Goal: Task Accomplishment & Management: Use online tool/utility

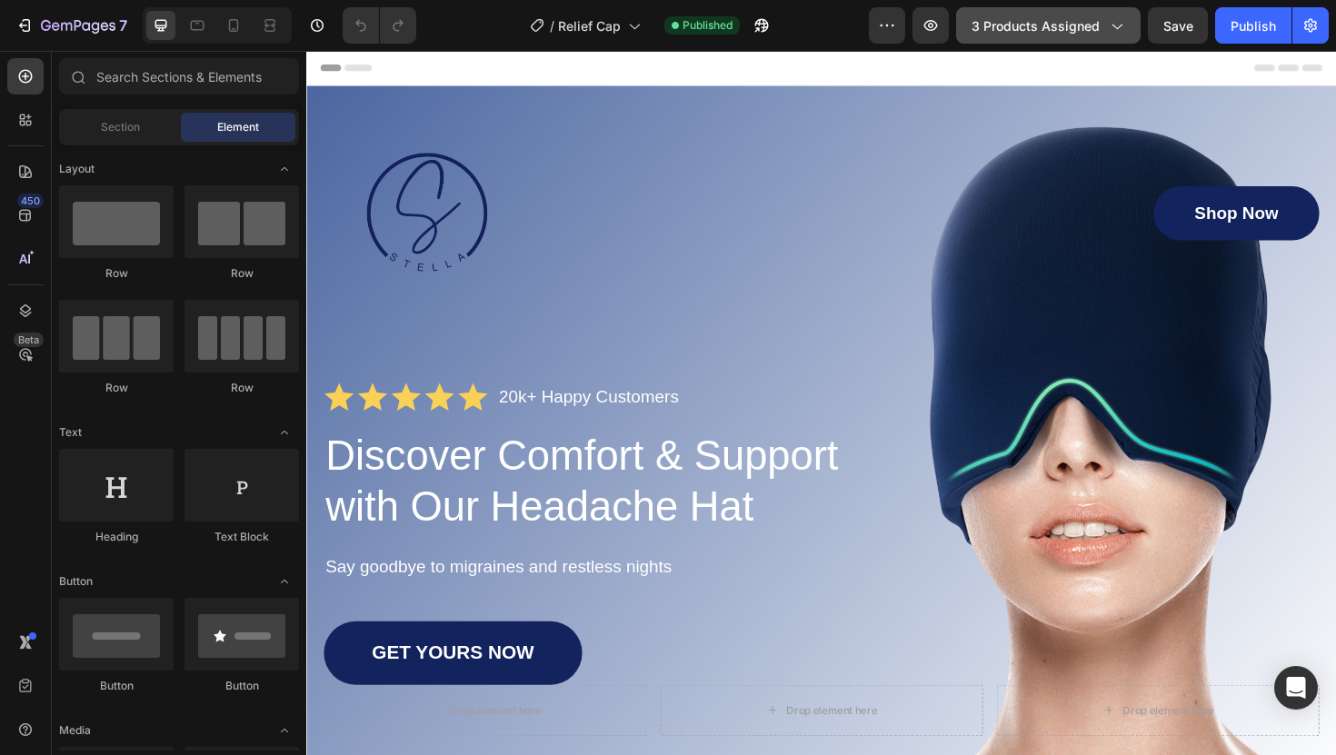
click at [1021, 32] on span "3 products assigned" at bounding box center [1035, 25] width 128 height 19
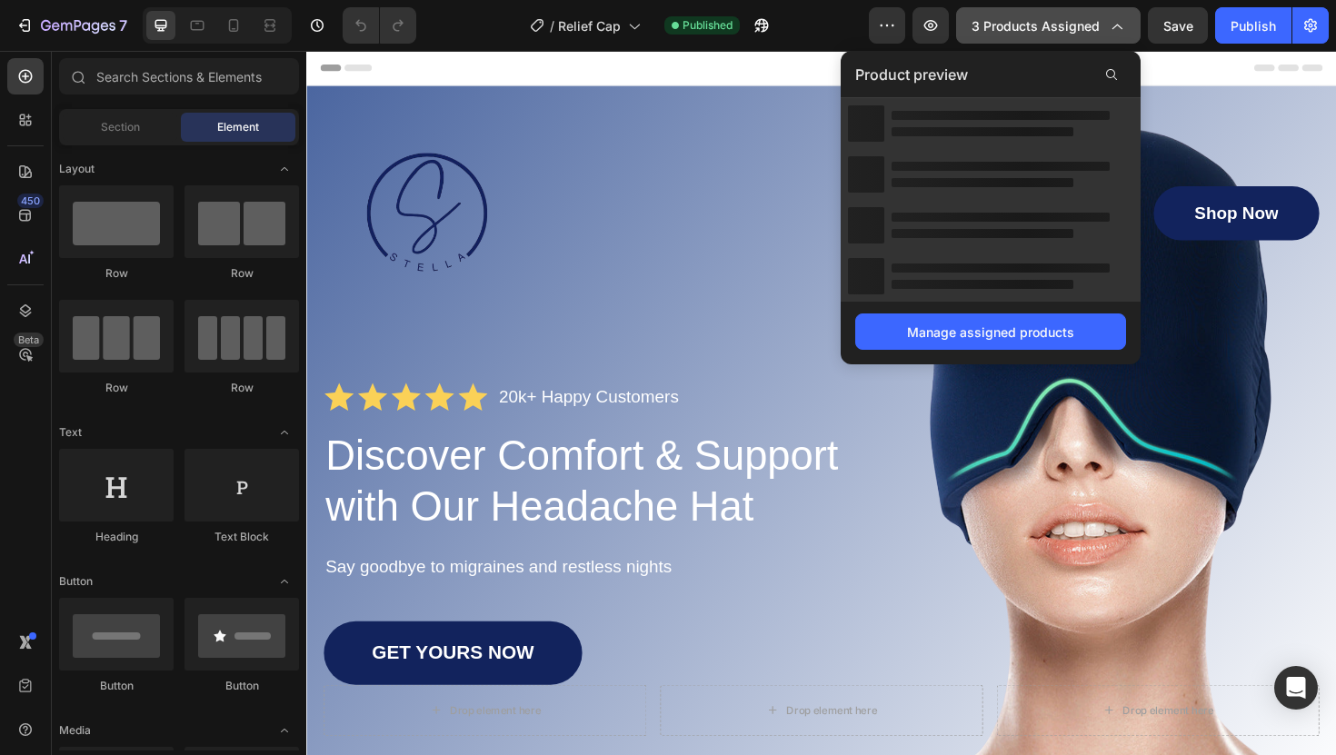
click at [1021, 32] on span "3 products assigned" at bounding box center [1035, 25] width 128 height 19
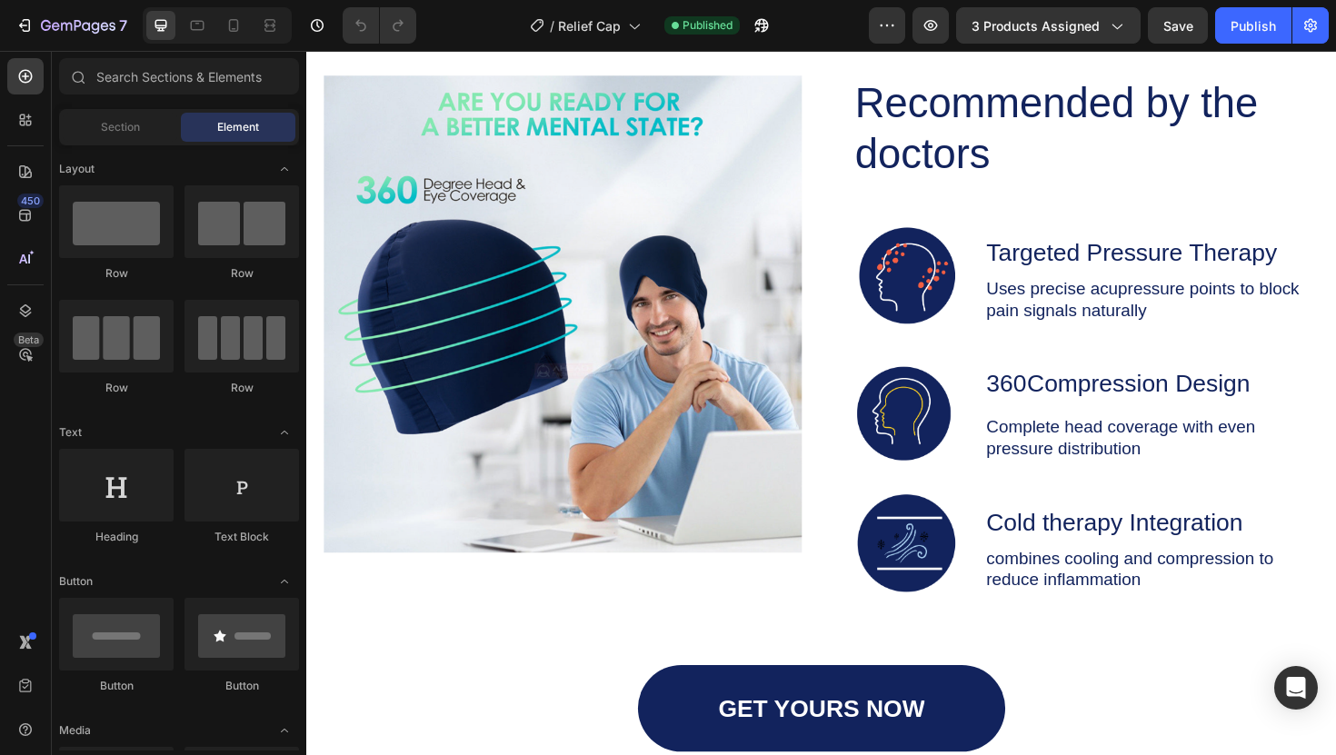
scroll to position [2609, 0]
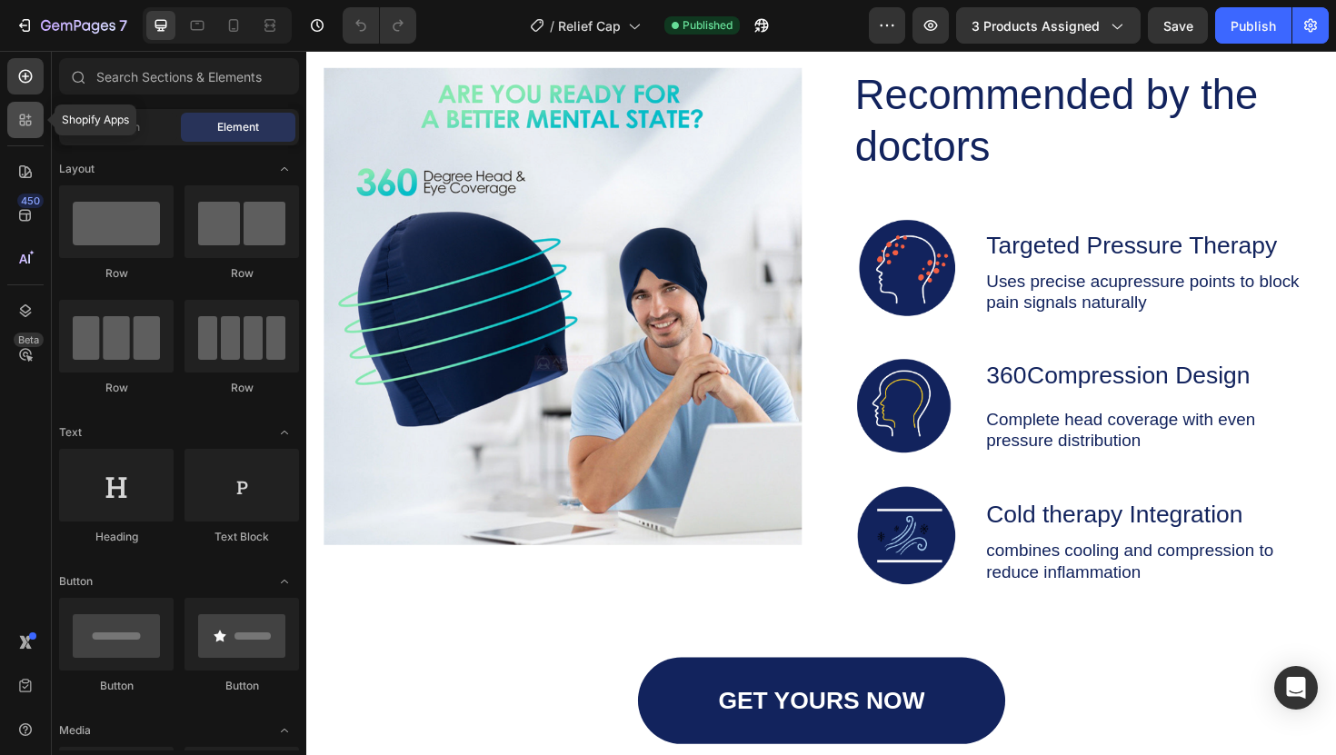
click at [27, 125] on icon at bounding box center [25, 120] width 18 height 18
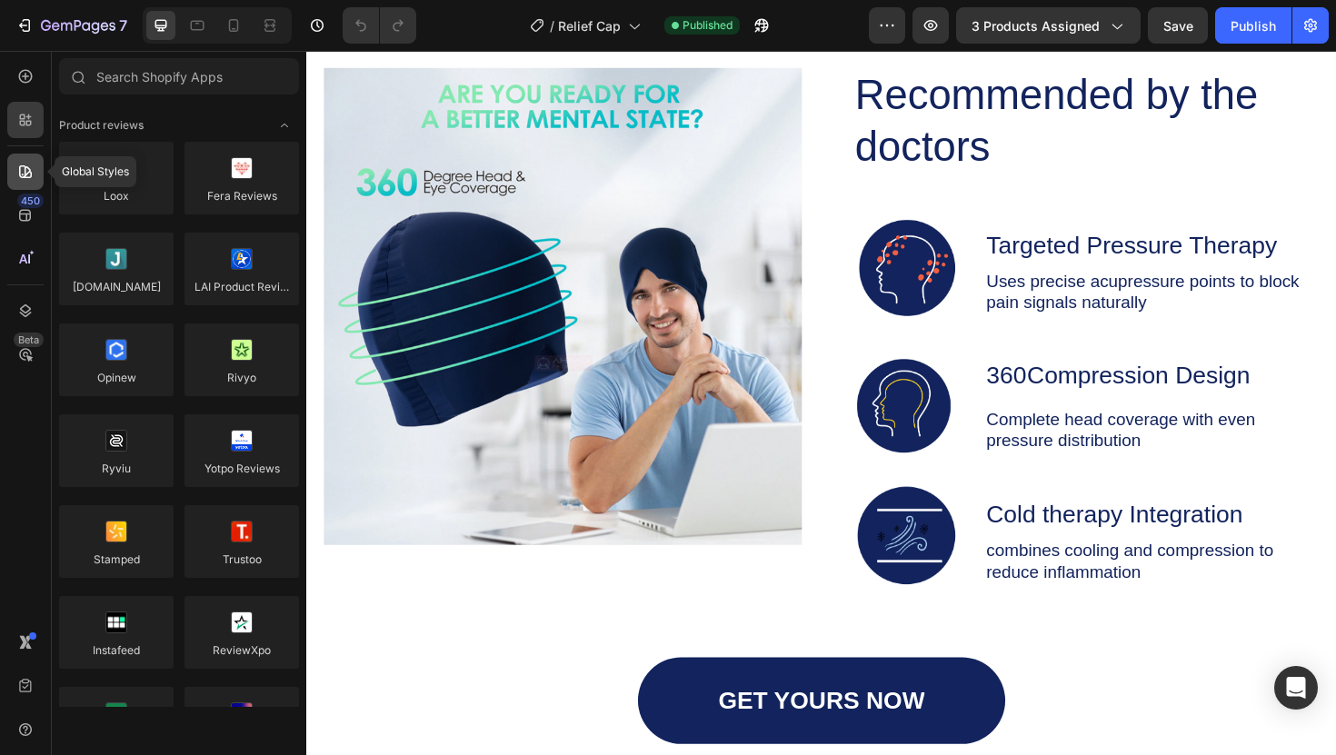
click at [38, 186] on div at bounding box center [25, 172] width 36 height 36
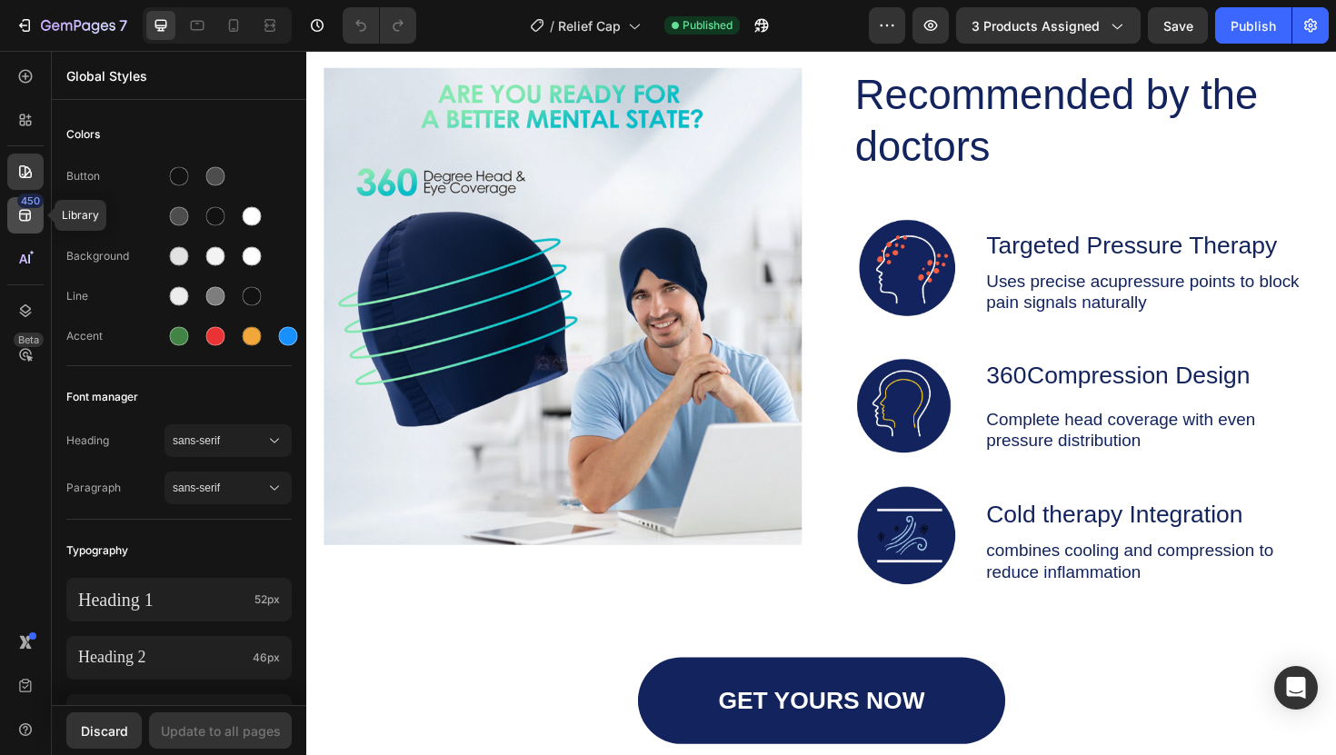
click at [34, 215] on icon at bounding box center [25, 215] width 18 height 18
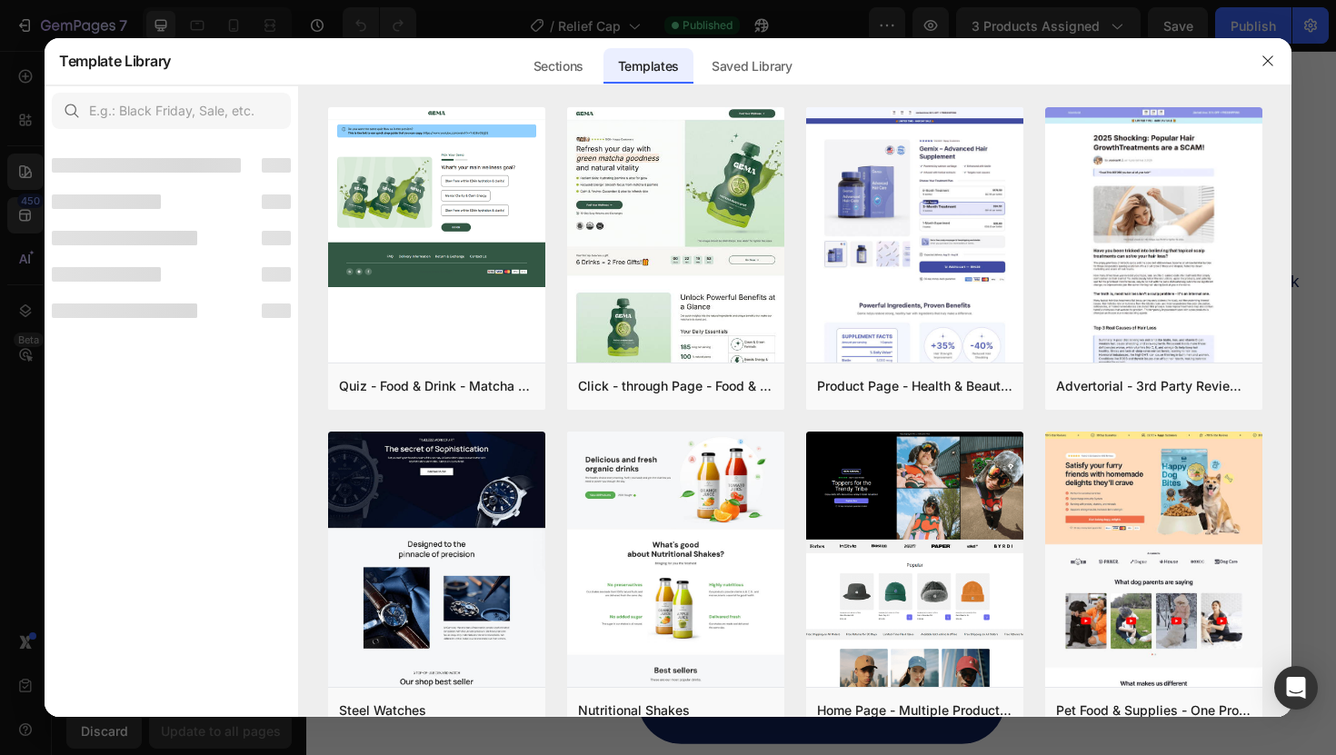
click at [19, 225] on div at bounding box center [668, 377] width 1336 height 755
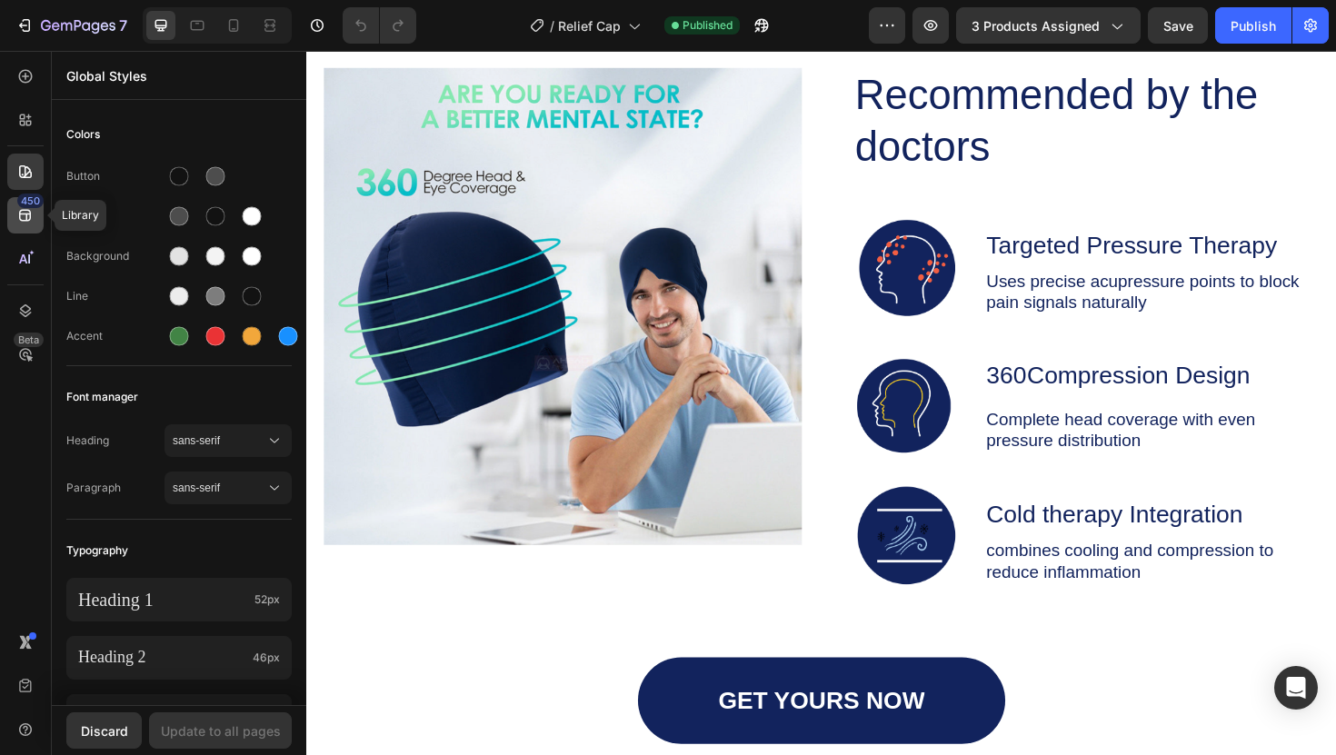
click at [22, 225] on div "450" at bounding box center [25, 215] width 36 height 36
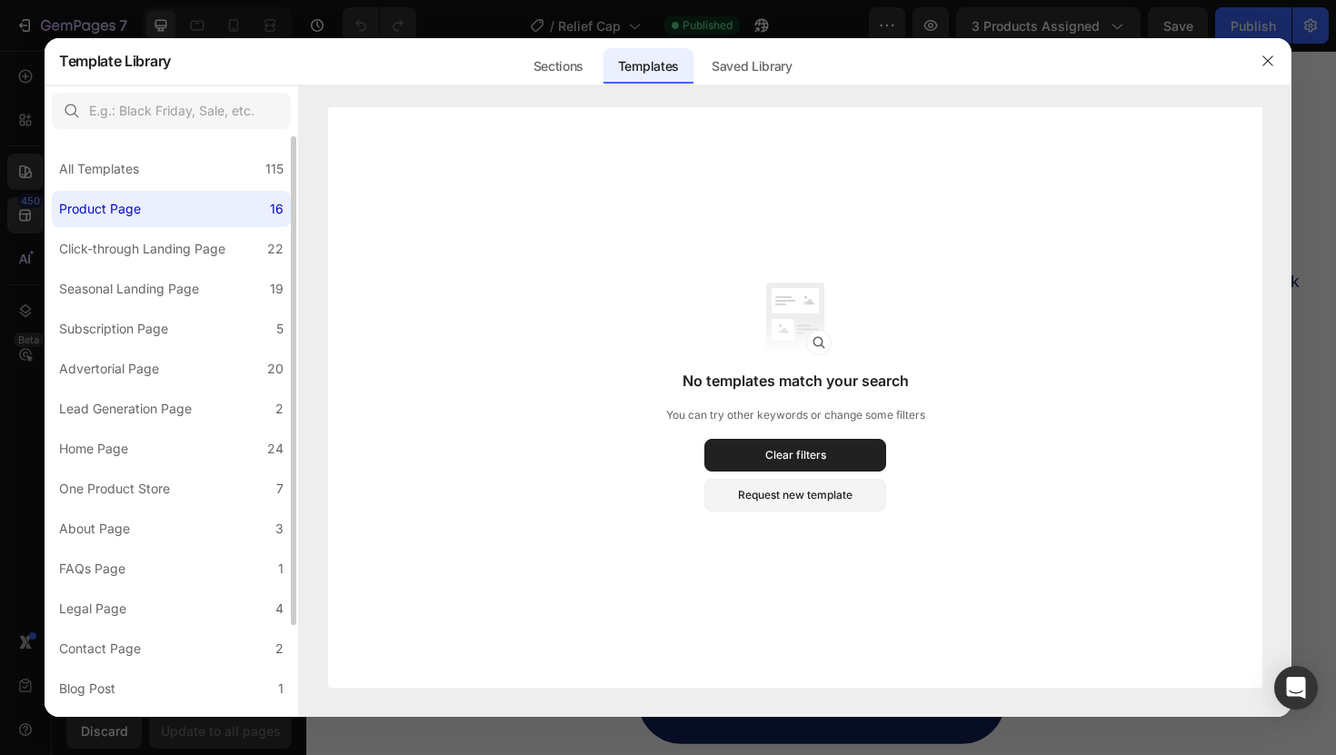
click at [189, 202] on label "Product Page 16" at bounding box center [171, 209] width 239 height 36
click at [795, 458] on div "Clear filters" at bounding box center [795, 455] width 61 height 16
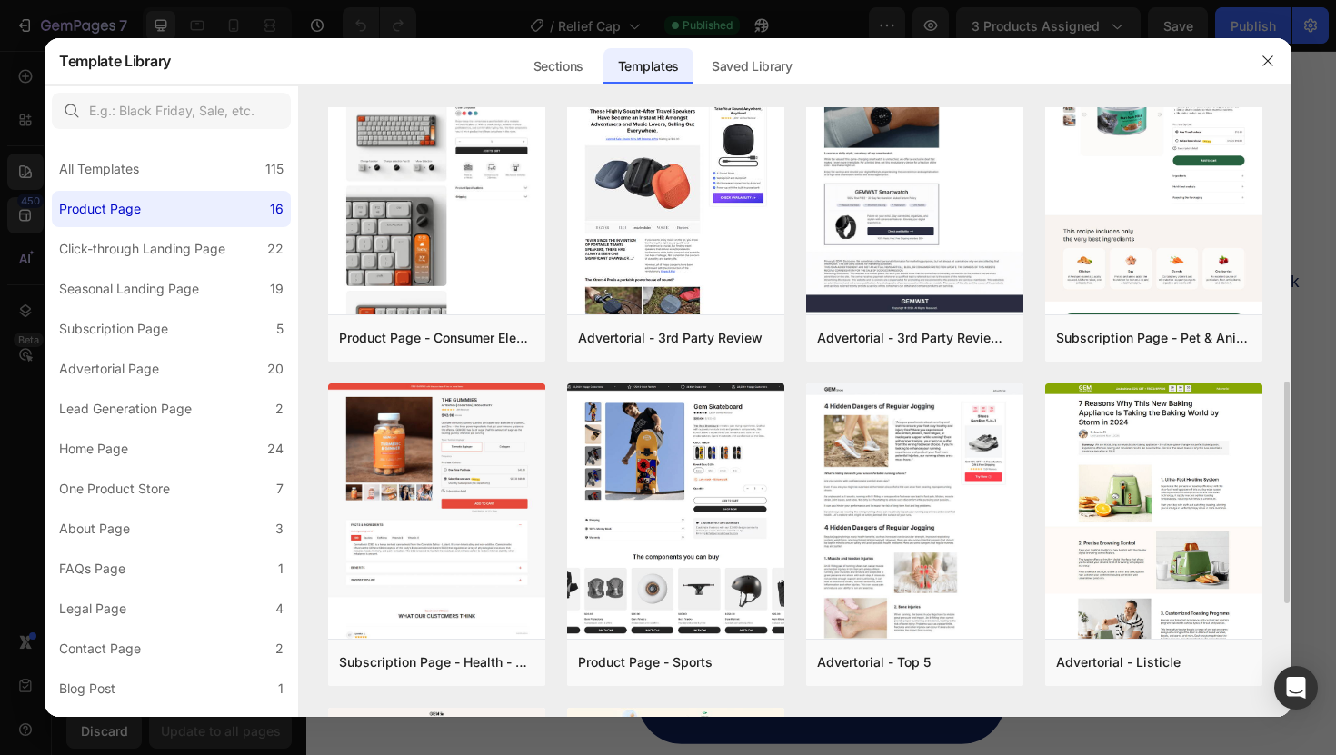
scroll to position [392, 0]
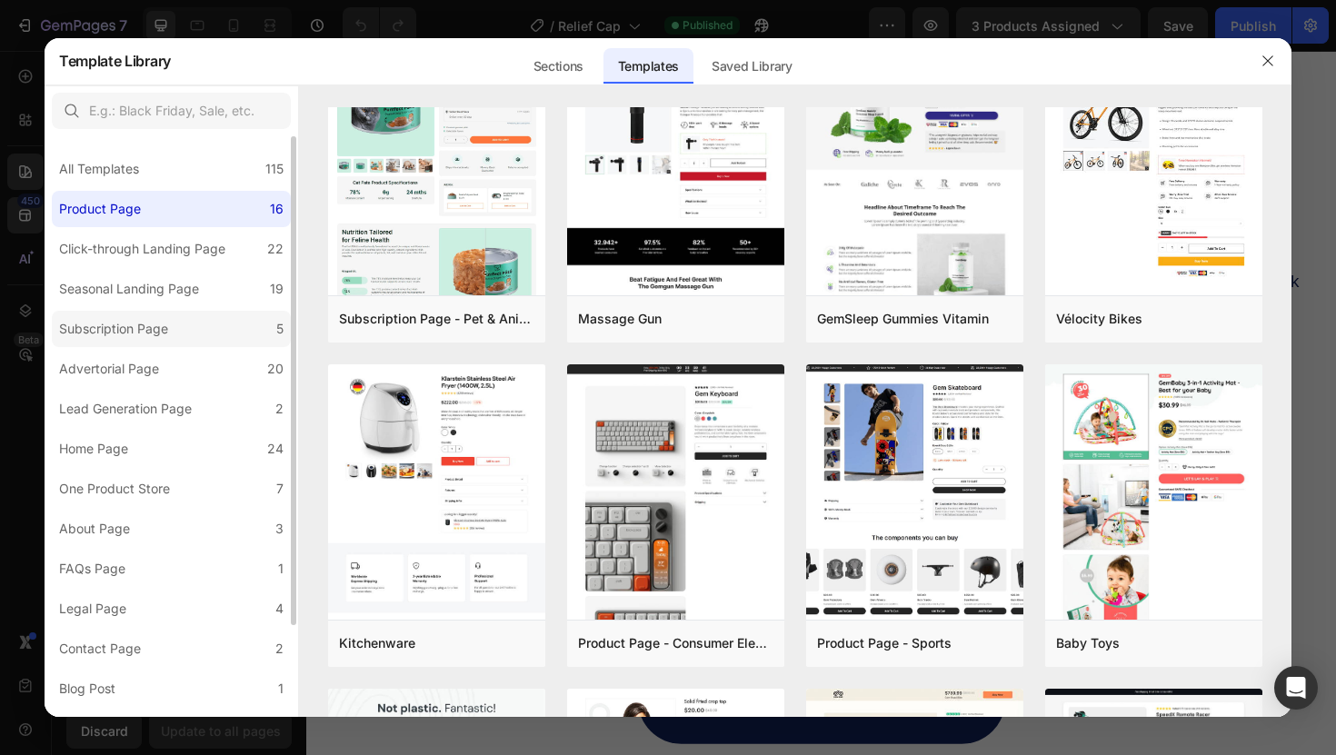
click at [212, 338] on label "Subscription Page 5" at bounding box center [171, 329] width 239 height 36
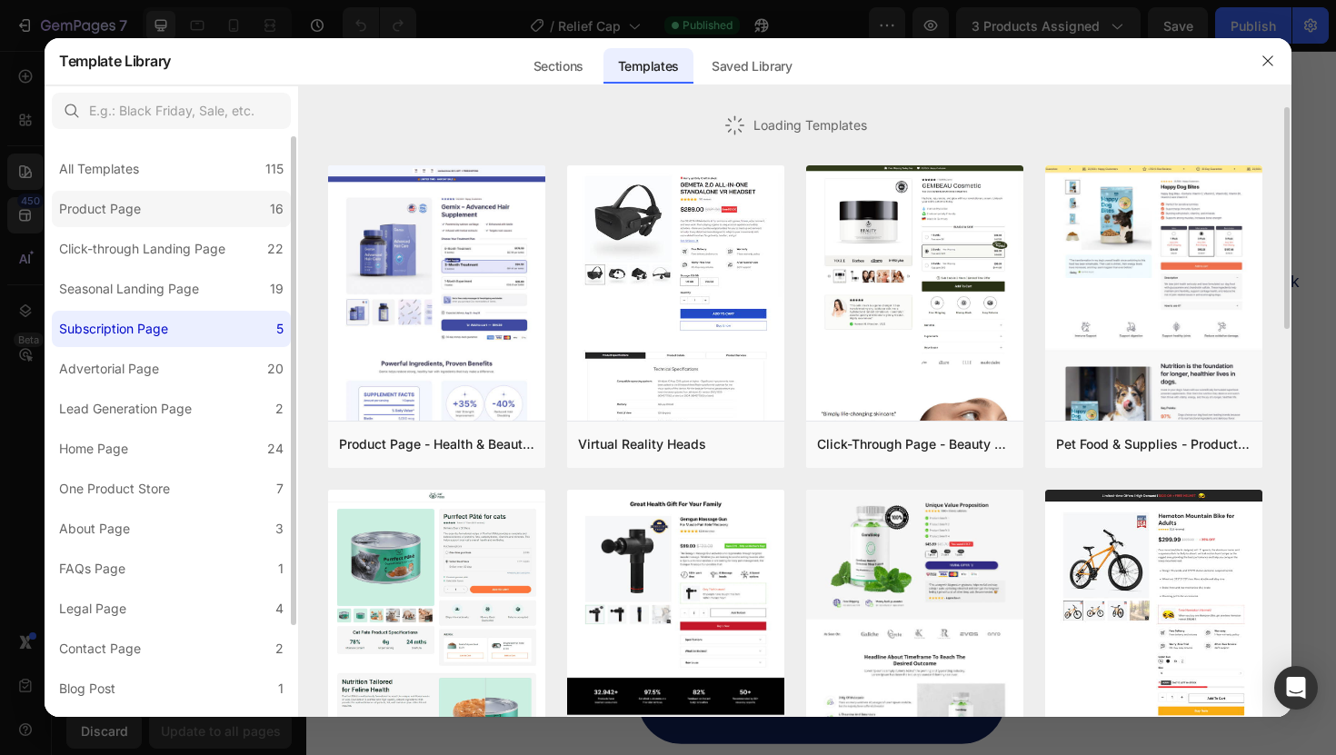
click at [166, 224] on label "Product Page 16" at bounding box center [171, 209] width 239 height 36
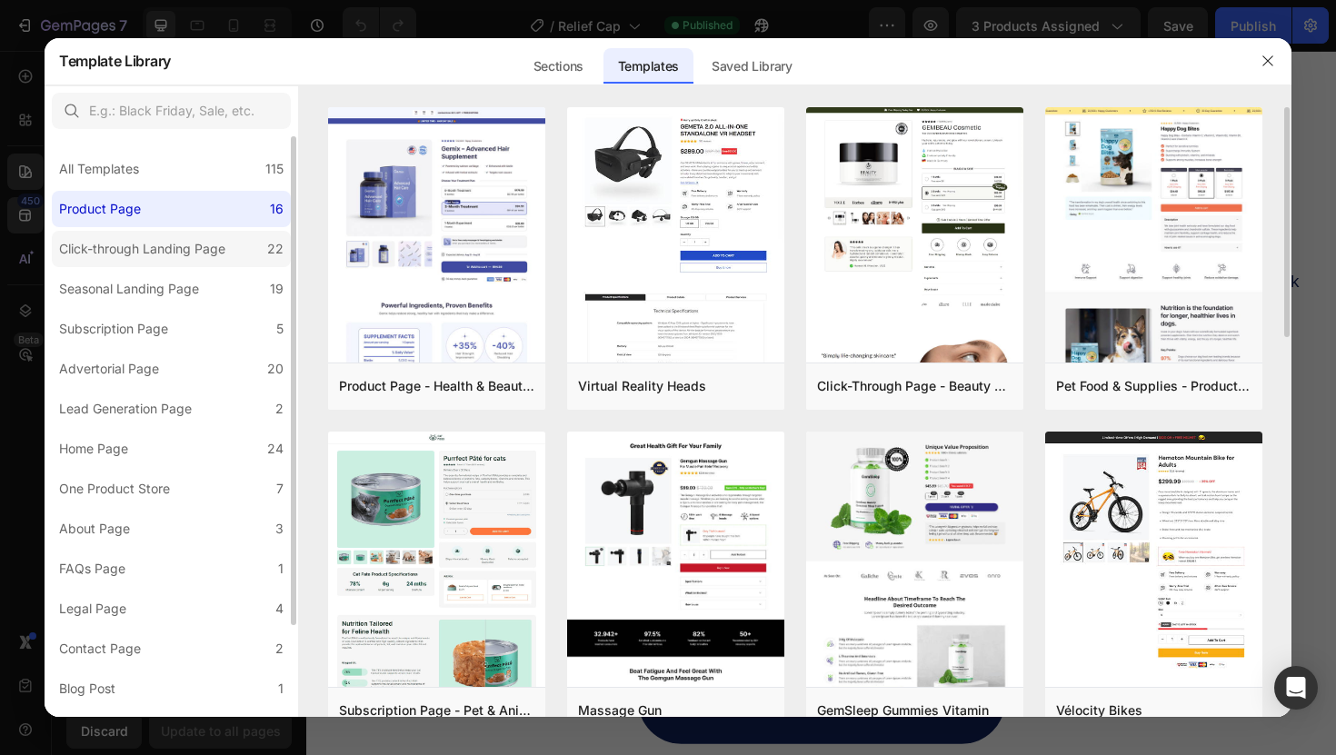
click at [166, 245] on div "Click-through Landing Page" at bounding box center [142, 249] width 166 height 22
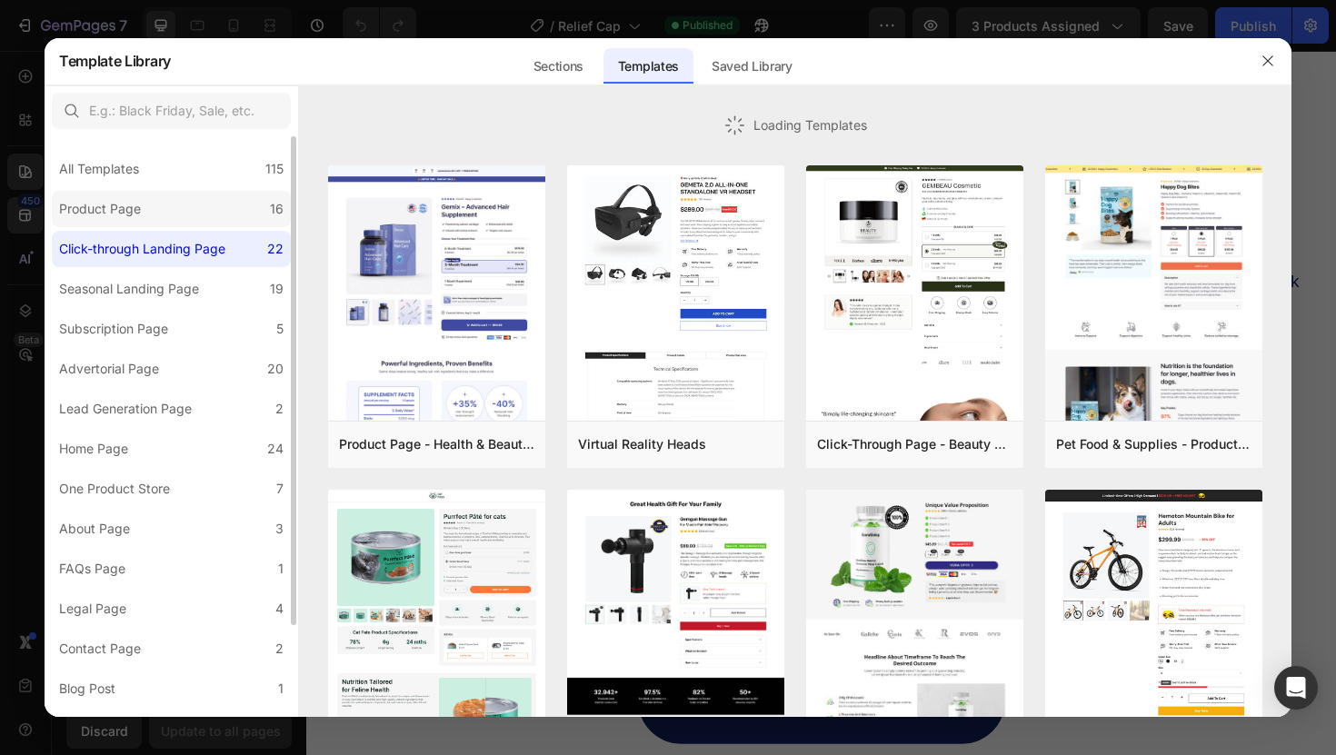
click at [166, 220] on label "Product Page 16" at bounding box center [171, 209] width 239 height 36
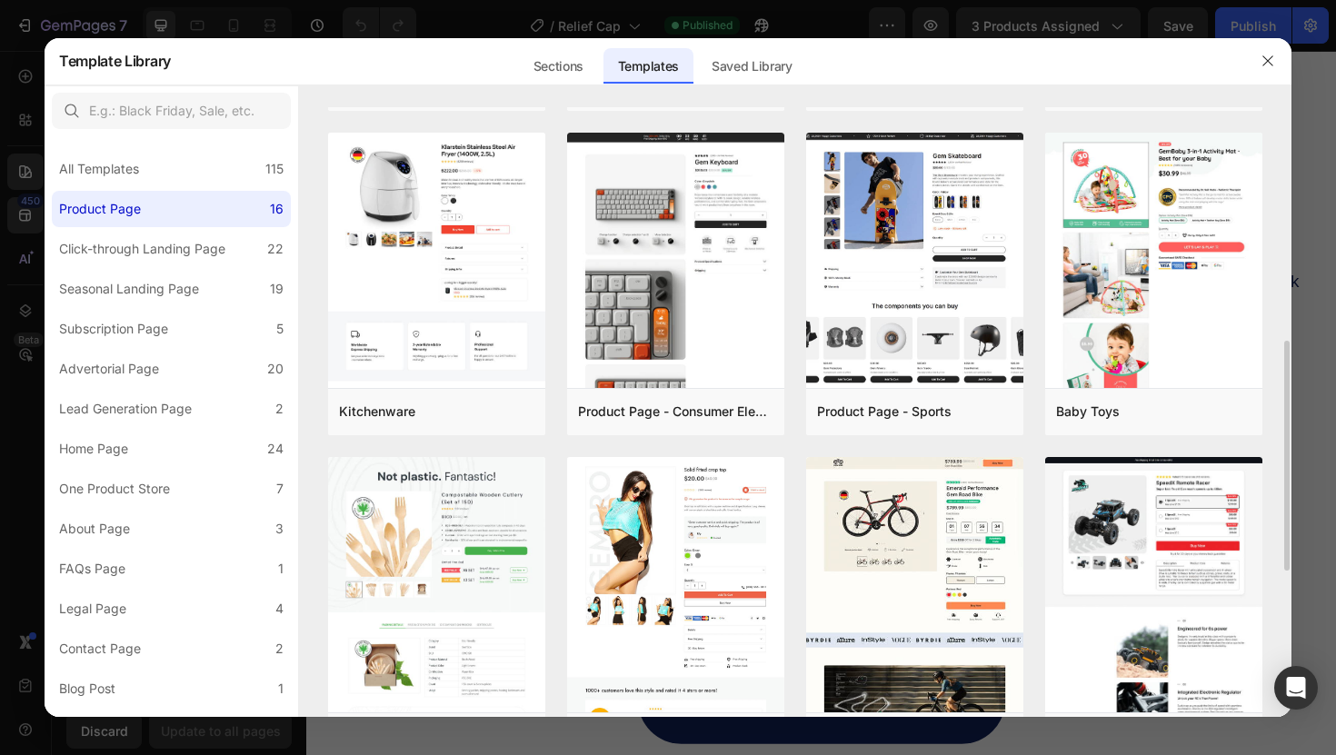
scroll to position [621, 0]
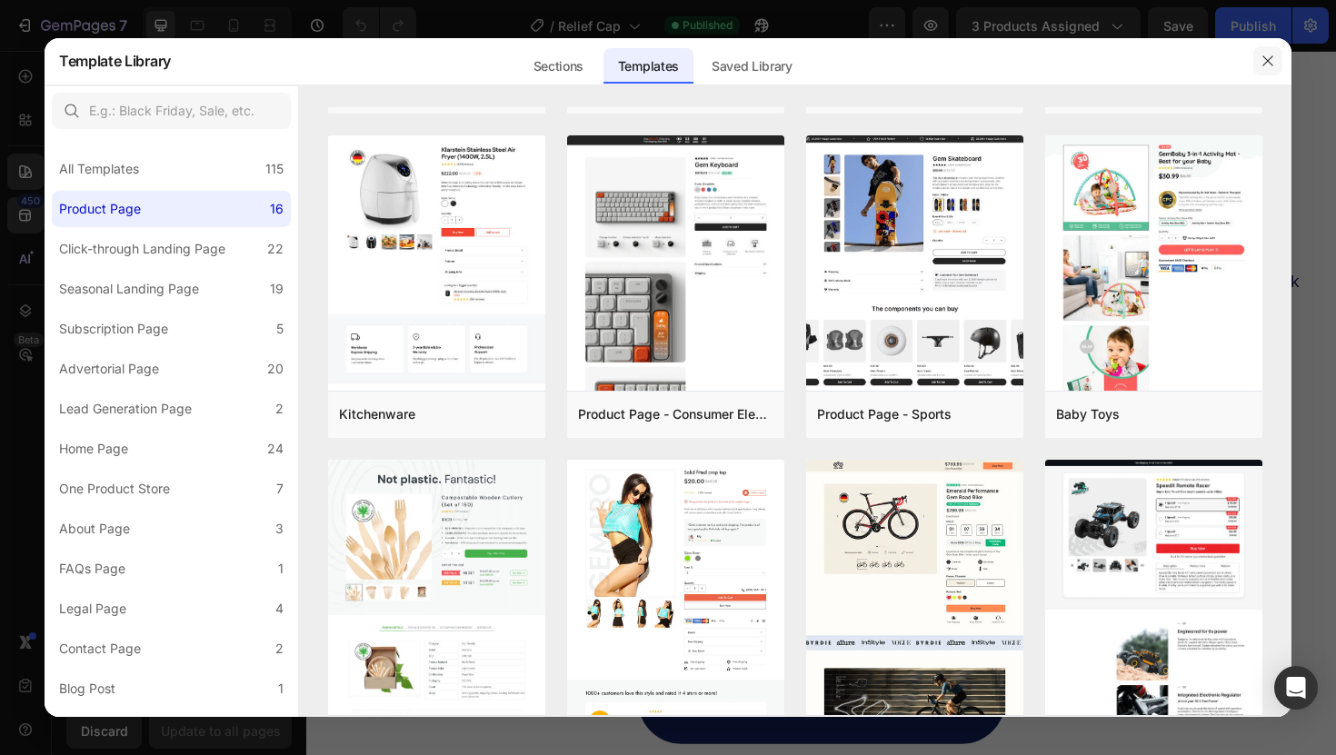
click at [1262, 55] on icon "button" at bounding box center [1267, 61] width 15 height 15
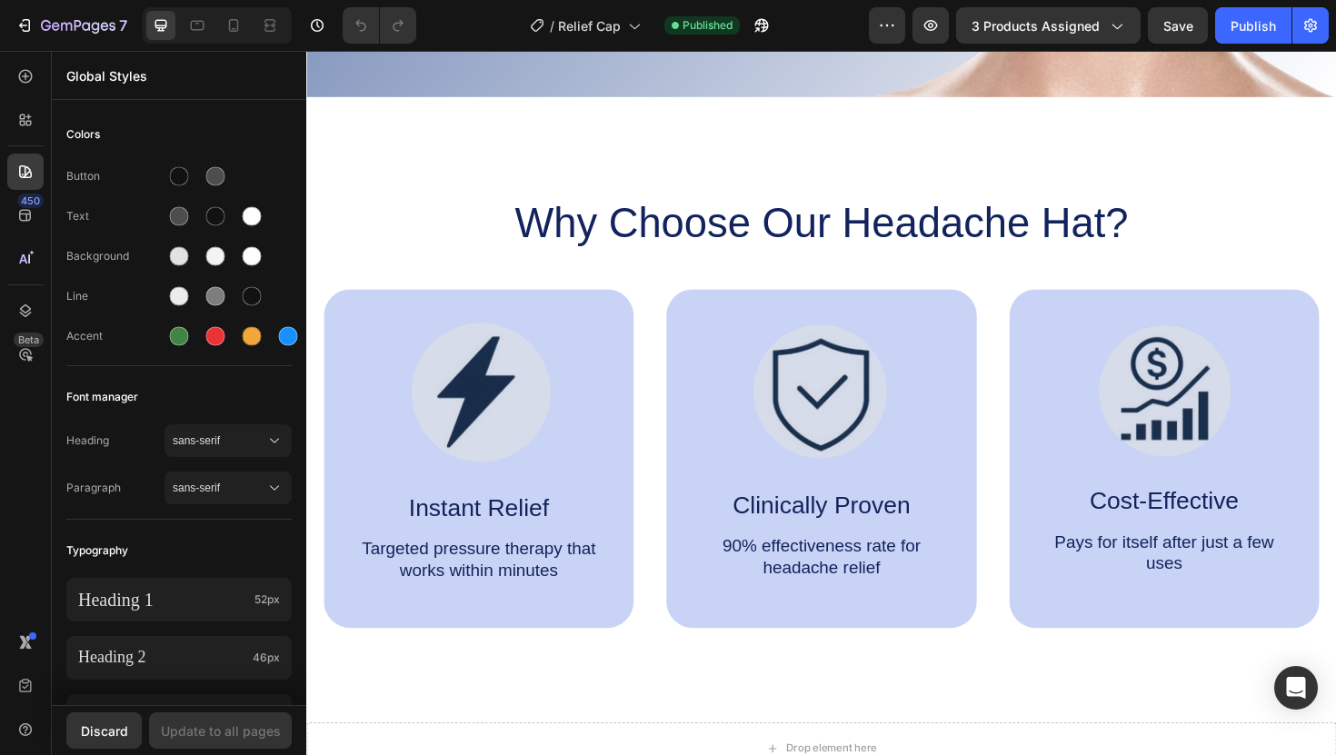
scroll to position [749, 0]
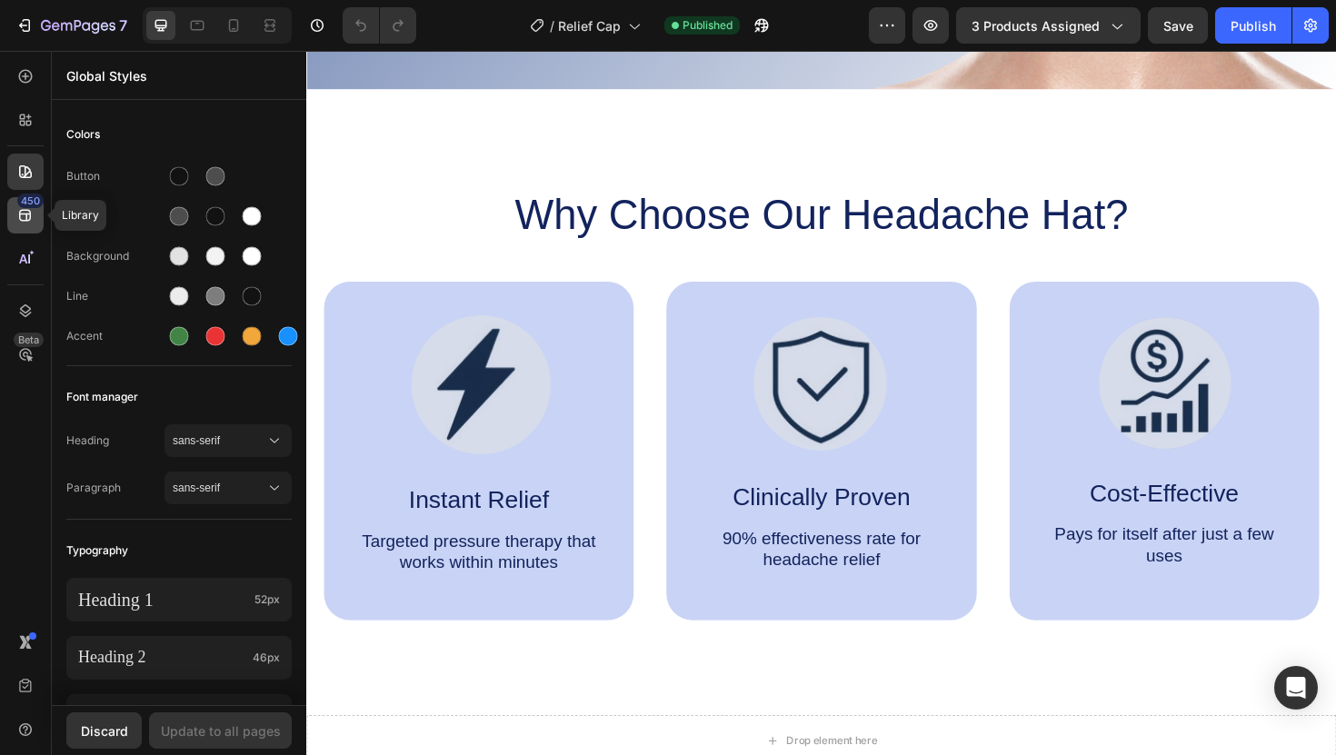
click at [28, 202] on div "450" at bounding box center [30, 201] width 26 height 15
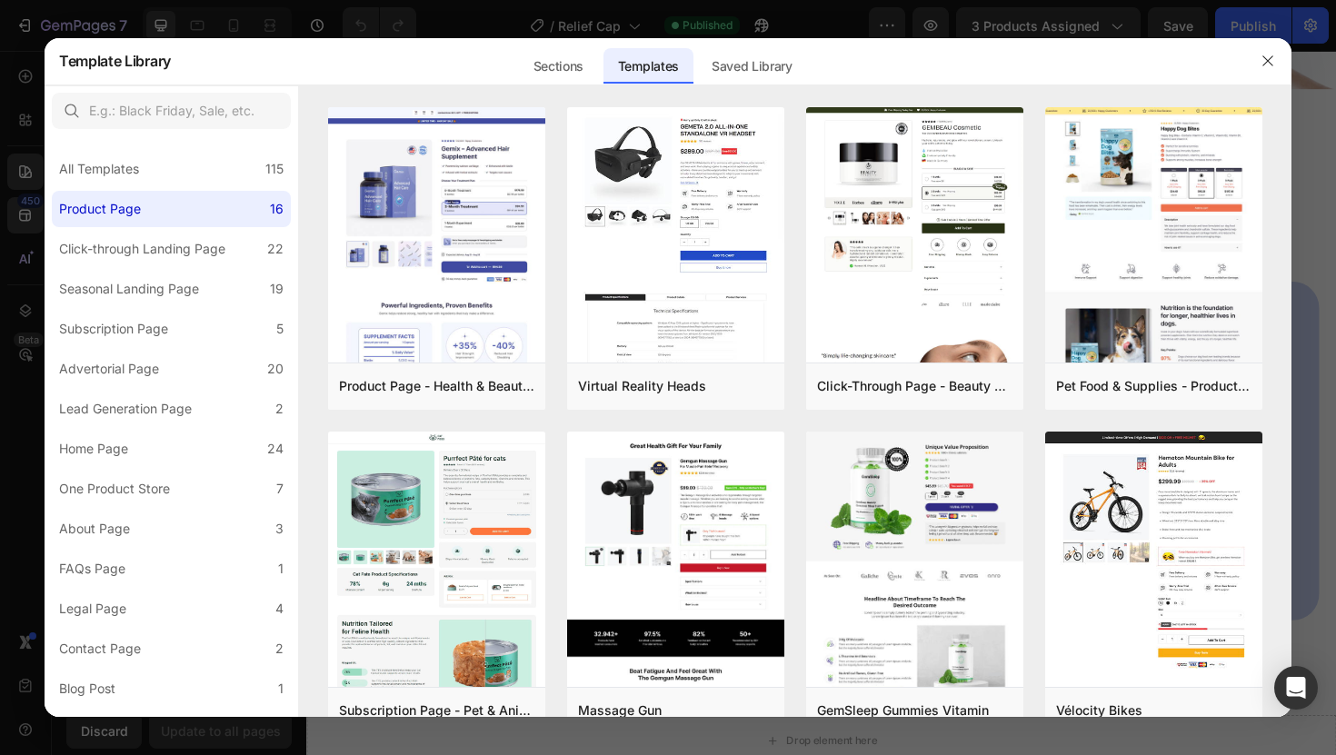
click at [9, 256] on div at bounding box center [668, 377] width 1336 height 755
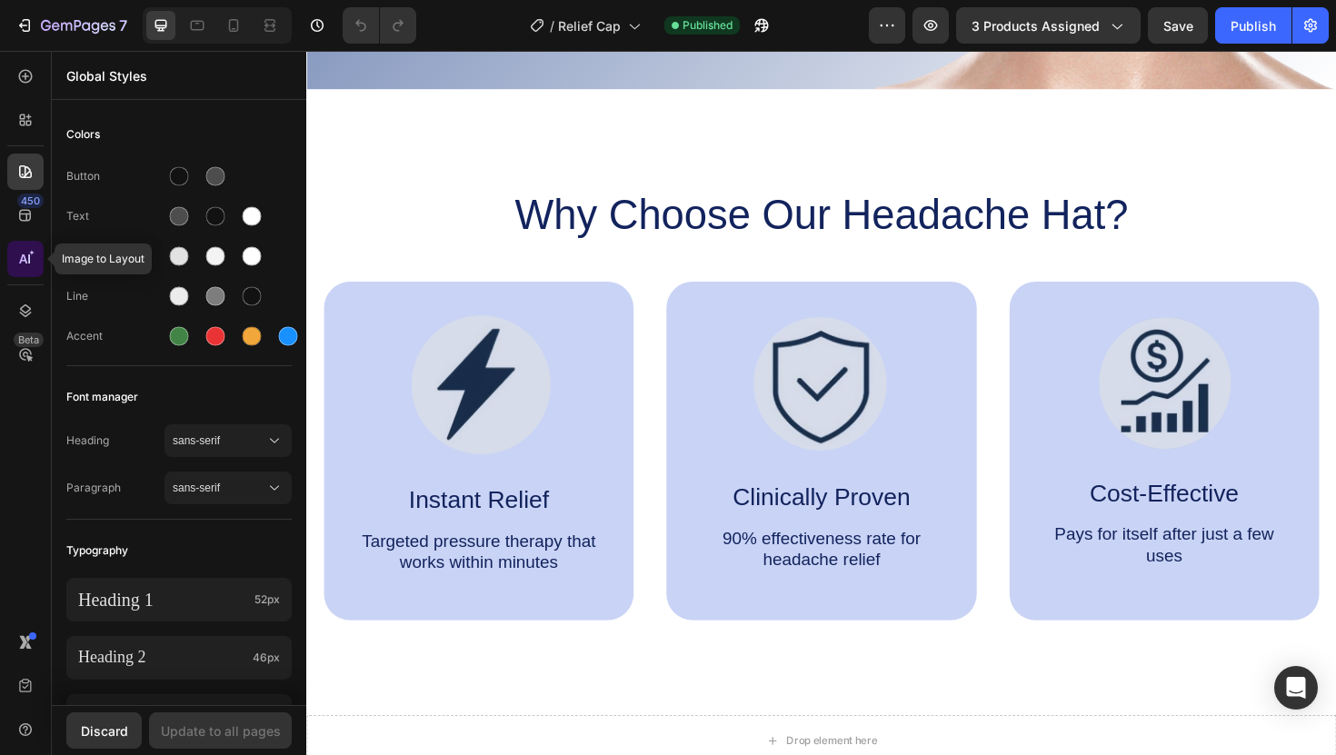
click at [16, 275] on div at bounding box center [25, 259] width 36 height 36
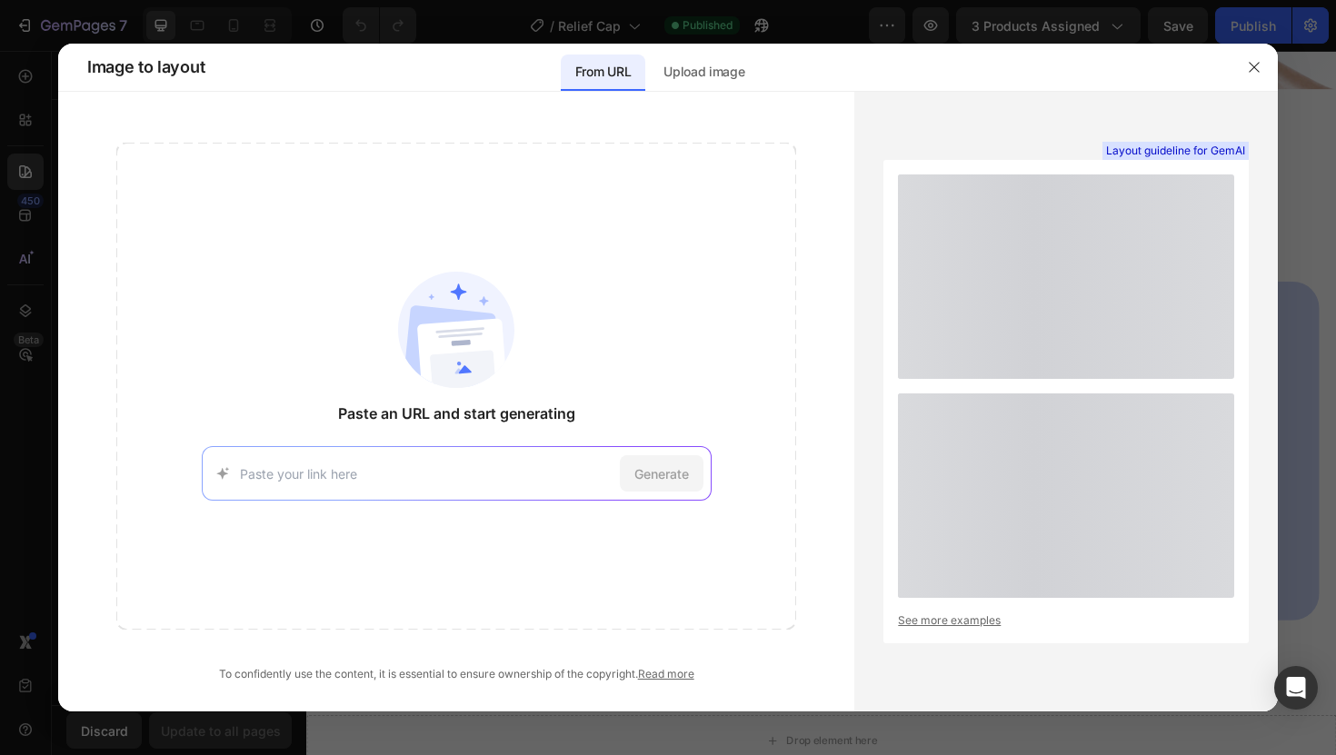
click at [31, 223] on div at bounding box center [668, 377] width 1336 height 755
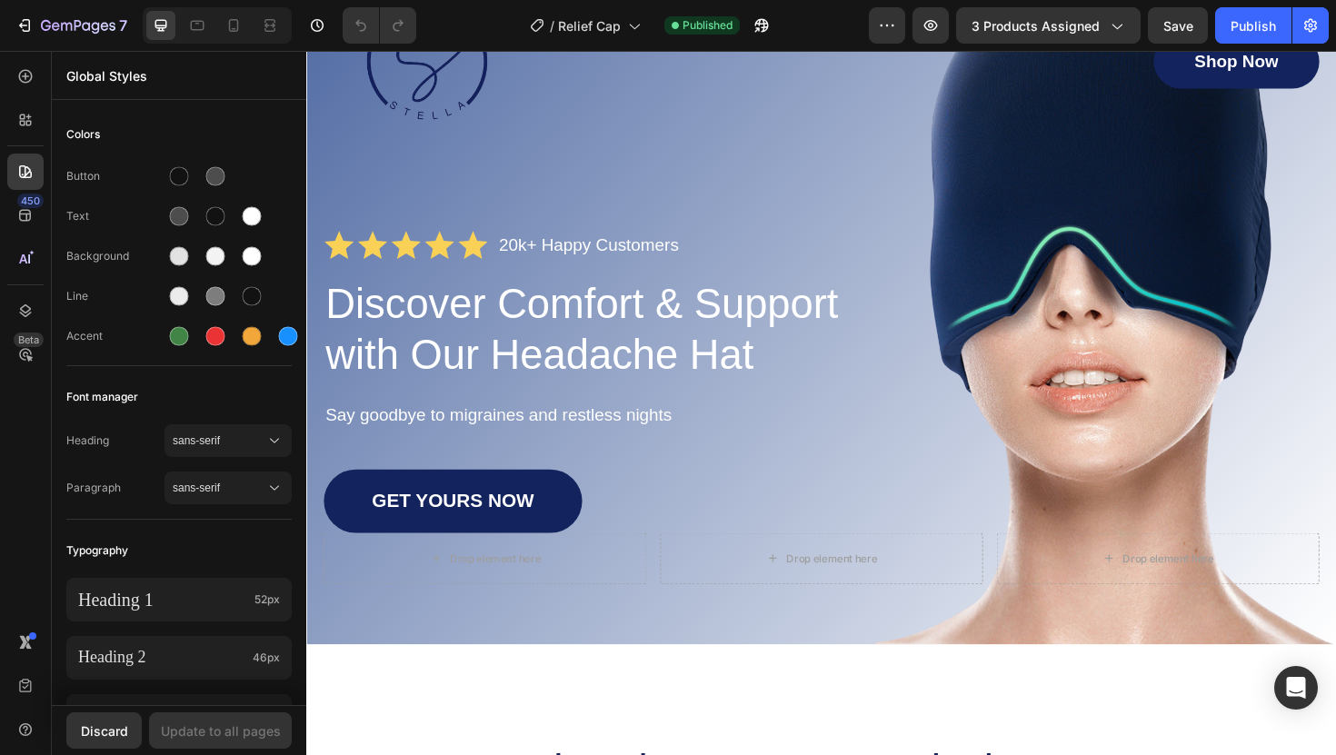
scroll to position [0, 0]
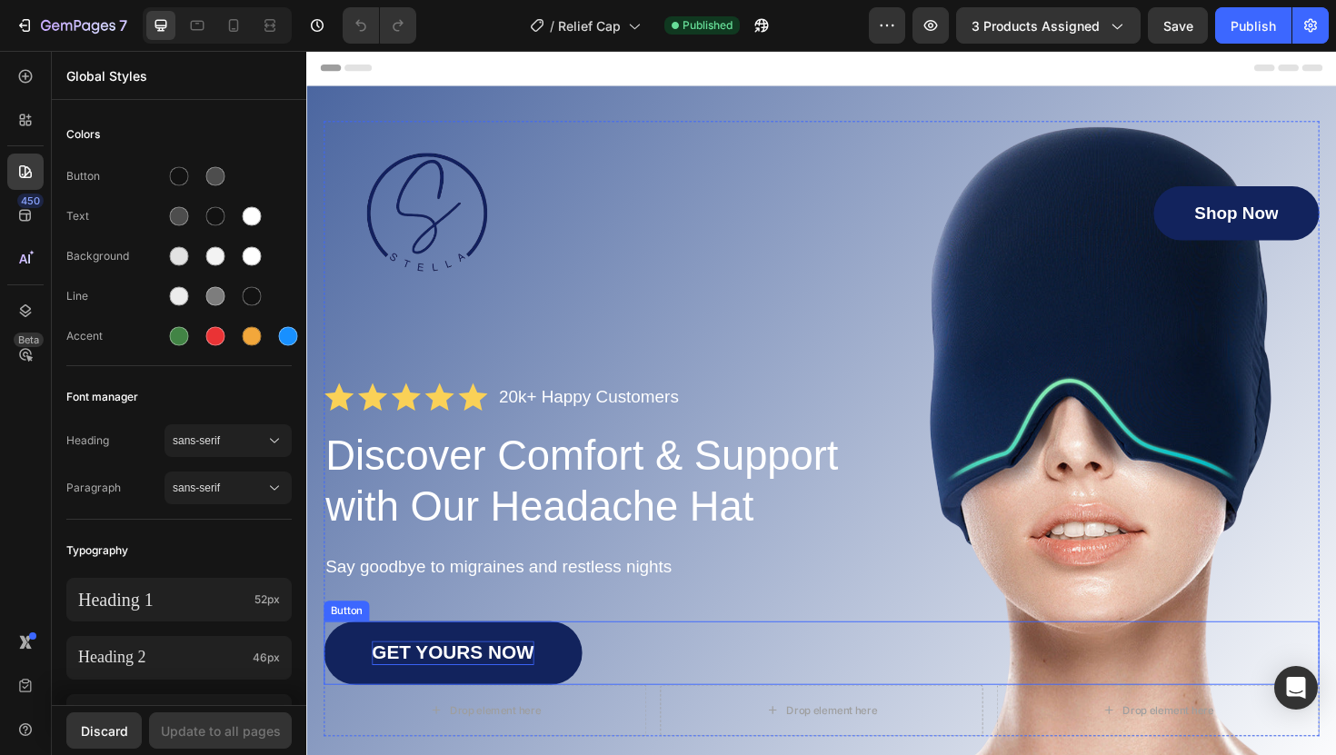
click at [499, 689] on p "GET YOURS NOW" at bounding box center [461, 688] width 172 height 25
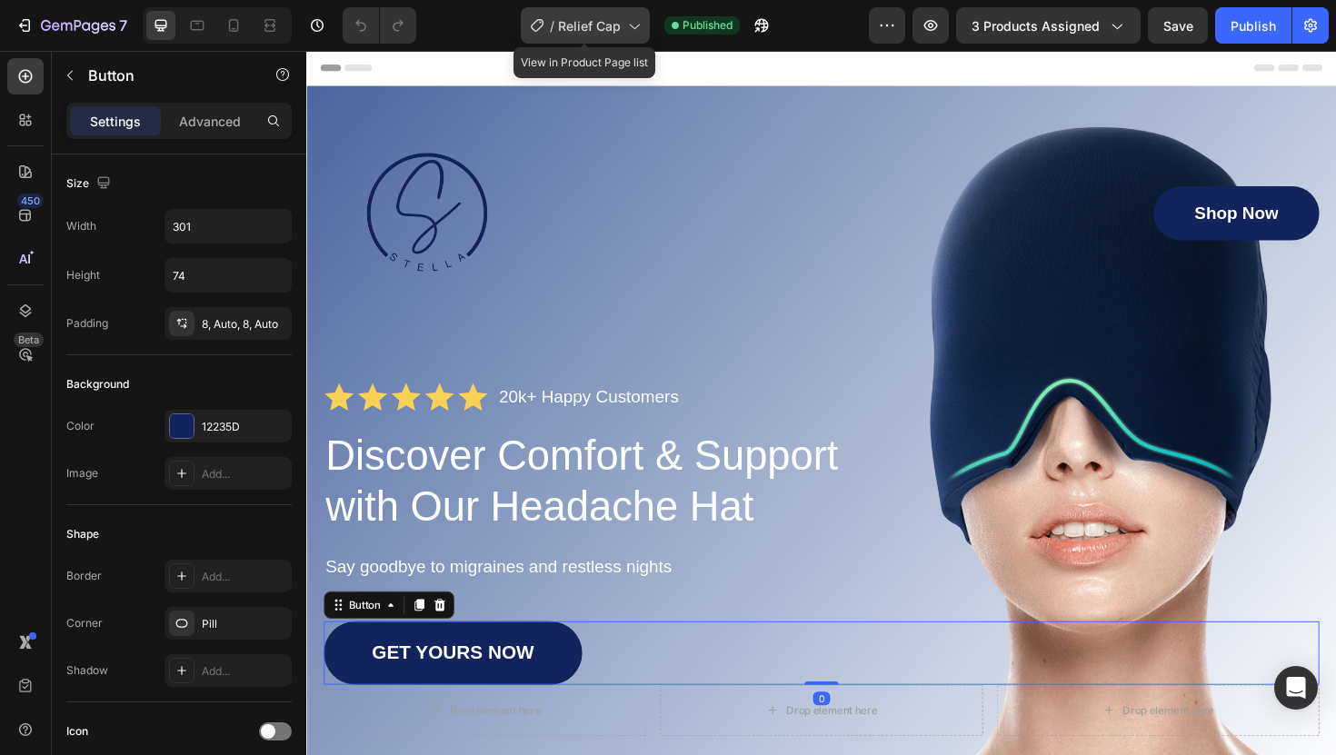
click at [639, 24] on icon at bounding box center [633, 25] width 18 height 18
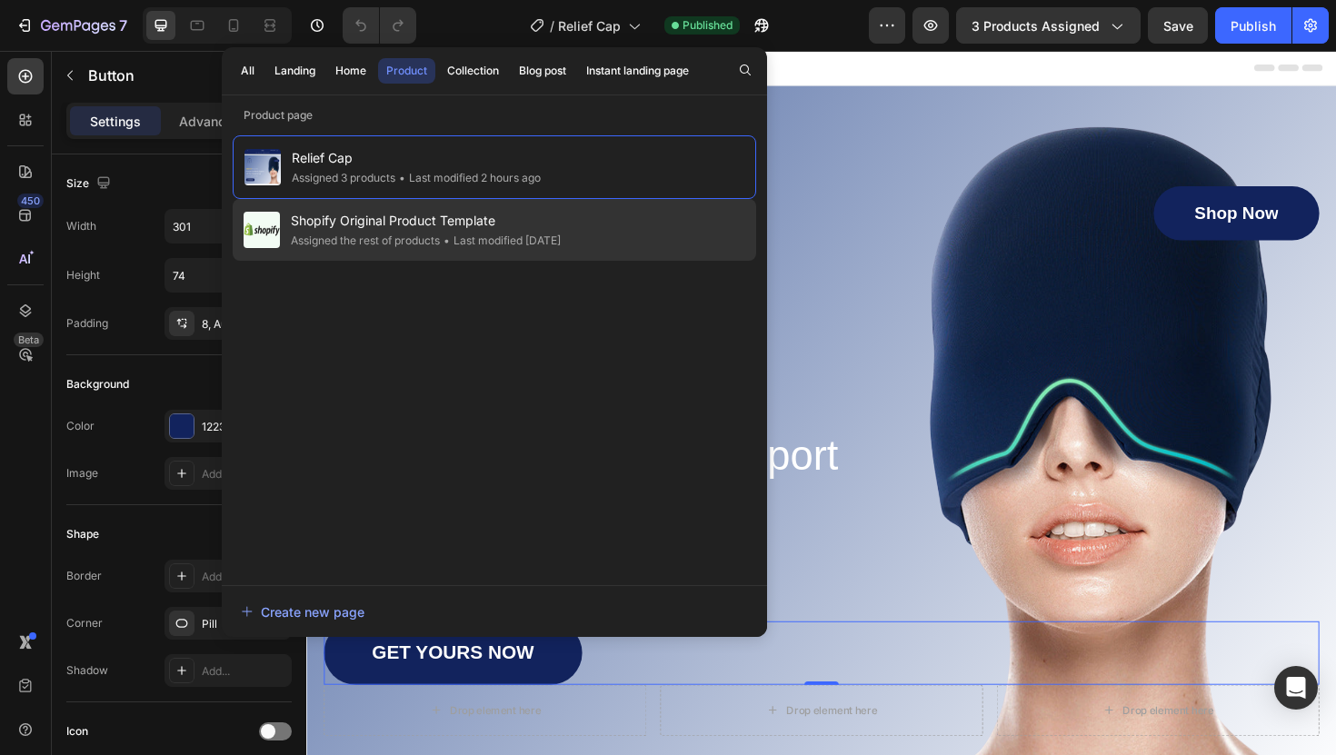
click at [486, 218] on span "Shopify Original Product Template" at bounding box center [426, 221] width 270 height 22
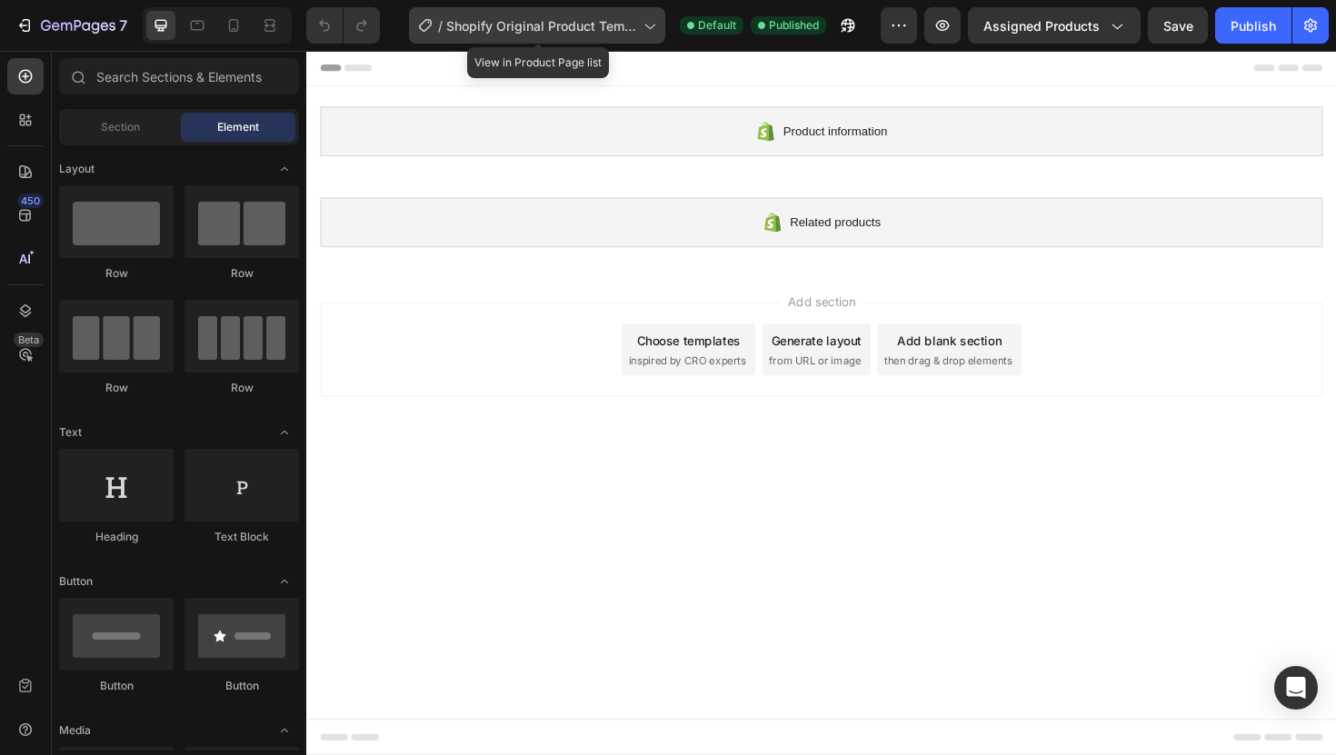
click at [597, 25] on span "Shopify Original Product Template" at bounding box center [541, 25] width 190 height 19
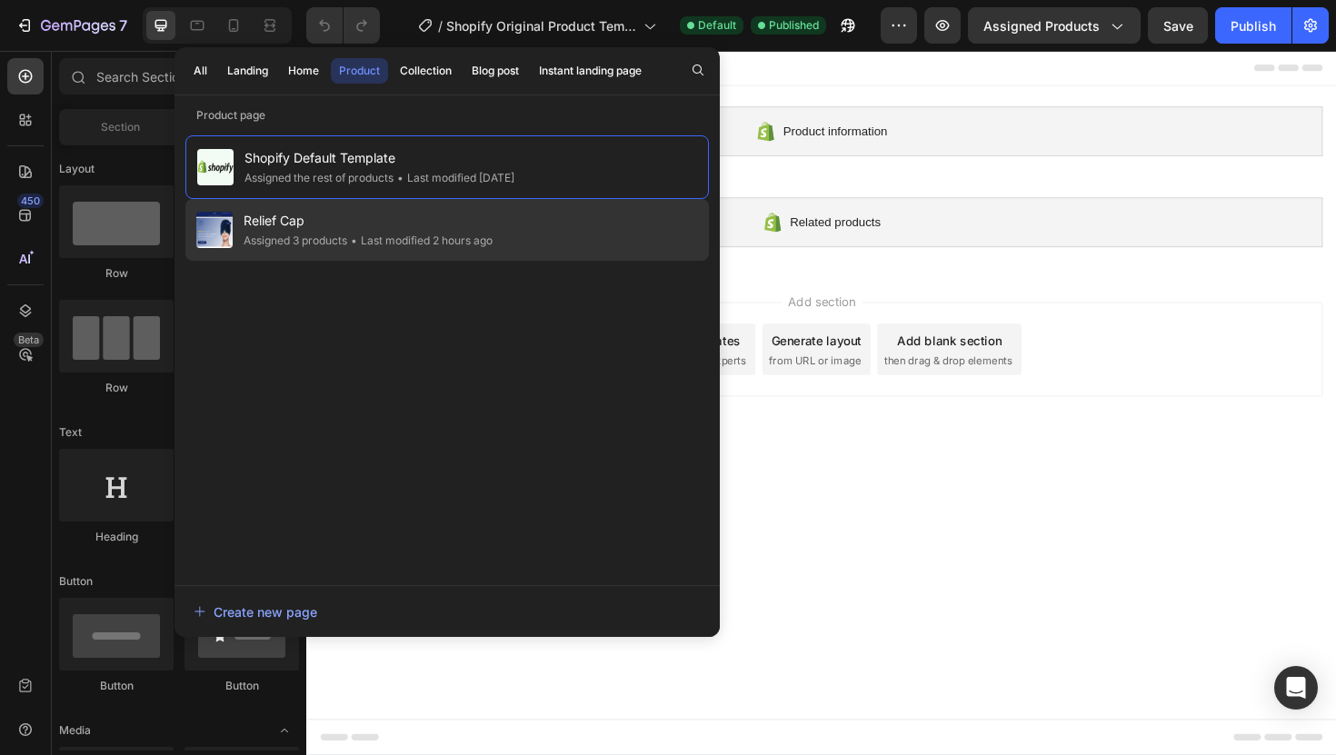
click at [457, 205] on div "Relief Cap Assigned 3 products • Last modified 2 hours ago" at bounding box center [446, 230] width 523 height 62
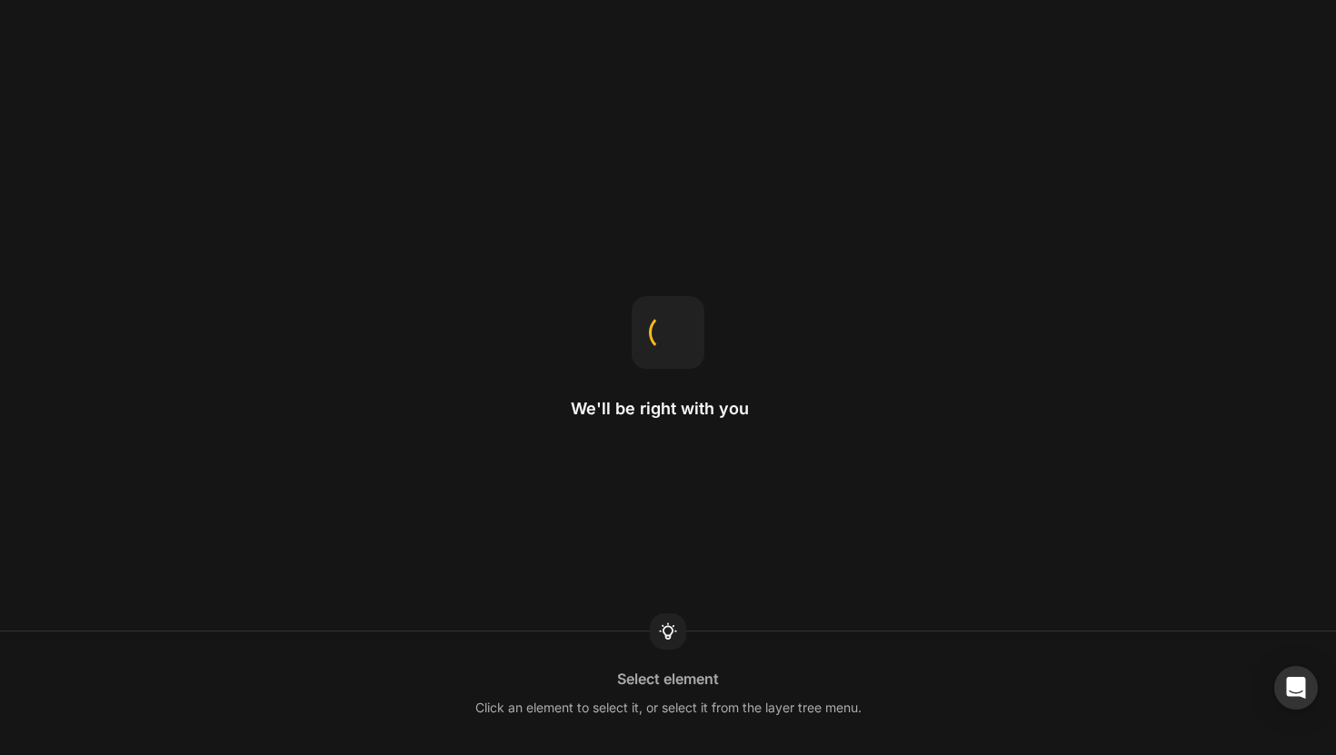
click at [677, 618] on div at bounding box center [668, 631] width 36 height 36
click at [670, 631] on icon at bounding box center [668, 632] width 22 height 22
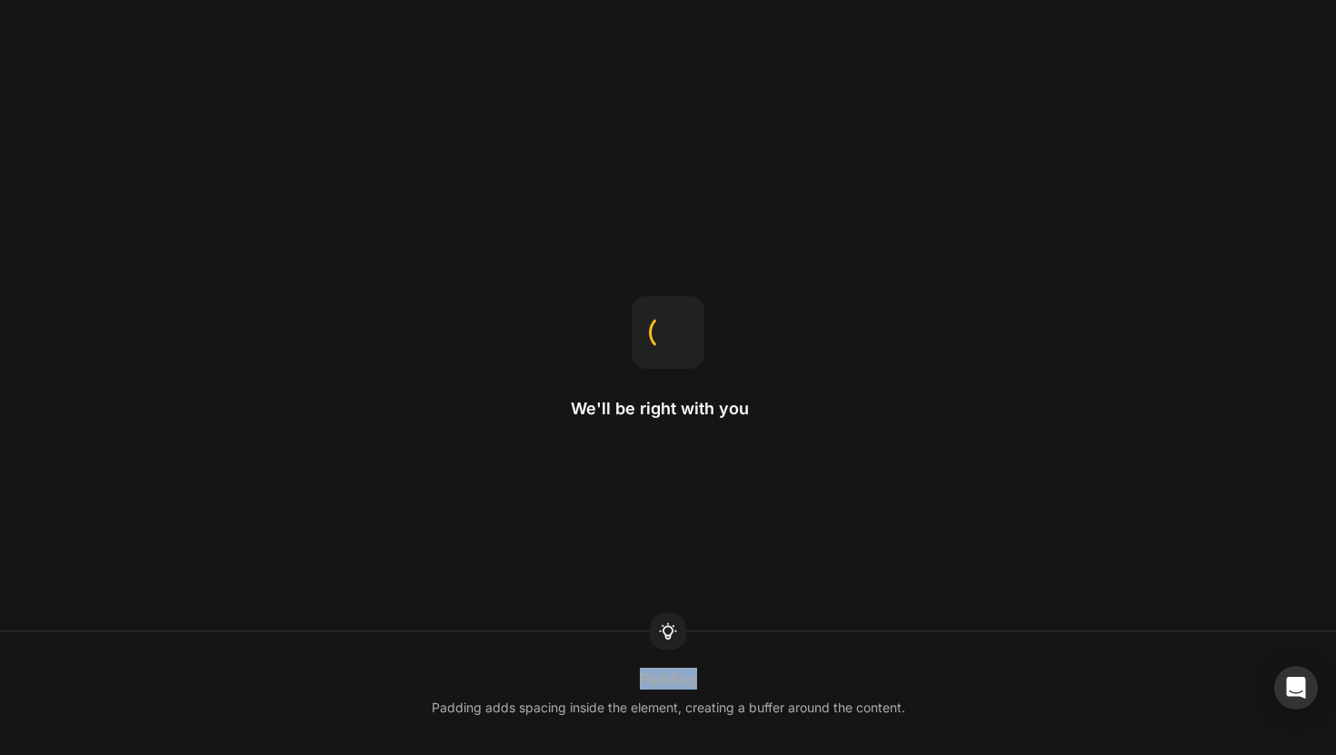
click at [670, 631] on icon at bounding box center [668, 632] width 22 height 22
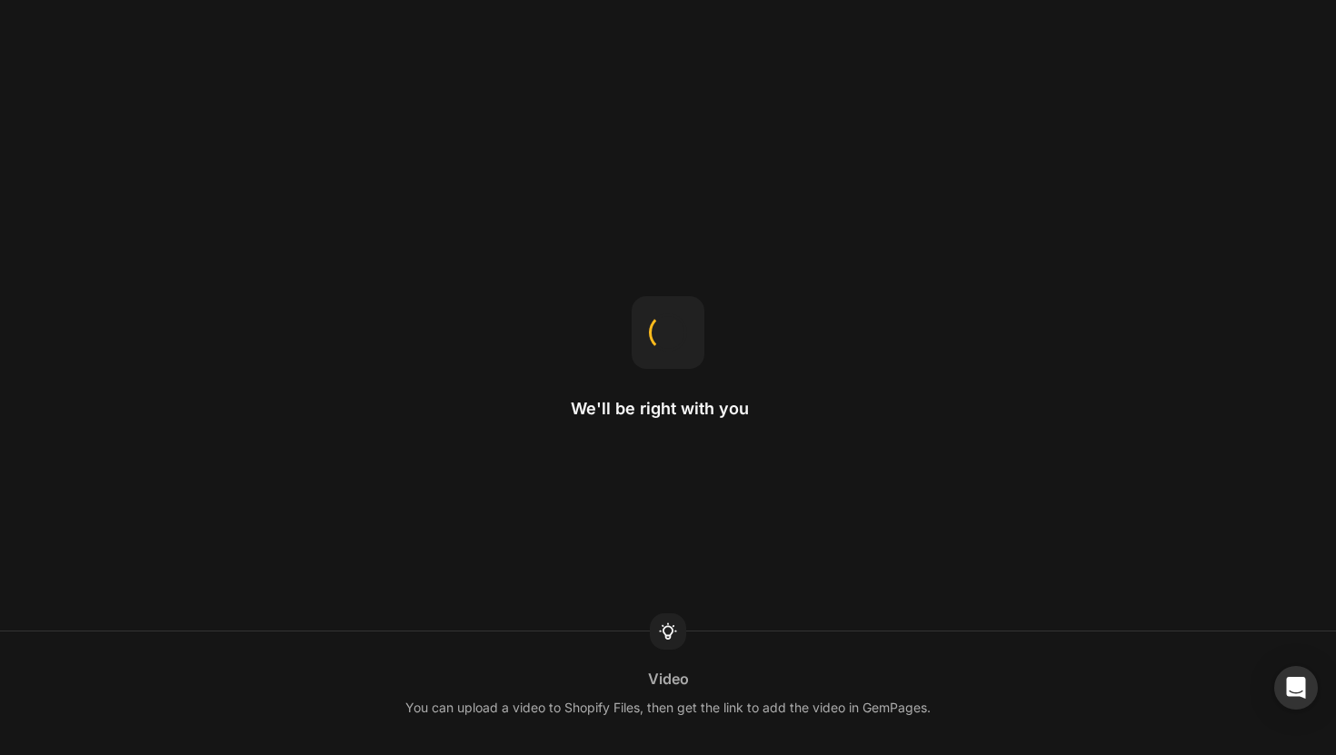
click at [670, 631] on icon at bounding box center [668, 632] width 22 height 22
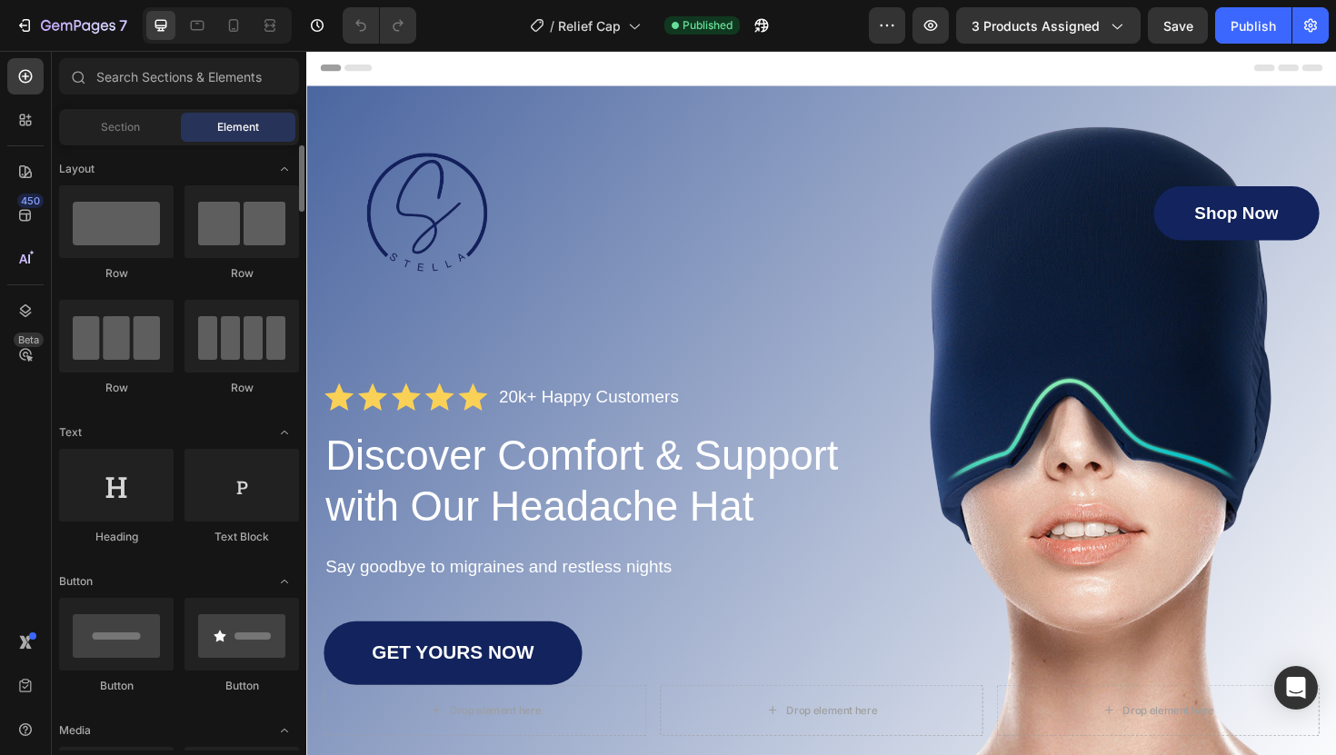
click at [165, 278] on div "Row" at bounding box center [116, 273] width 114 height 16
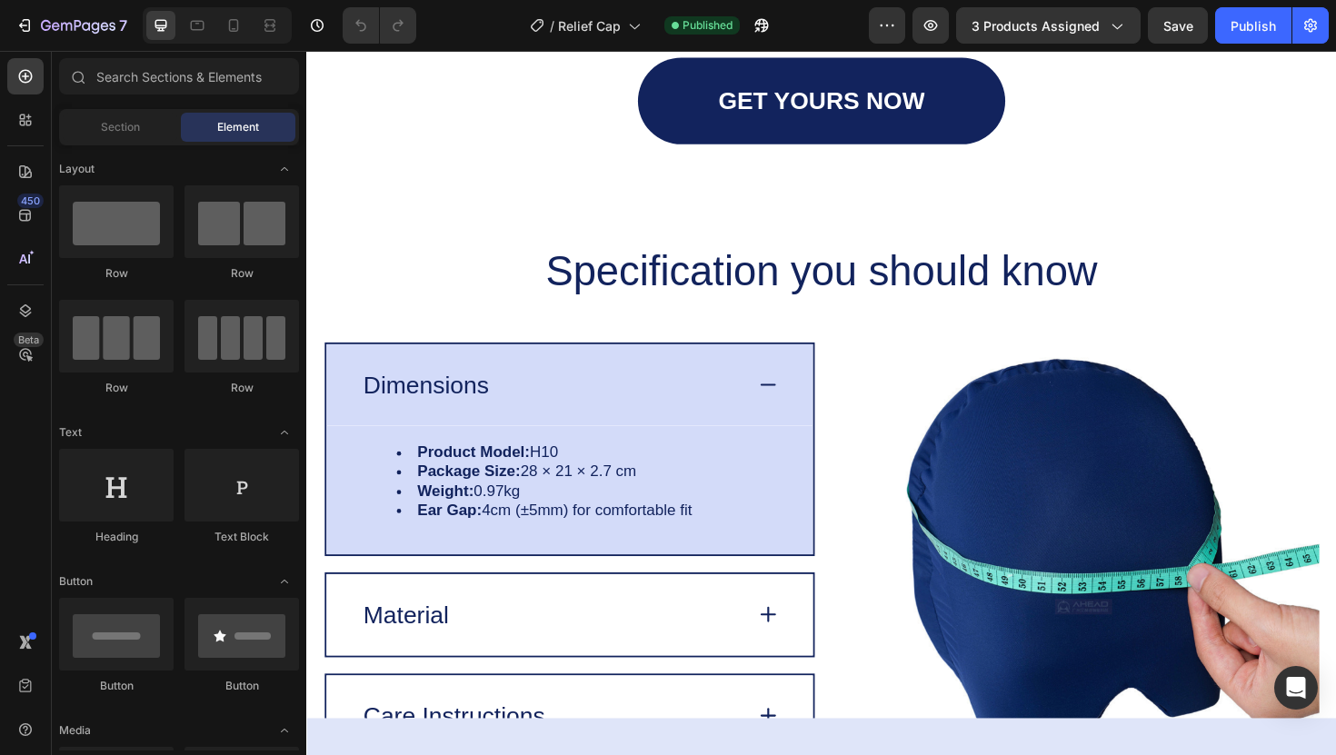
scroll to position [3304, 0]
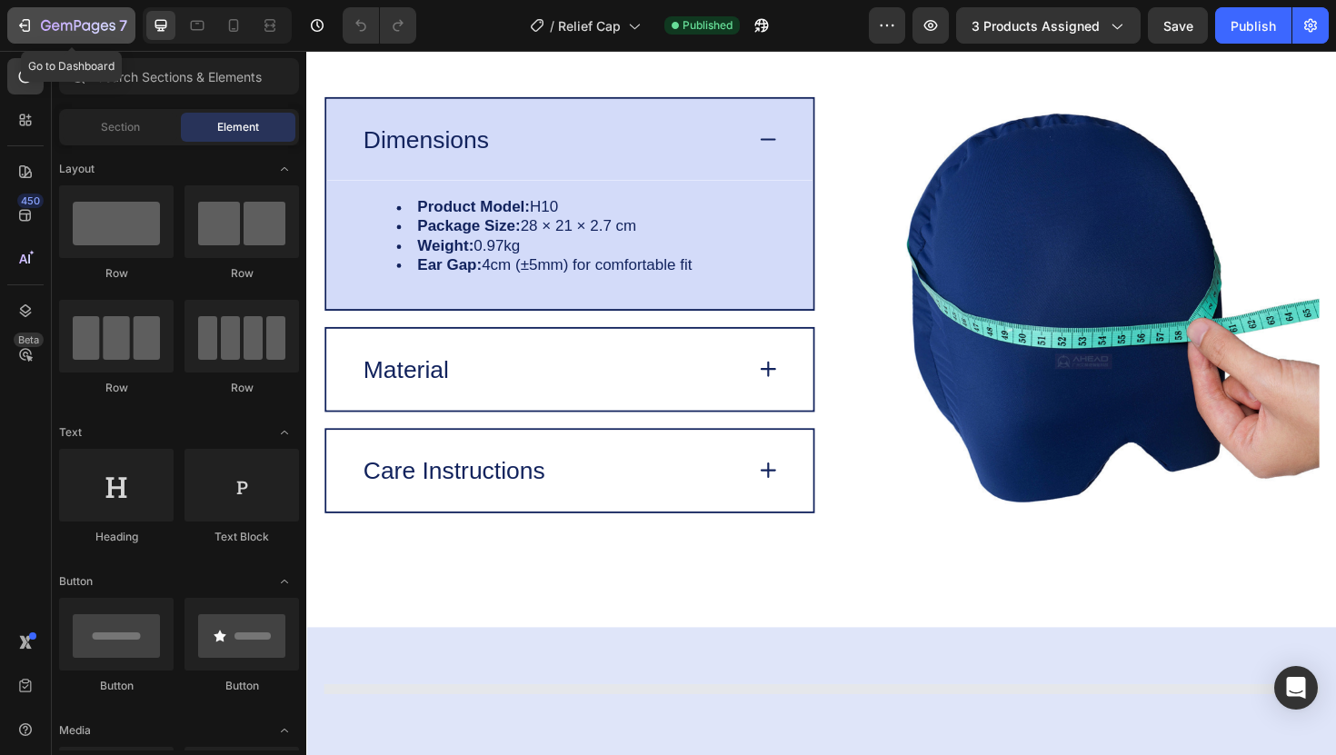
click at [23, 37] on button "7" at bounding box center [71, 25] width 128 height 36
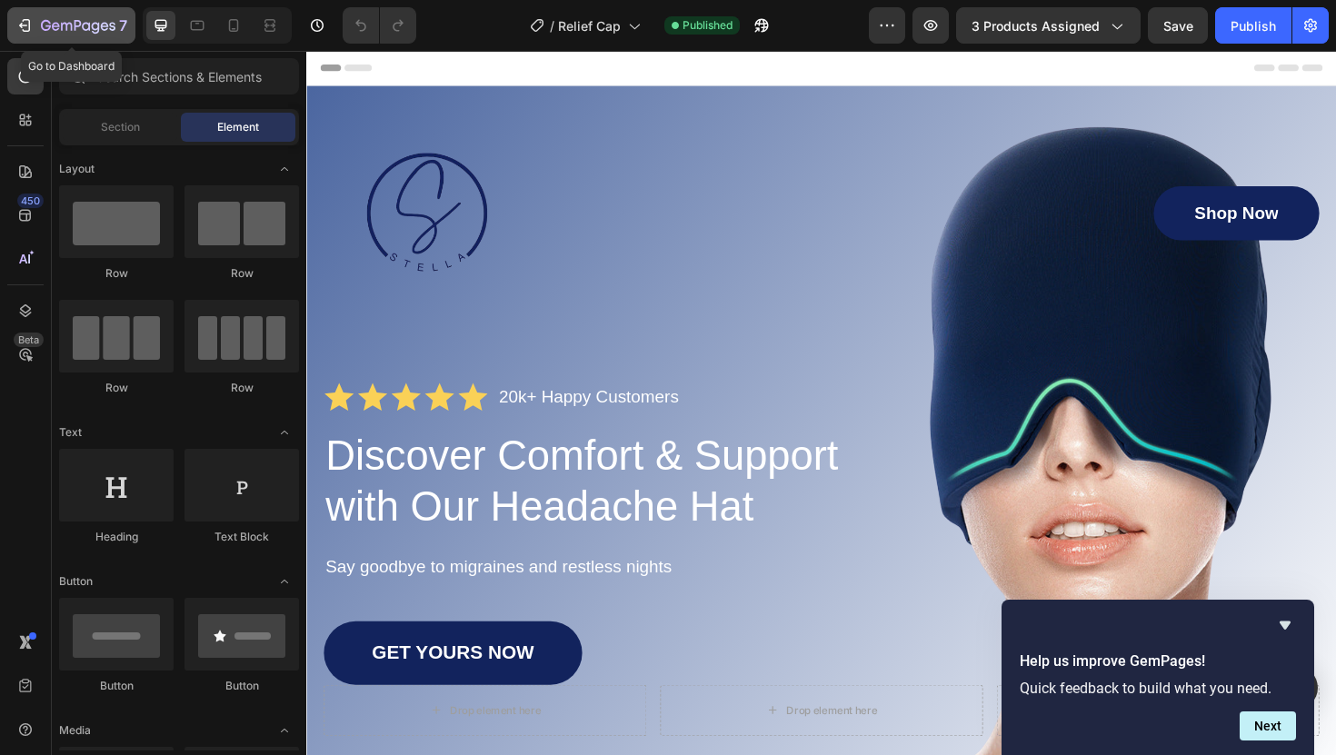
click at [45, 23] on icon "button" at bounding box center [78, 26] width 75 height 15
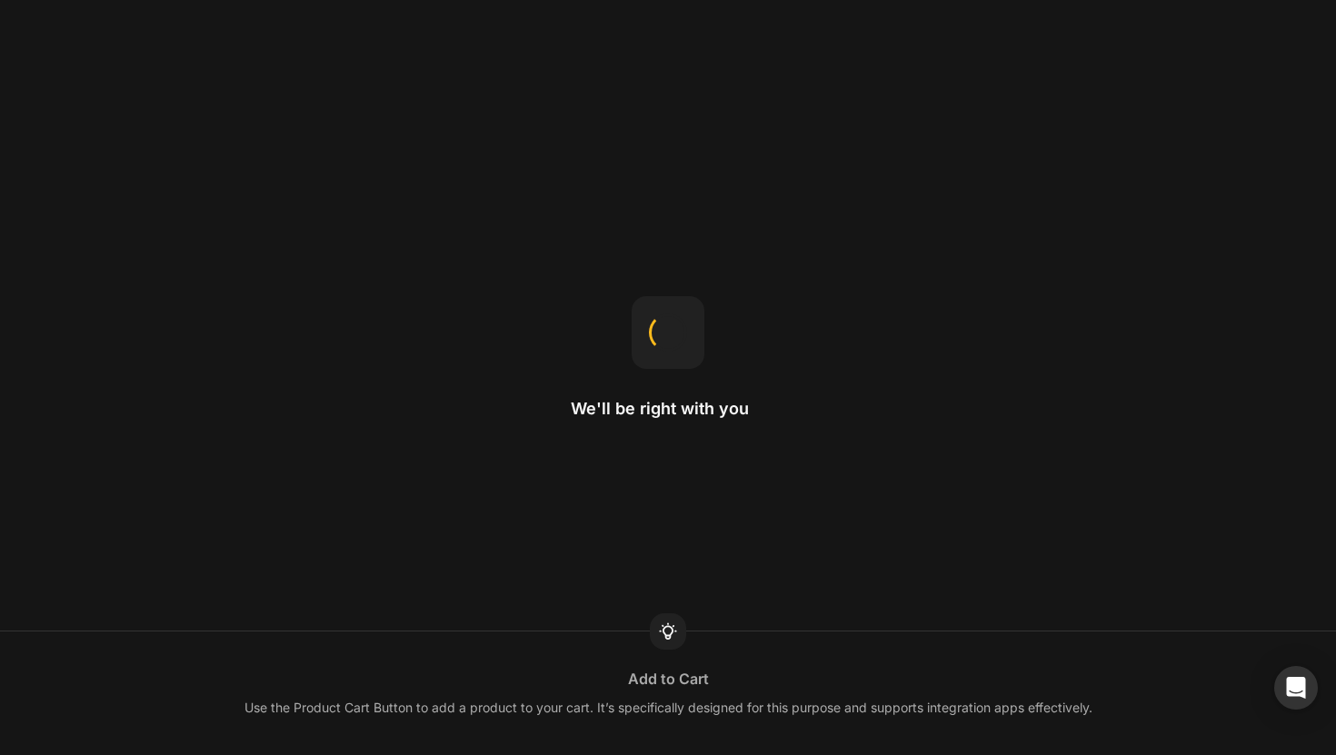
click at [610, 330] on div "We'll be right with you" at bounding box center [668, 378] width 194 height 164
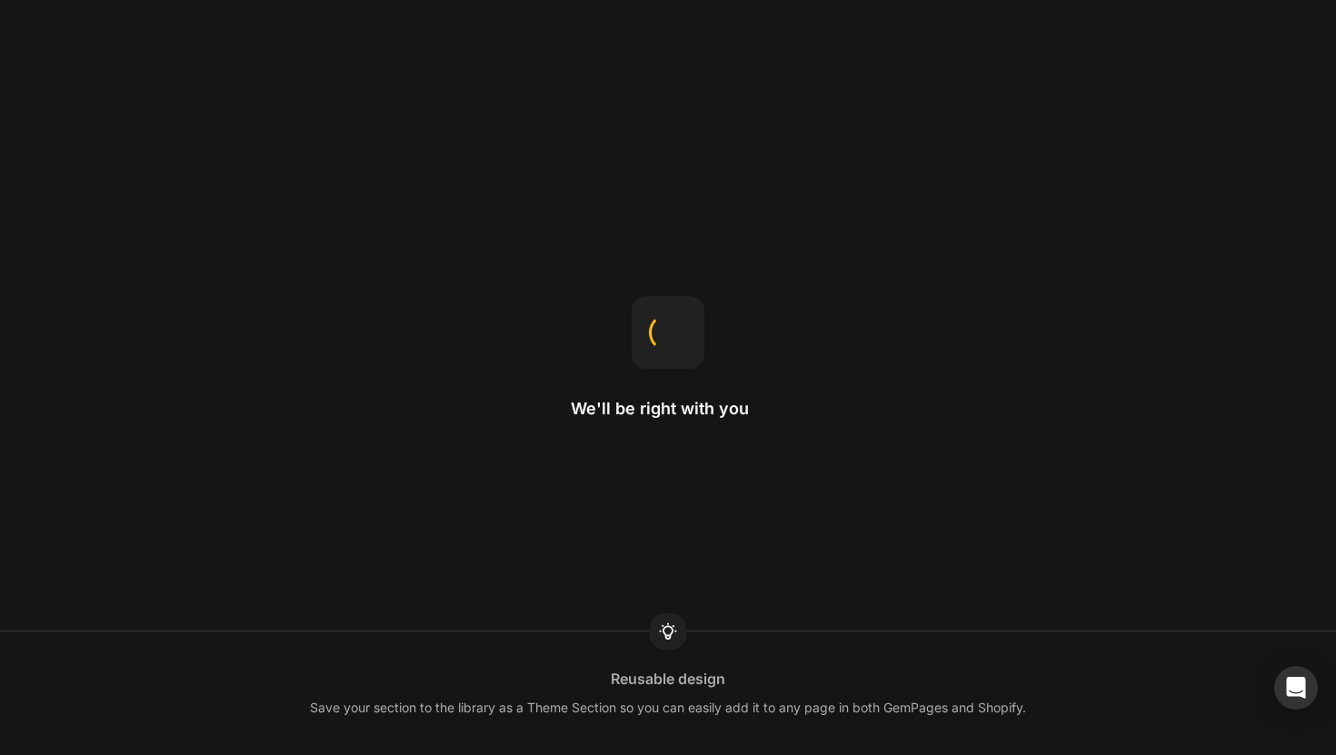
click at [610, 330] on div "We'll be right with you" at bounding box center [668, 378] width 194 height 164
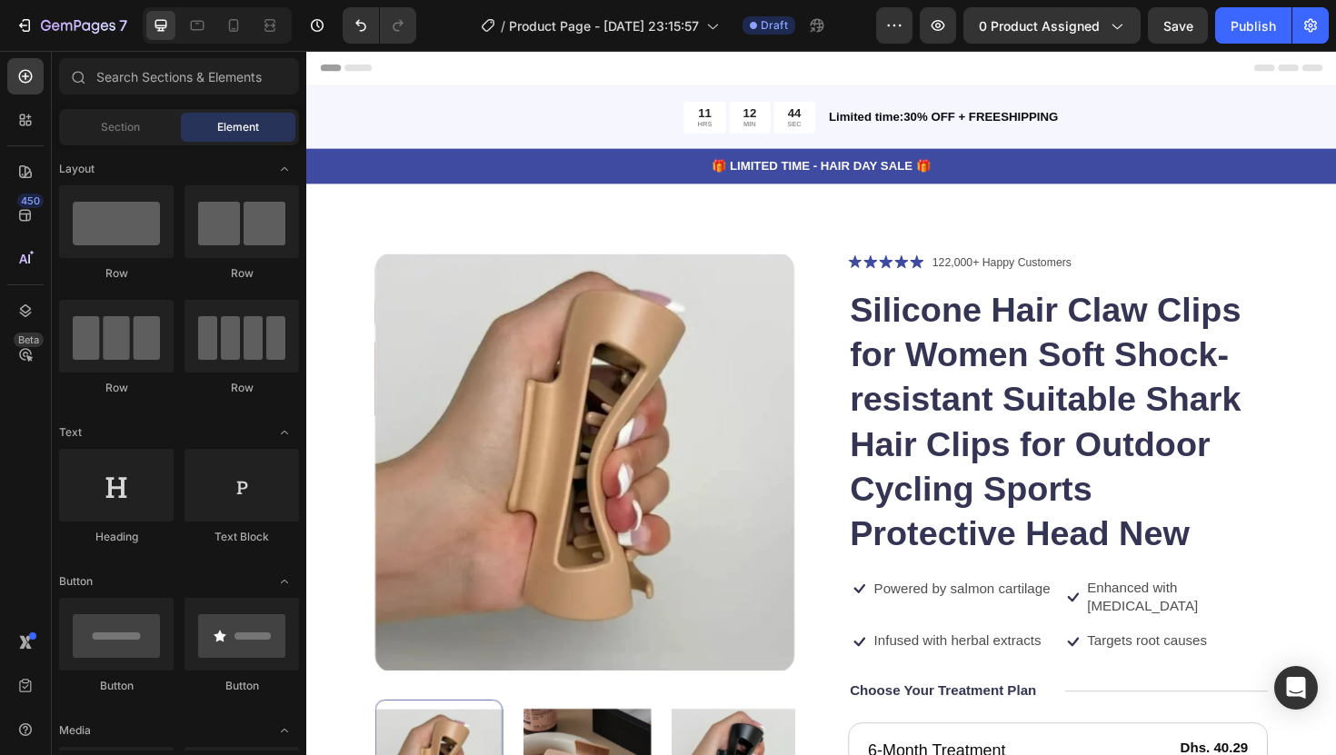
click at [1146, 57] on div "Header" at bounding box center [851, 69] width 1061 height 36
click at [1081, 32] on span "0 product assigned" at bounding box center [1039, 25] width 121 height 19
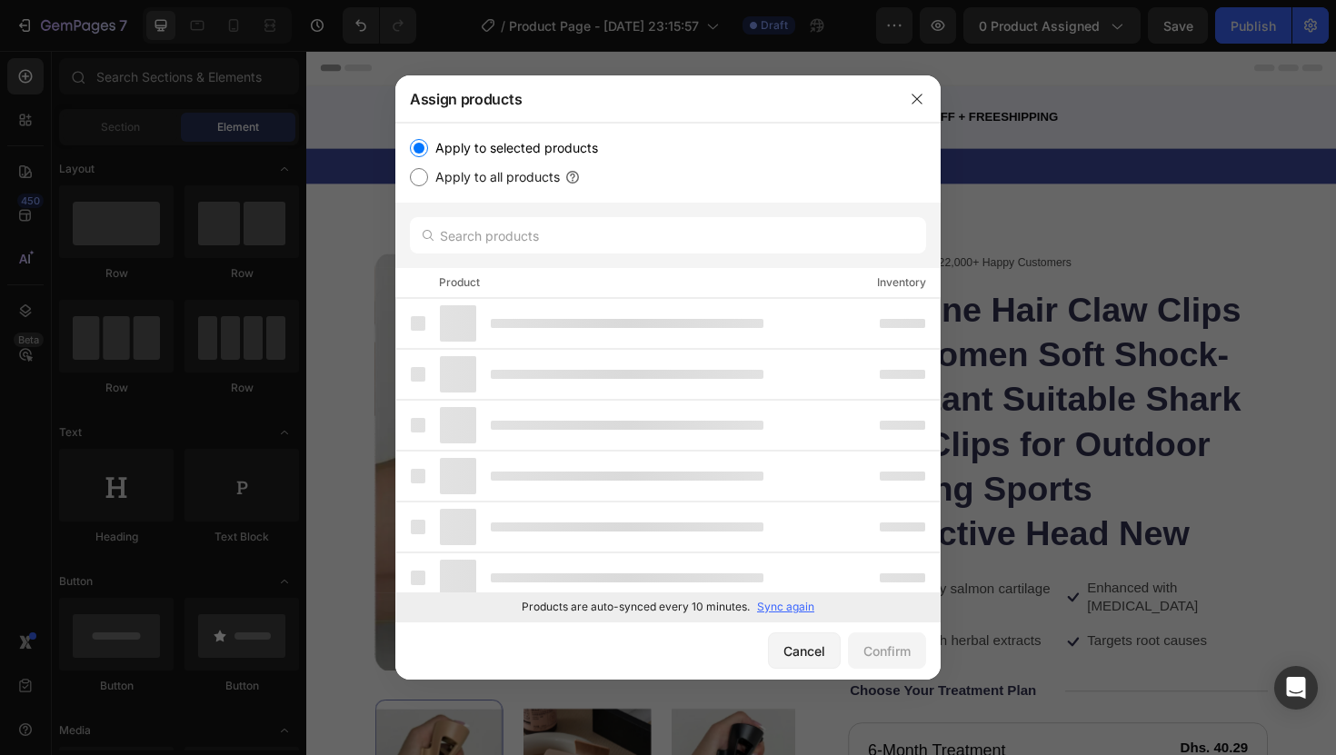
click at [769, 603] on p "Sync again" at bounding box center [785, 607] width 57 height 16
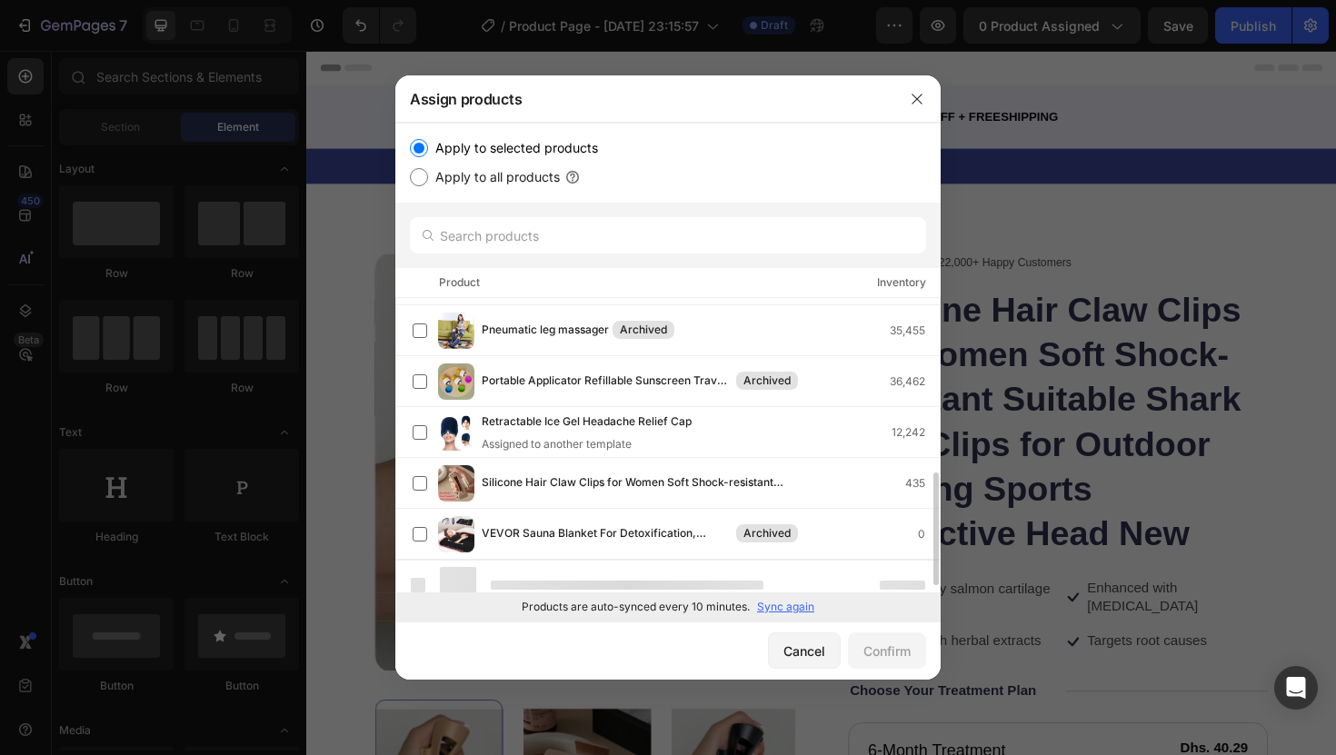
scroll to position [469, 0]
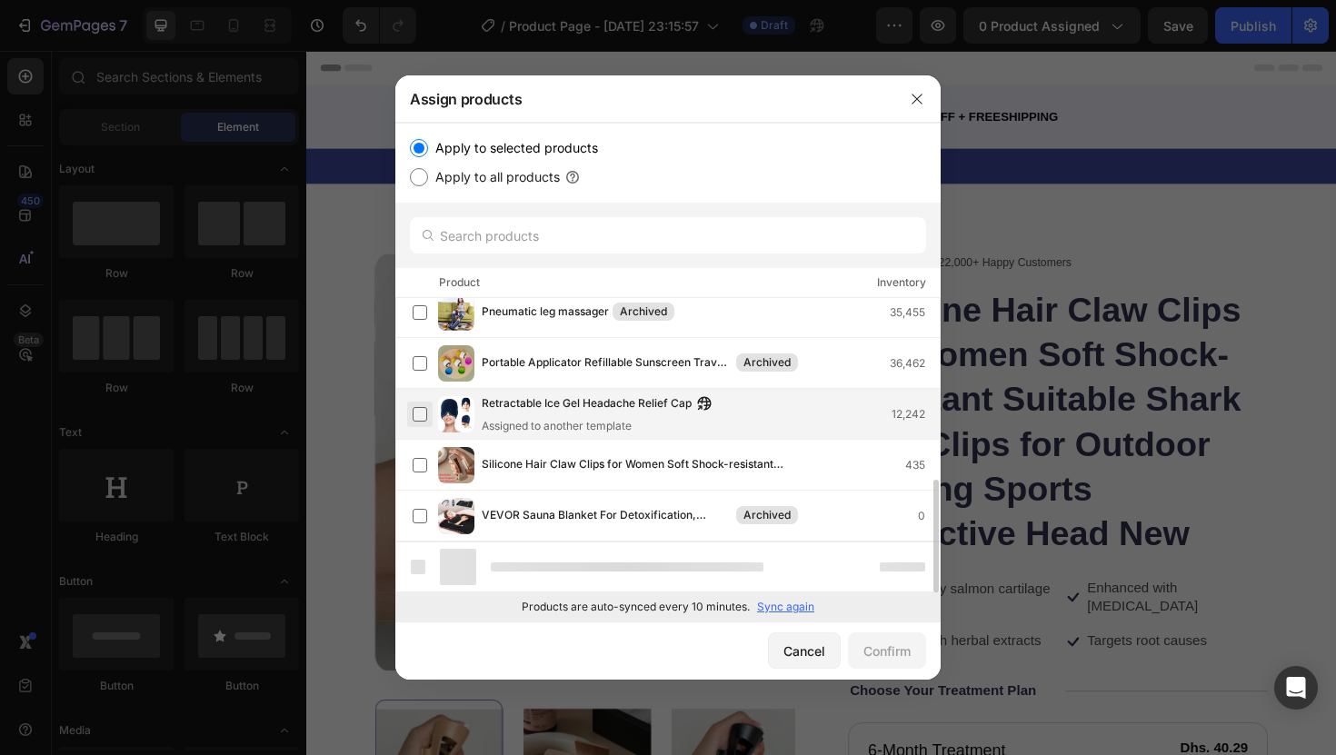
click at [424, 412] on label at bounding box center [420, 414] width 15 height 15
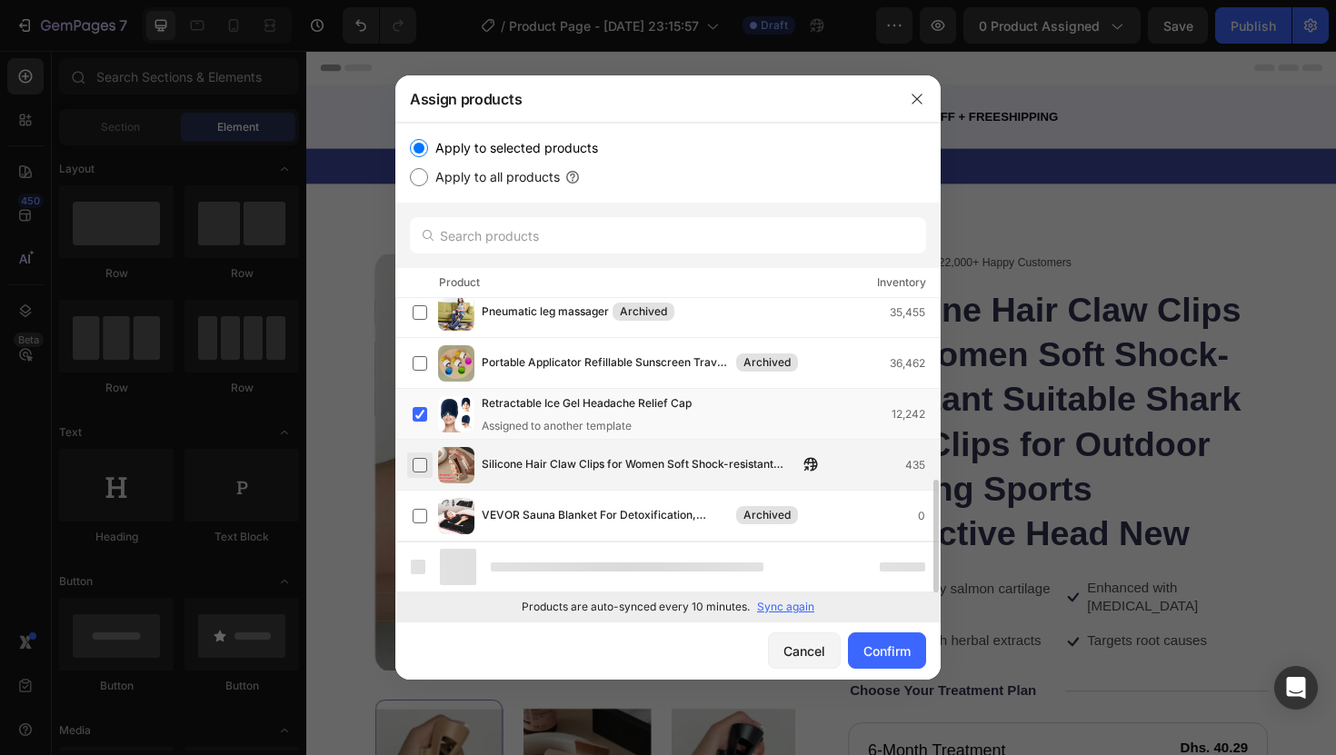
click at [415, 464] on label at bounding box center [420, 465] width 15 height 15
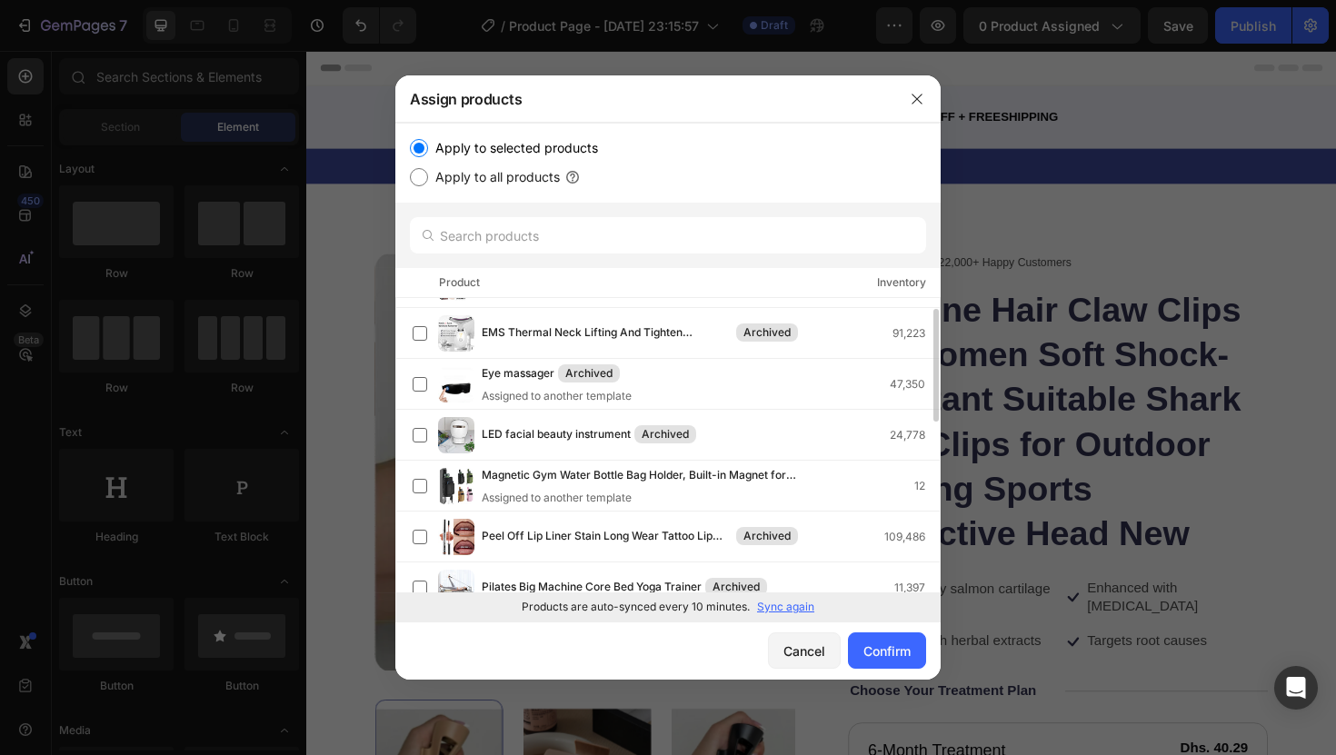
scroll to position [109, 0]
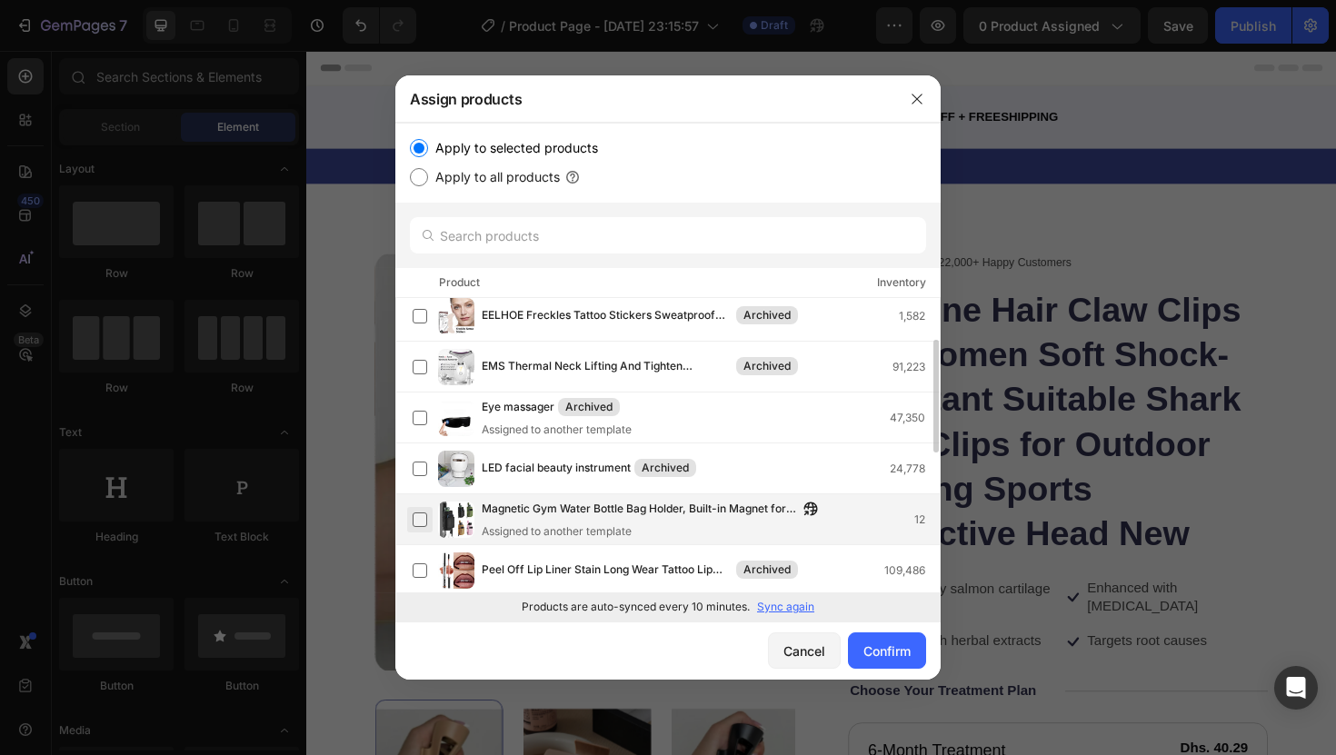
click at [417, 512] on label at bounding box center [420, 519] width 15 height 15
click at [882, 653] on div "Confirm" at bounding box center [886, 650] width 47 height 19
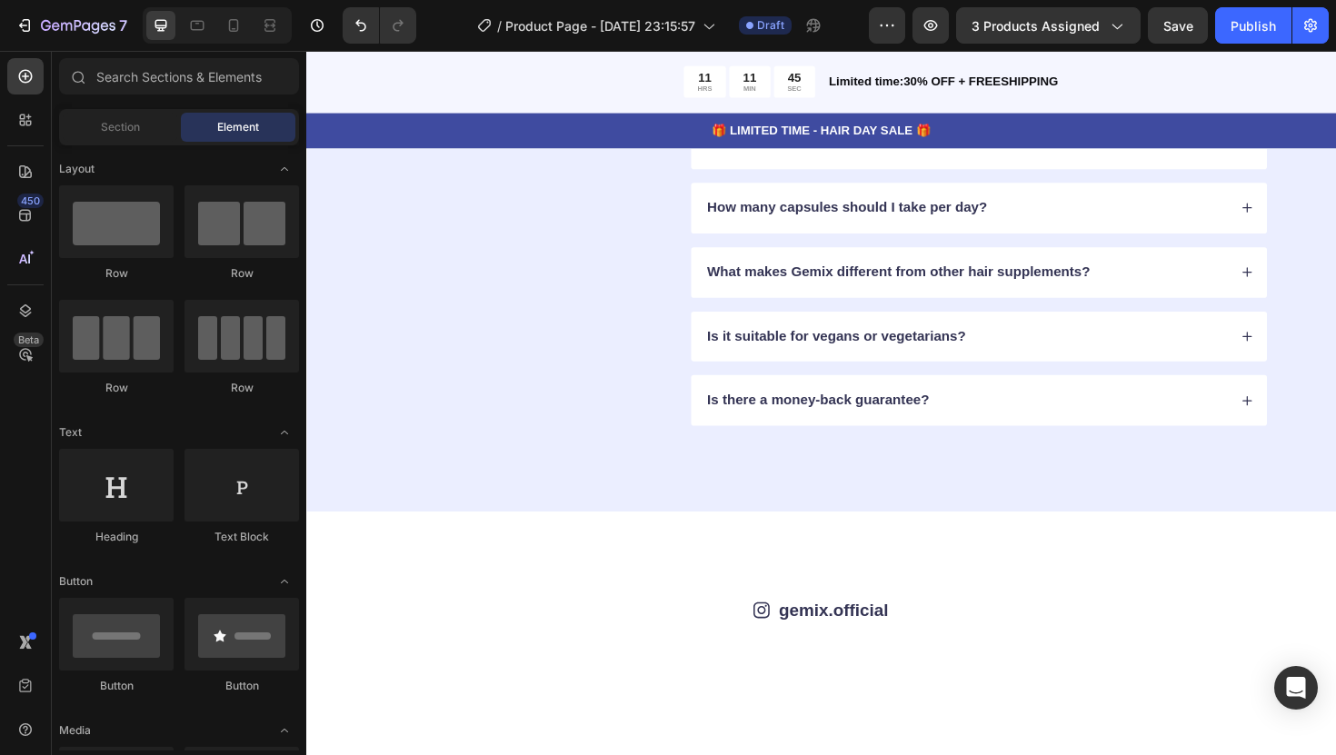
scroll to position [6110, 0]
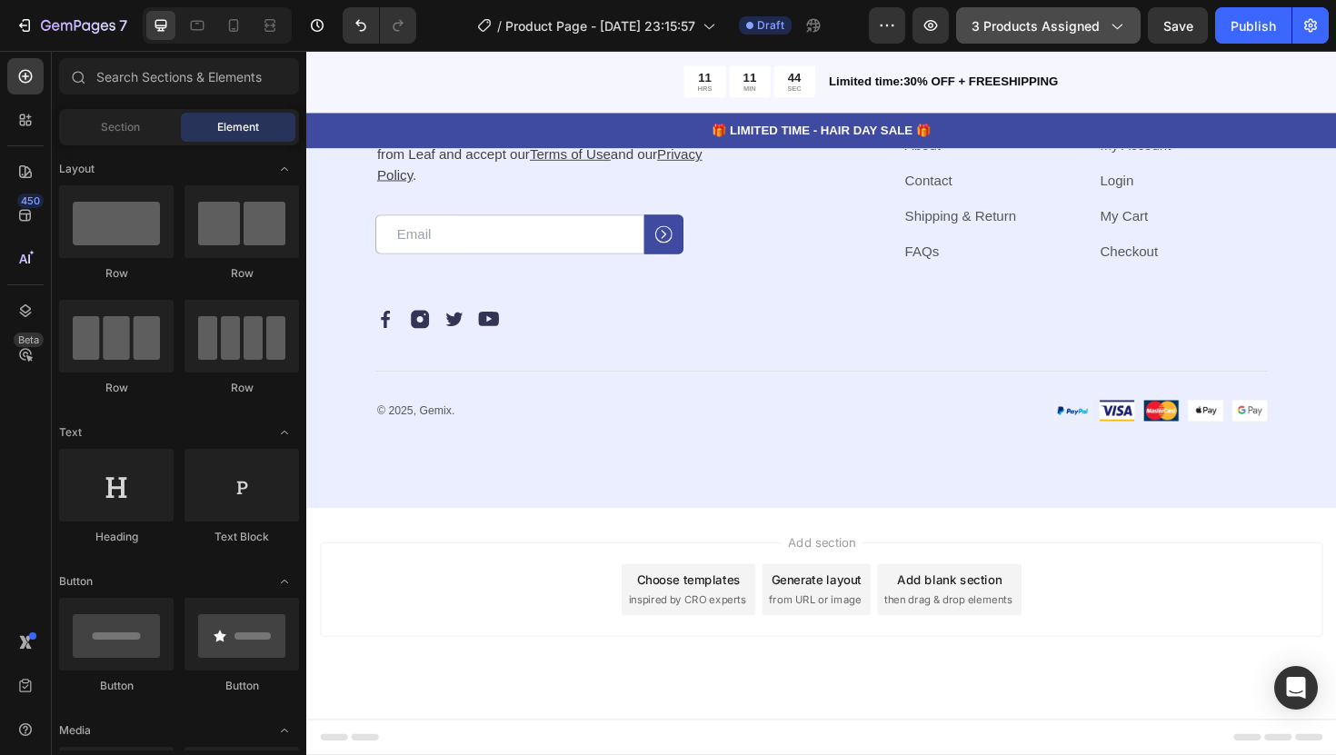
click at [1092, 18] on span "3 products assigned" at bounding box center [1035, 25] width 128 height 19
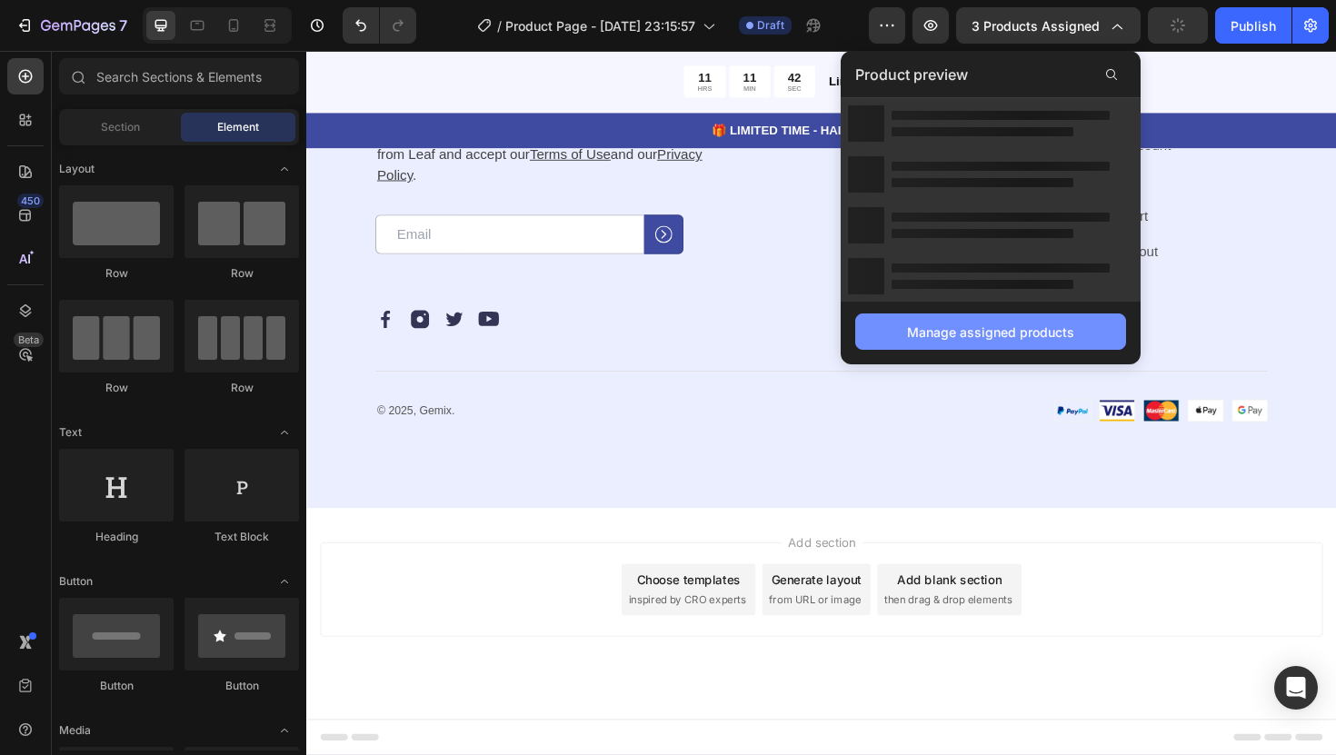
click at [948, 333] on div "Manage assigned products" at bounding box center [990, 332] width 167 height 19
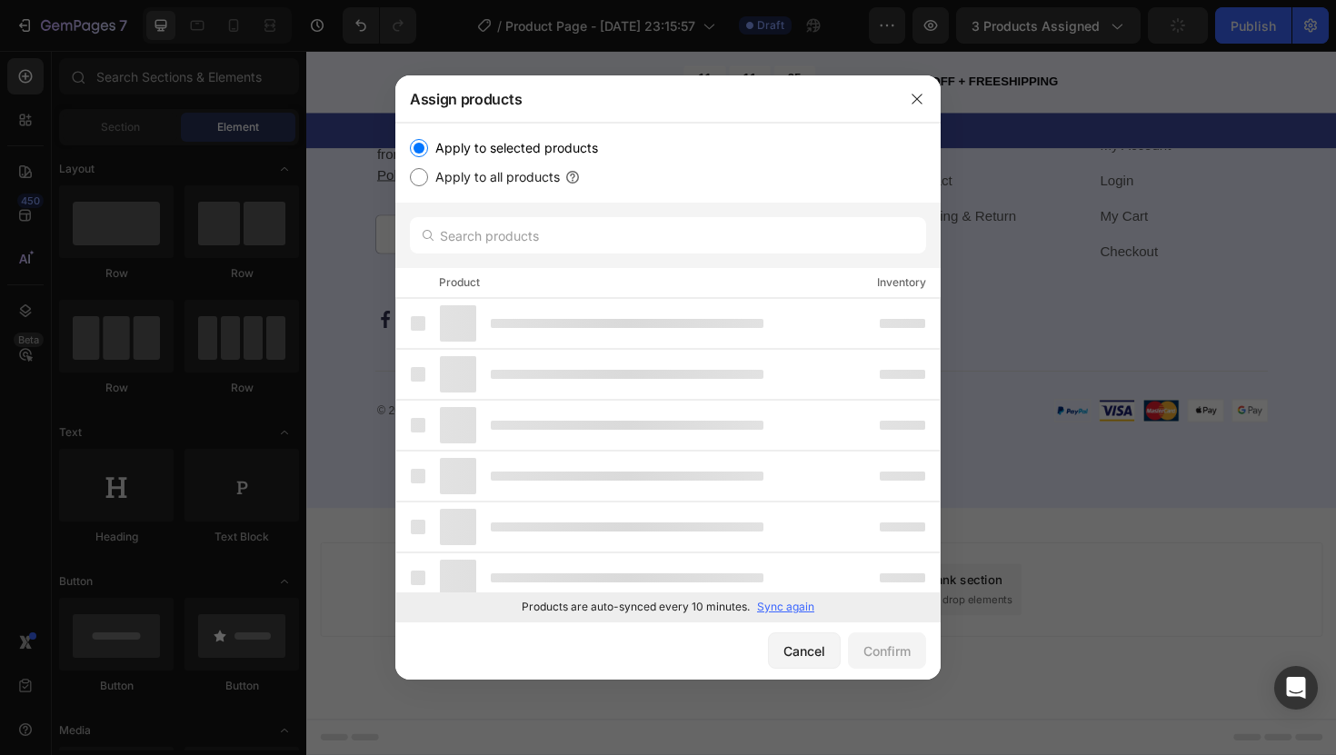
click at [570, 188] on div "Apply to all products" at bounding box center [668, 177] width 516 height 22
click at [791, 609] on p "Sync again" at bounding box center [785, 607] width 57 height 16
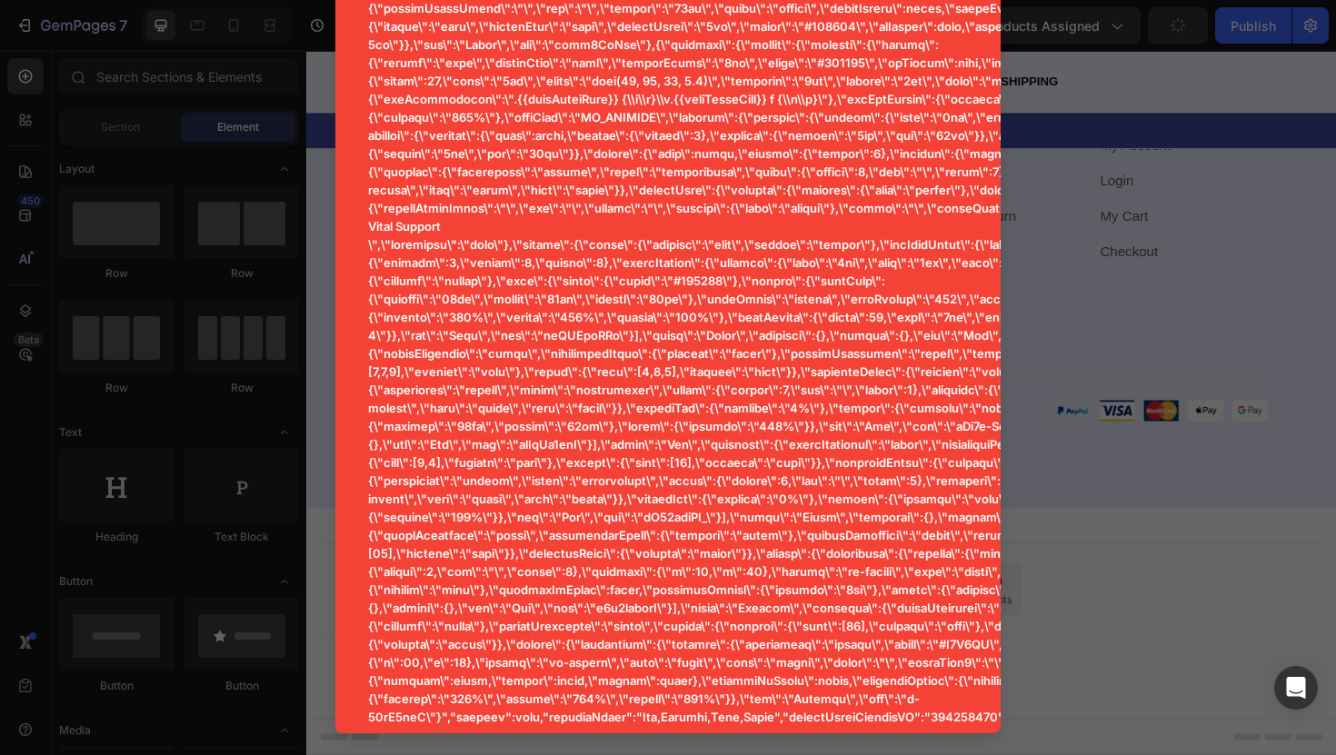
click at [1080, 213] on div at bounding box center [668, 377] width 1336 height 755
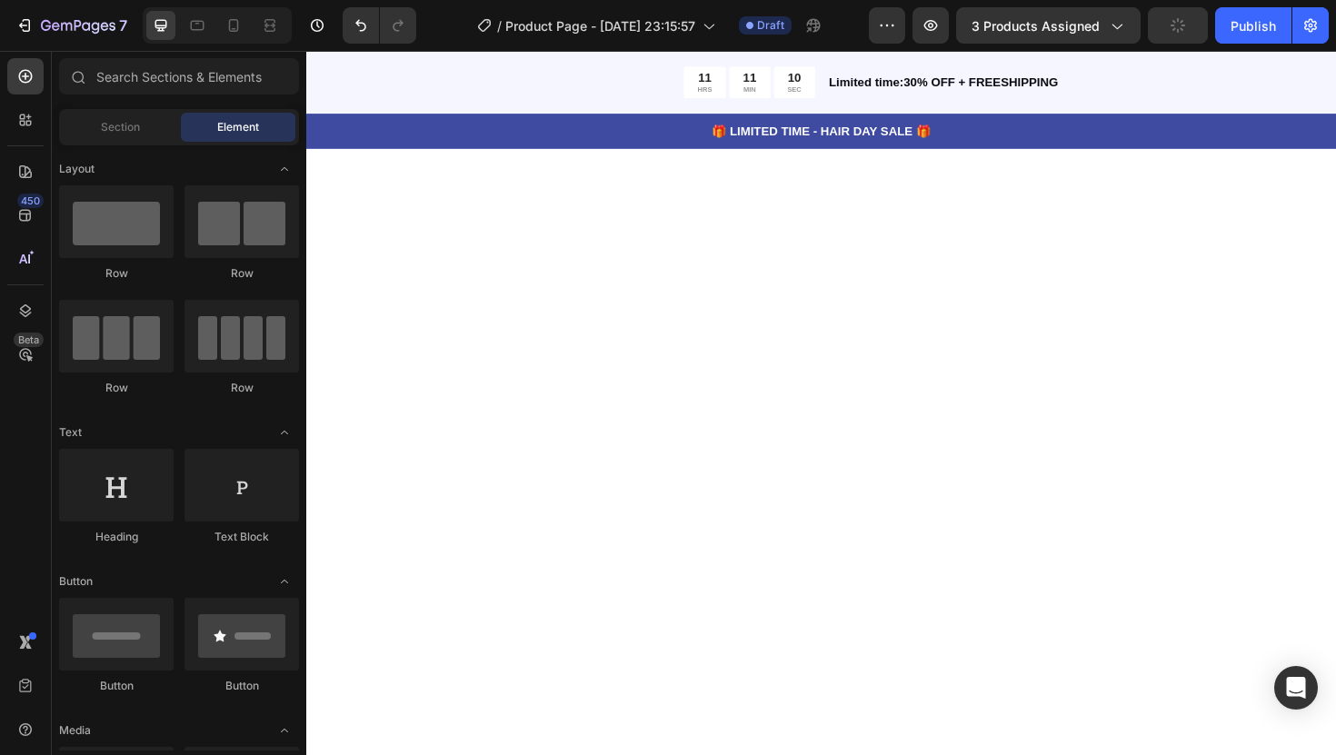
scroll to position [1850, 0]
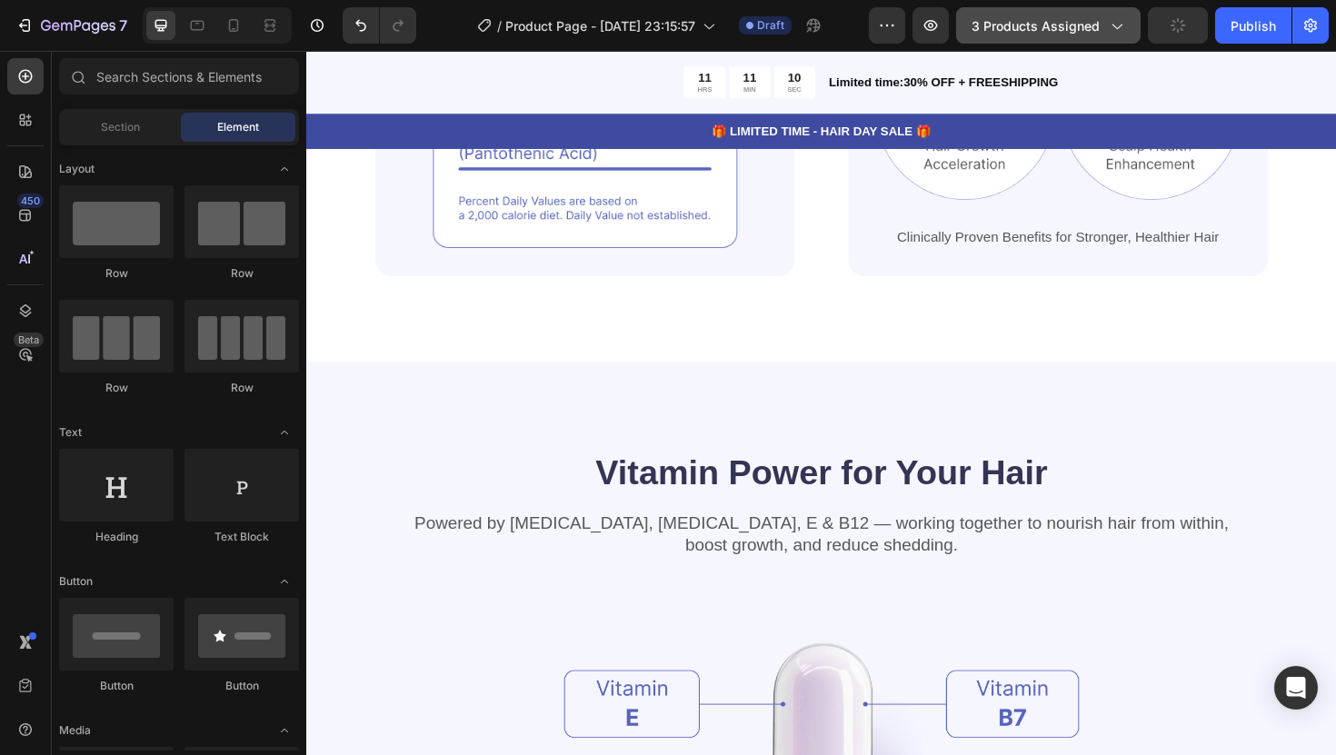
click at [1105, 20] on div "3 products assigned" at bounding box center [1048, 25] width 154 height 19
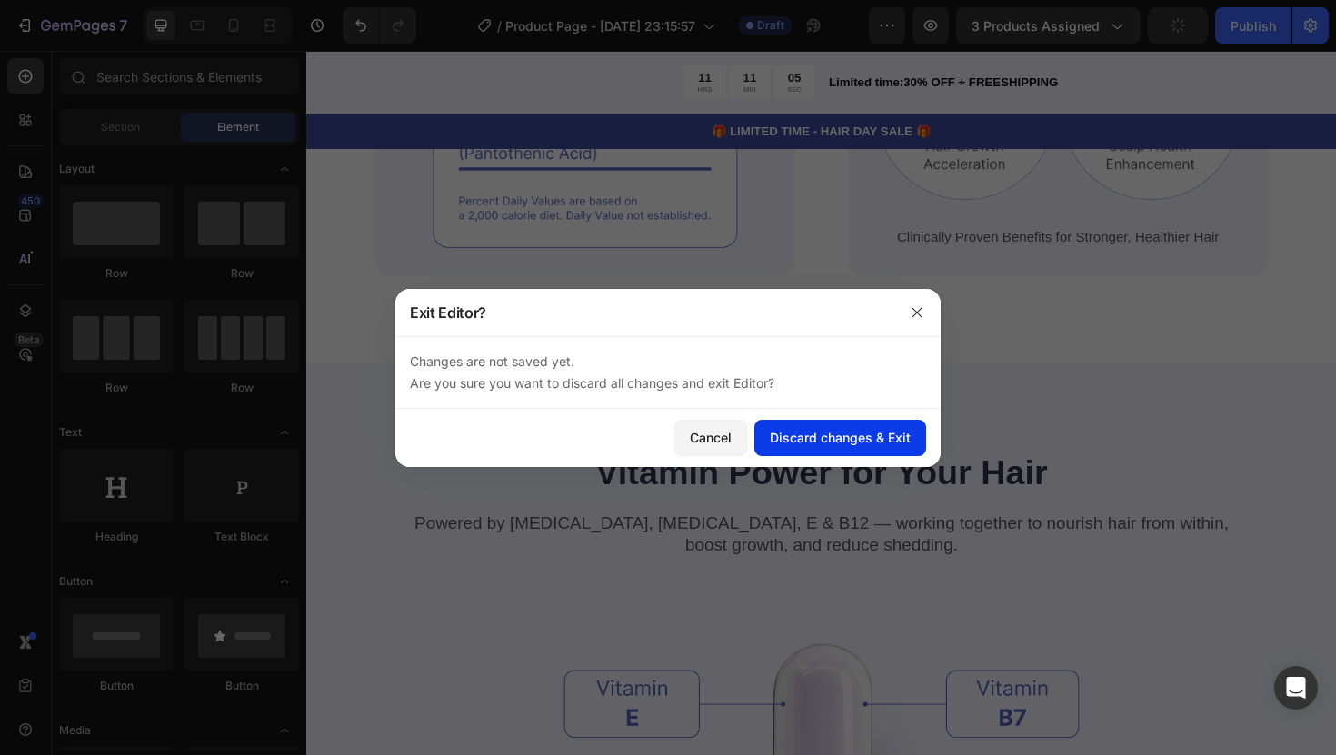
click at [805, 431] on div "Discard changes & Exit" at bounding box center [840, 437] width 141 height 19
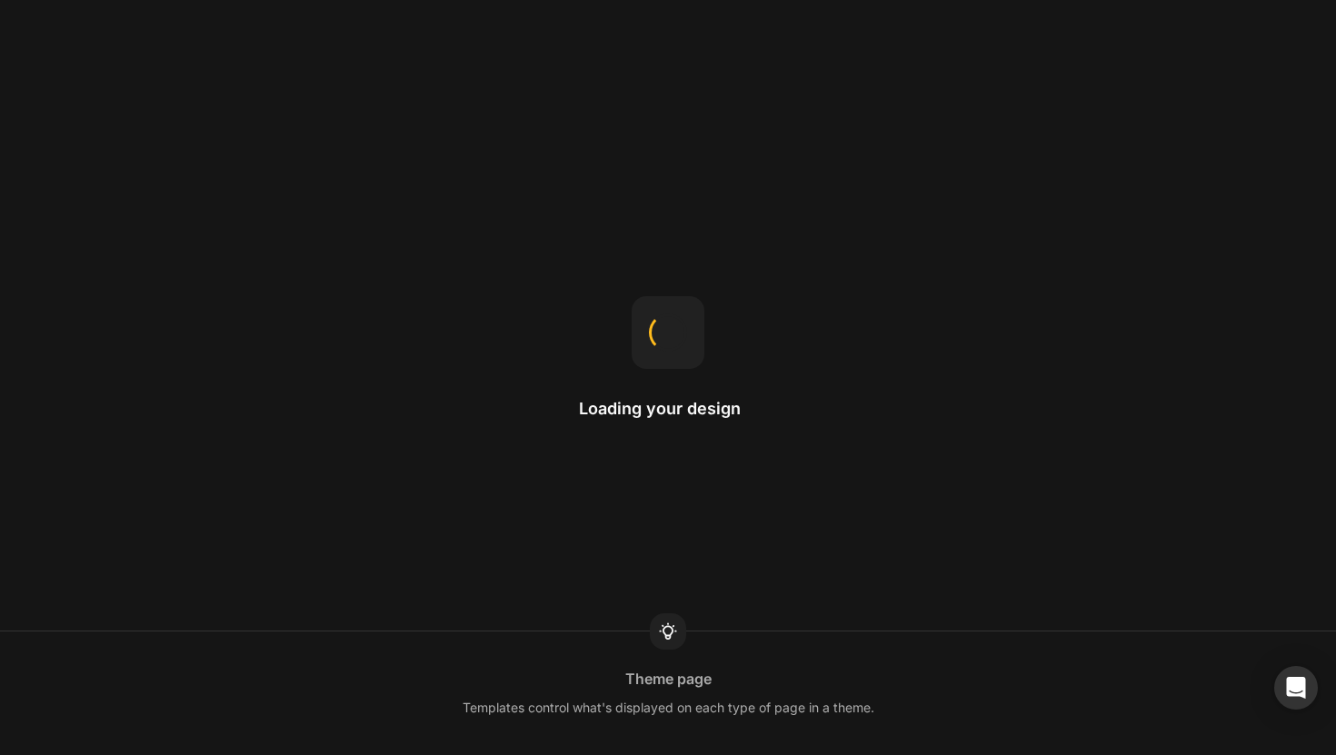
click at [680, 629] on div at bounding box center [668, 631] width 36 height 36
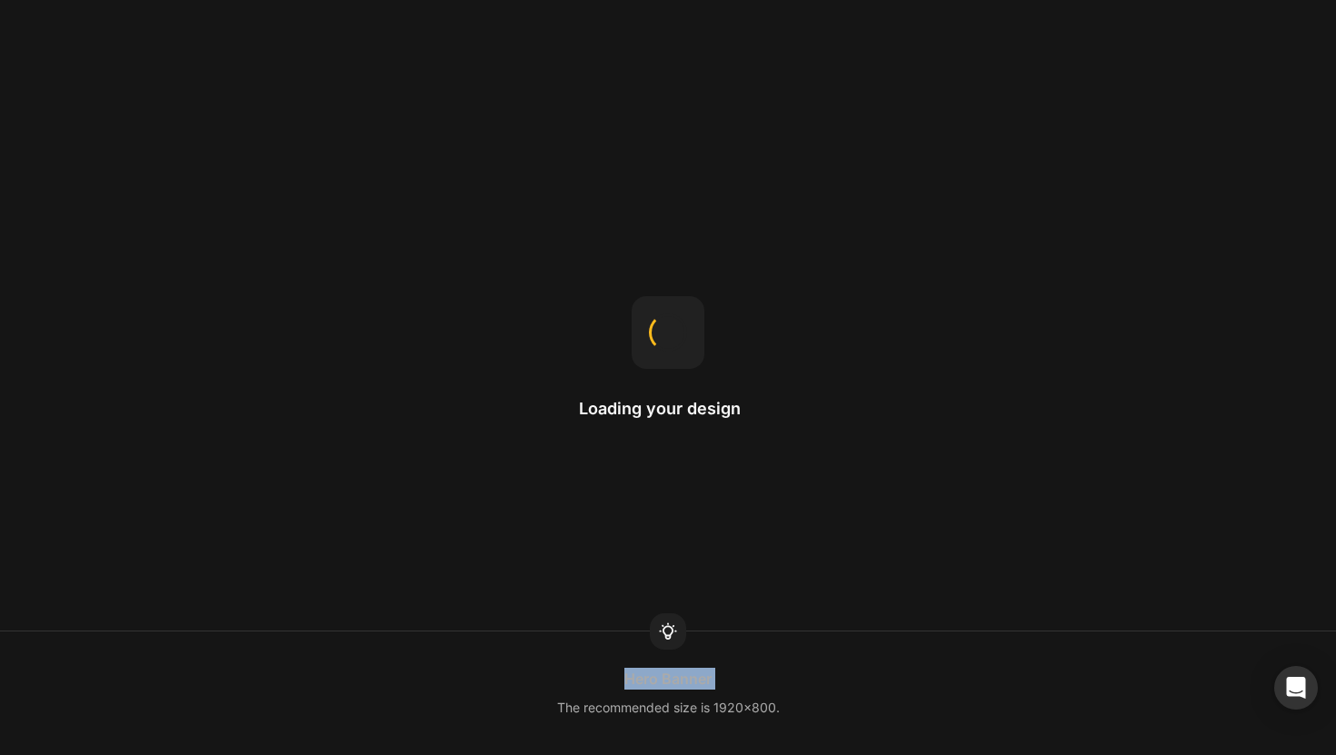
click at [680, 629] on div at bounding box center [668, 631] width 36 height 36
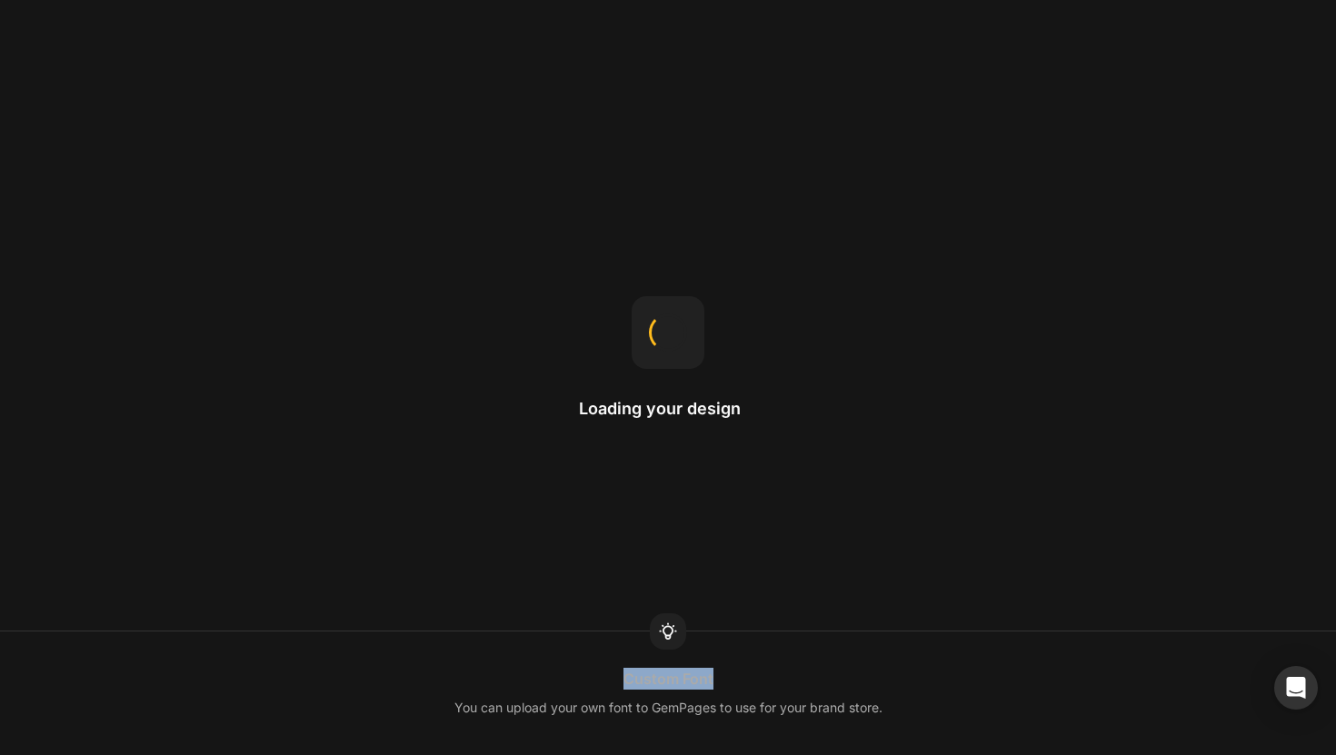
click at [680, 629] on div at bounding box center [668, 631] width 36 height 36
click at [708, 444] on div "Loading your design" at bounding box center [668, 378] width 178 height 164
drag, startPoint x: 671, startPoint y: 350, endPoint x: 677, endPoint y: 323, distance: 27.8
click at [677, 323] on div at bounding box center [667, 331] width 53 height 53
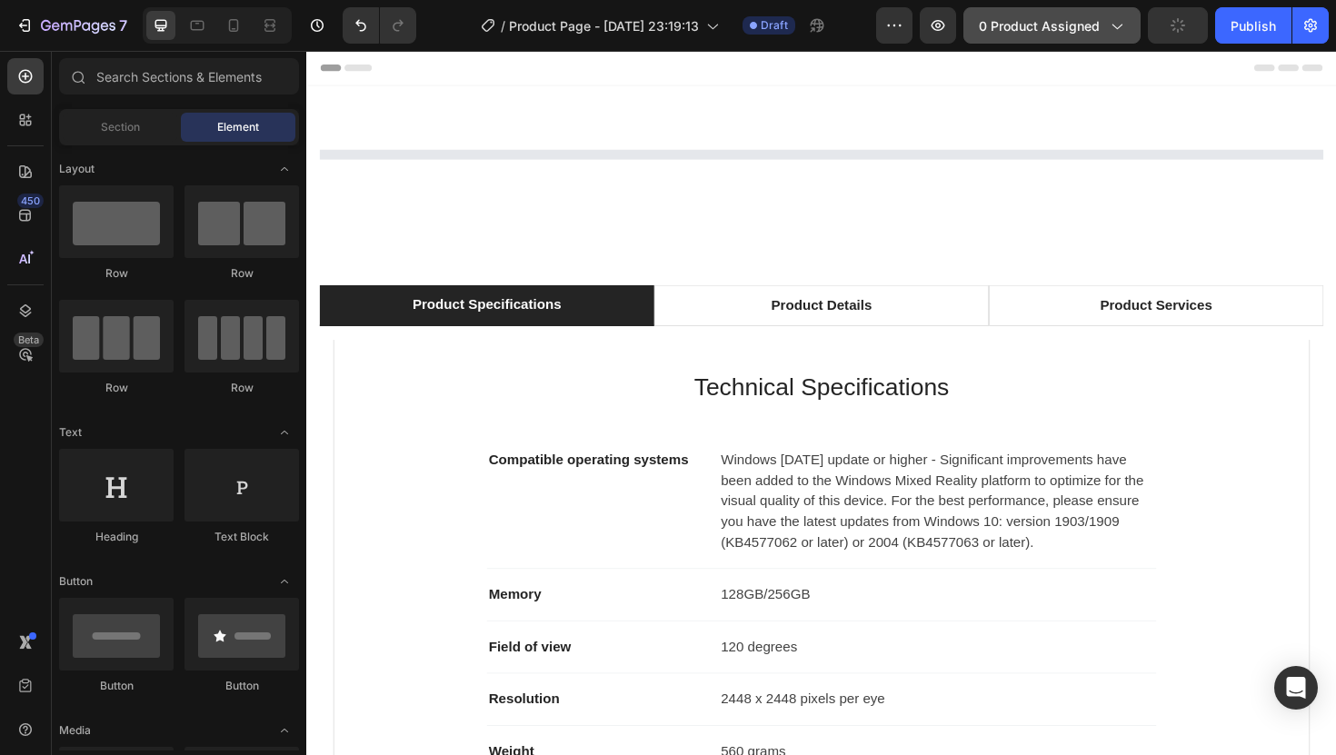
click at [1054, 36] on button "0 product assigned" at bounding box center [1051, 25] width 177 height 36
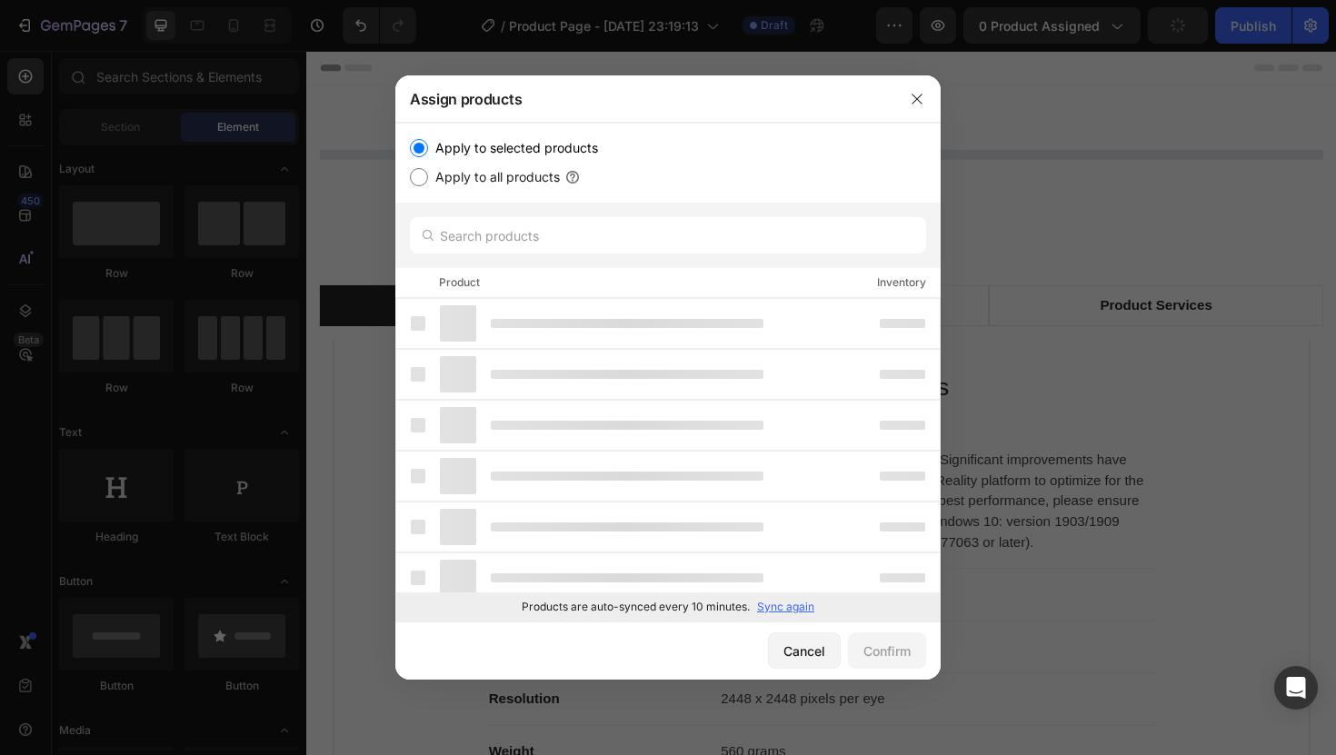
click at [778, 611] on p "Sync again" at bounding box center [785, 607] width 57 height 16
click at [779, 609] on p "Sync again" at bounding box center [785, 607] width 57 height 16
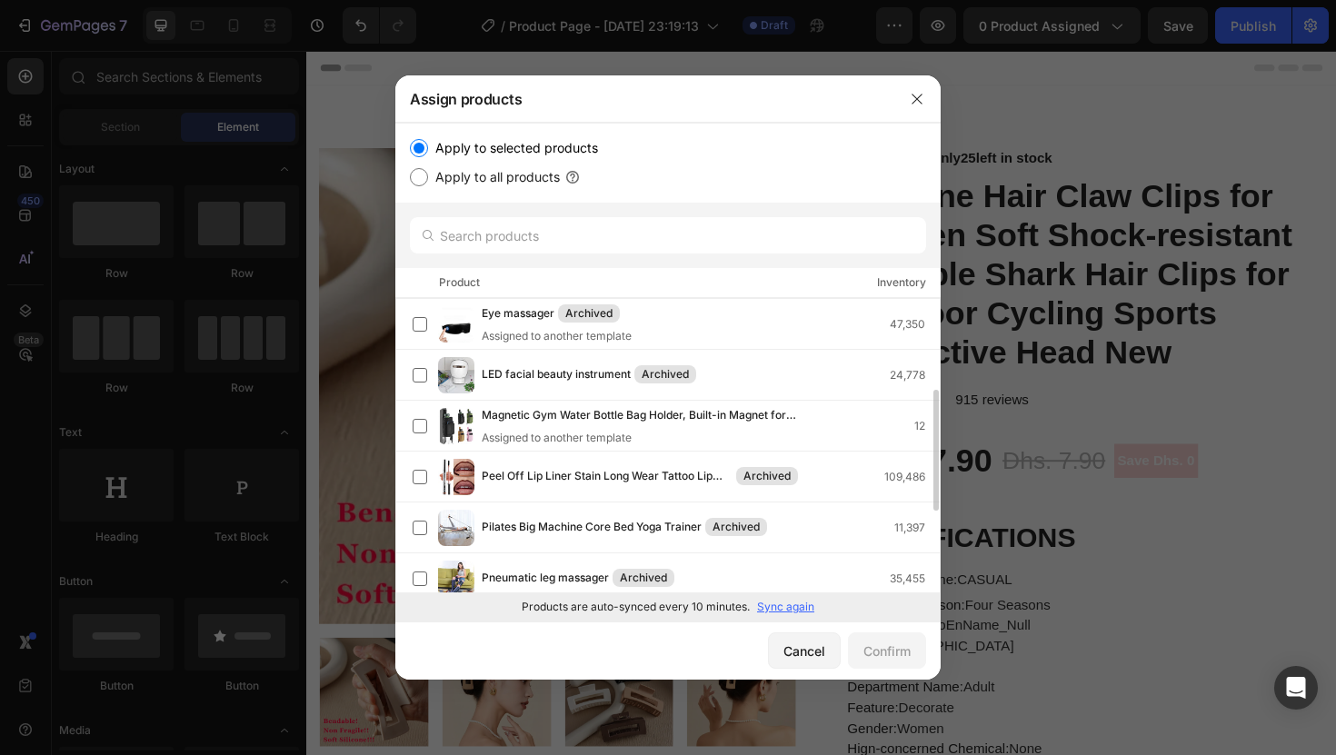
scroll to position [214, 0]
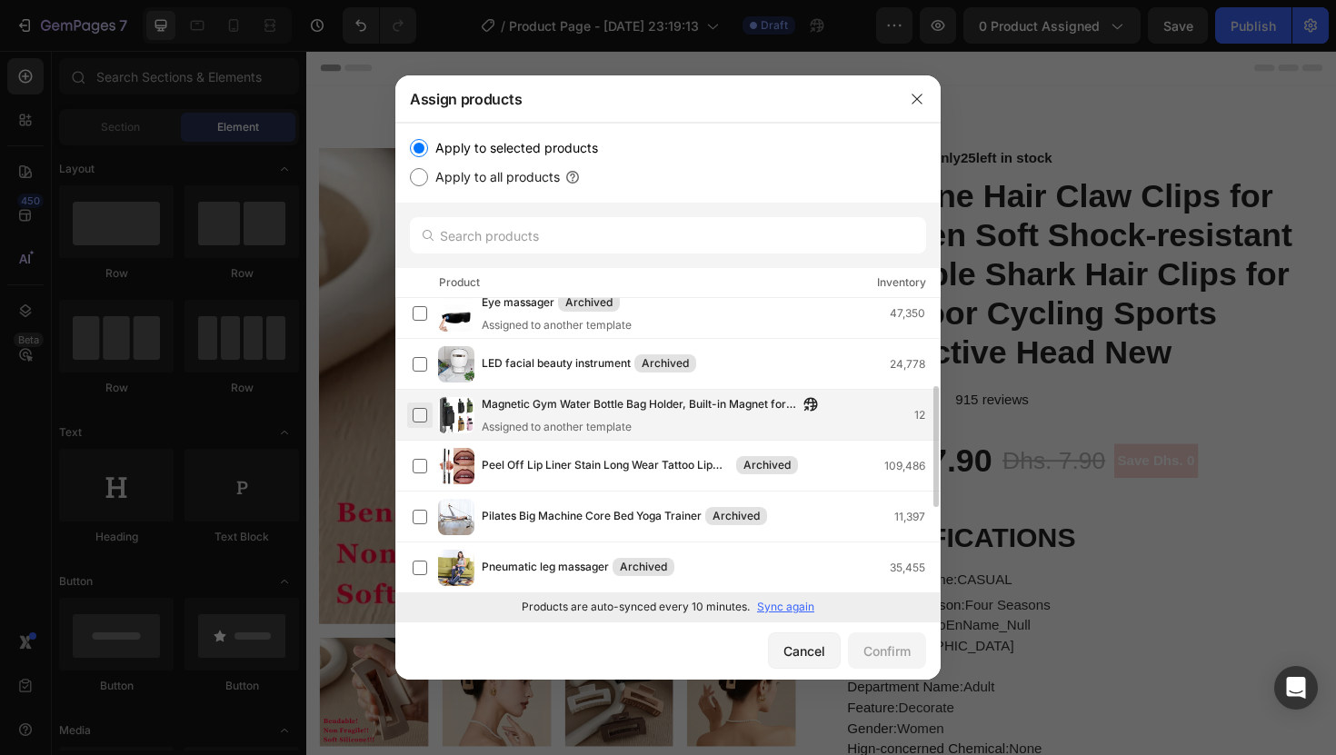
click at [425, 410] on label at bounding box center [420, 415] width 15 height 15
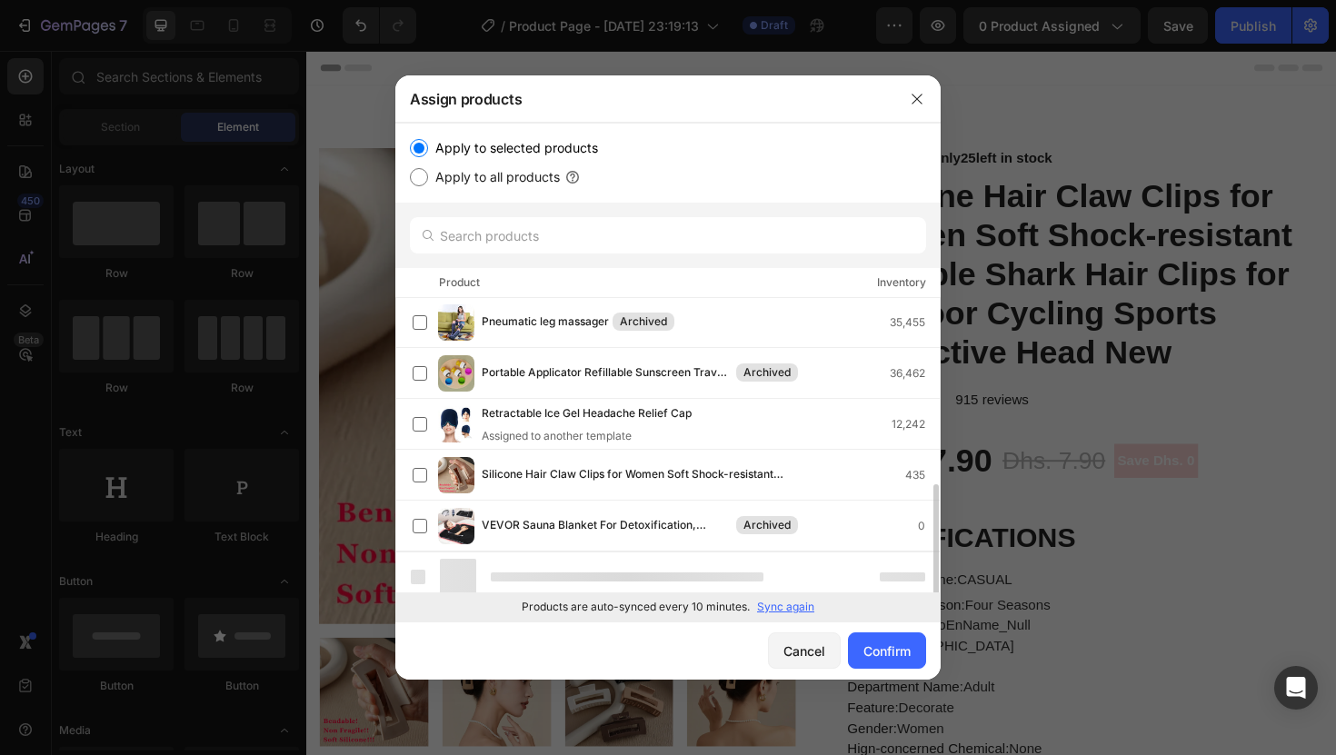
scroll to position [465, 0]
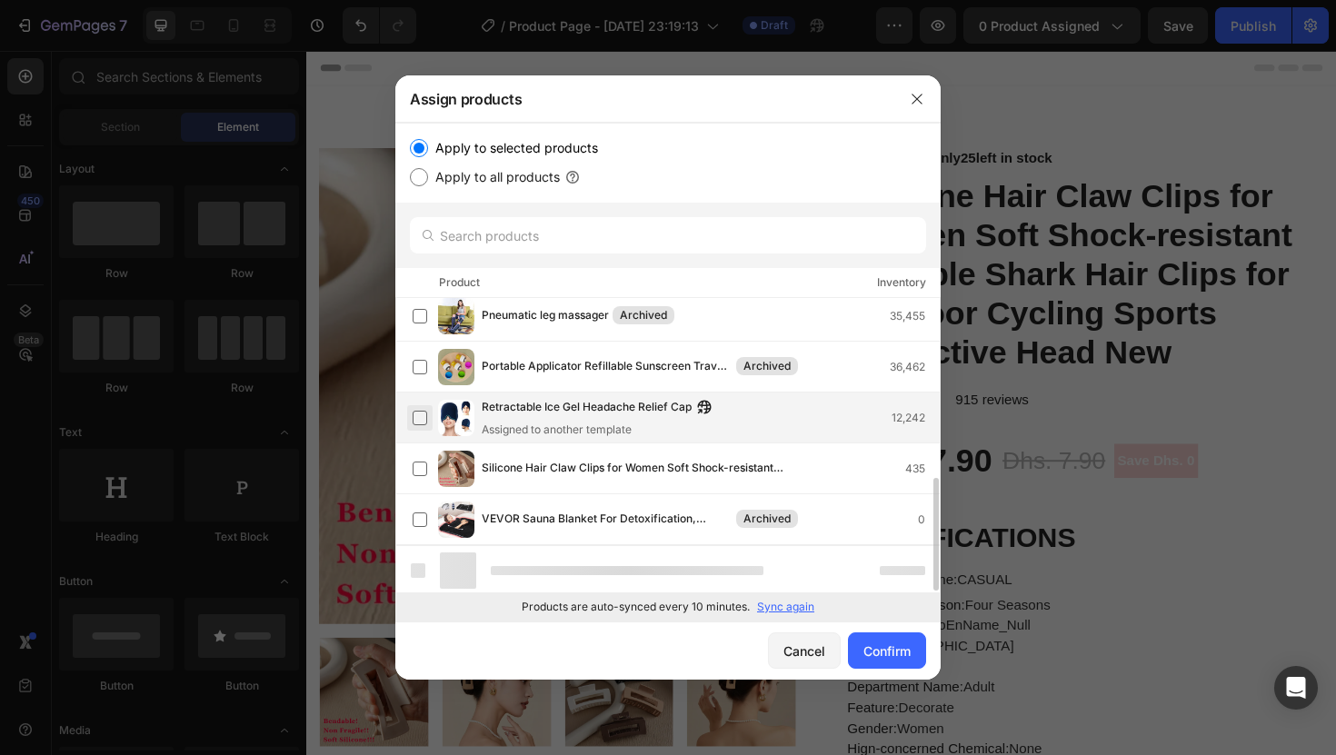
click at [418, 418] on label at bounding box center [420, 418] width 15 height 15
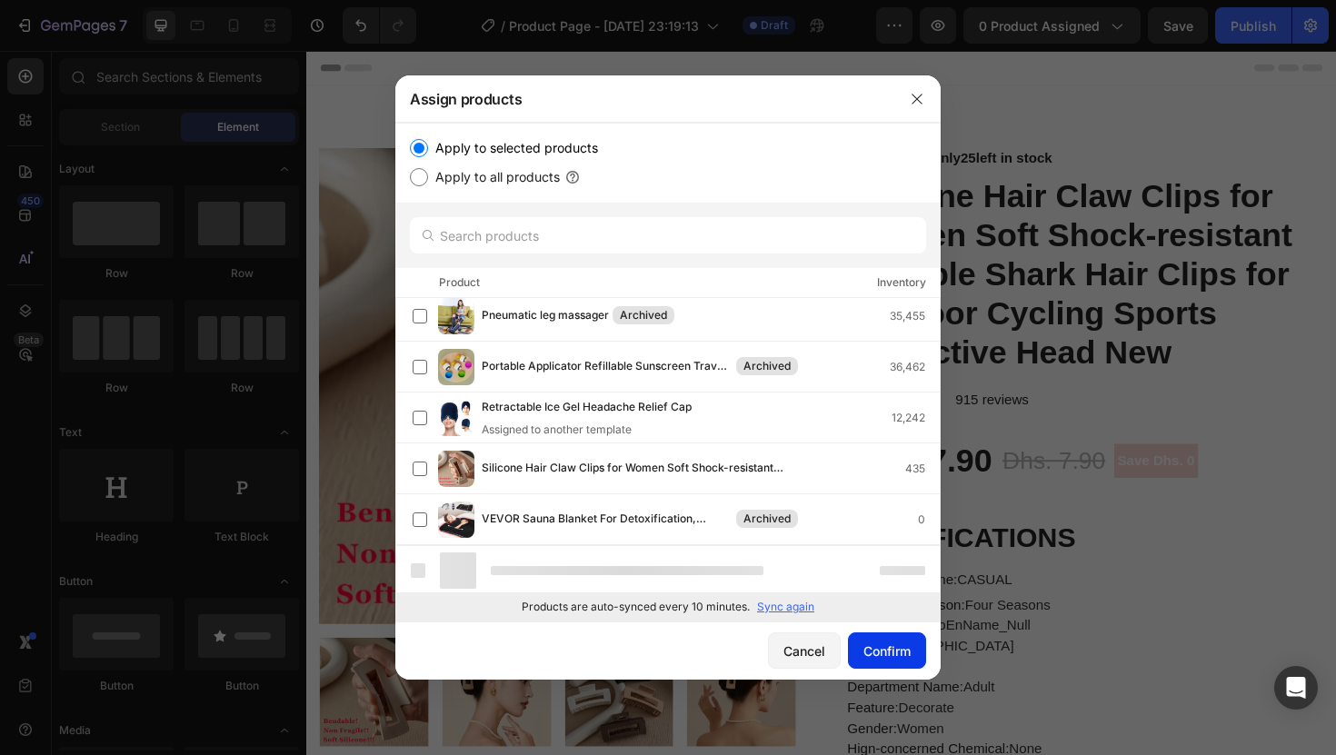
click at [900, 657] on div "Confirm" at bounding box center [886, 650] width 47 height 19
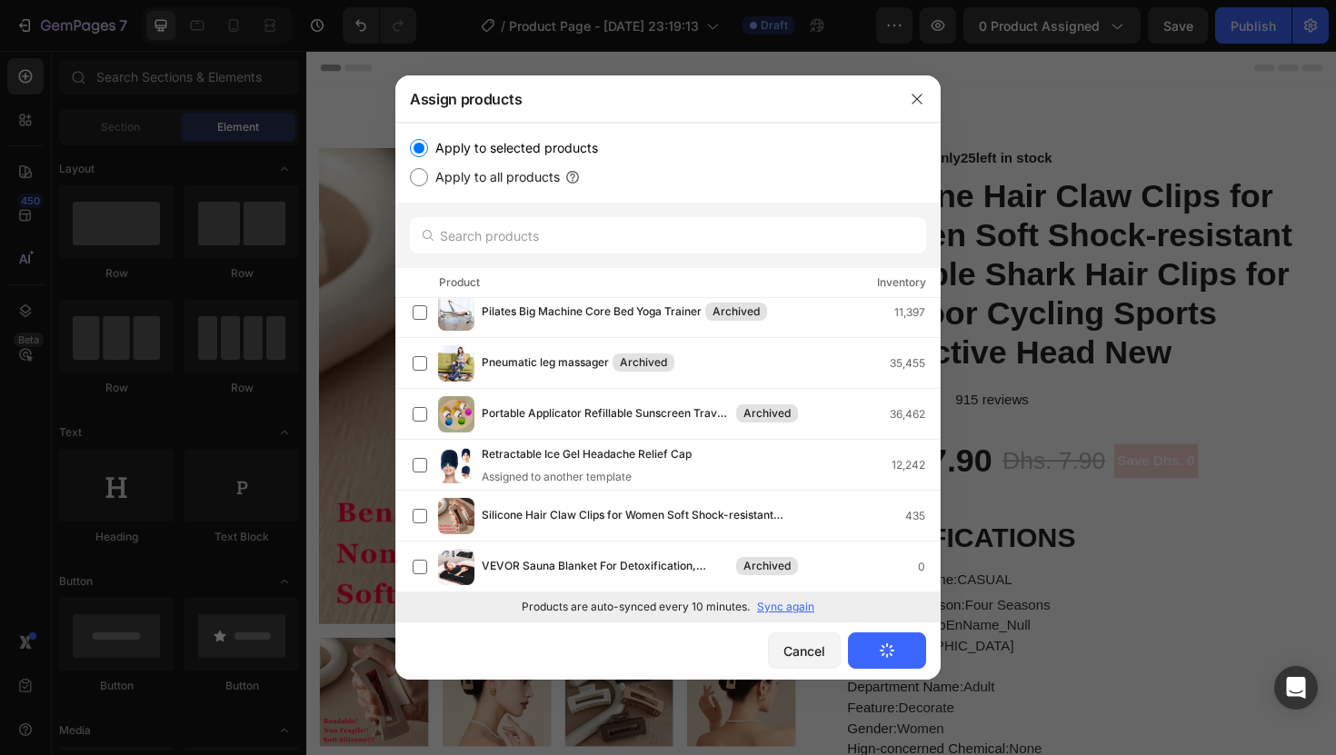
scroll to position [418, 0]
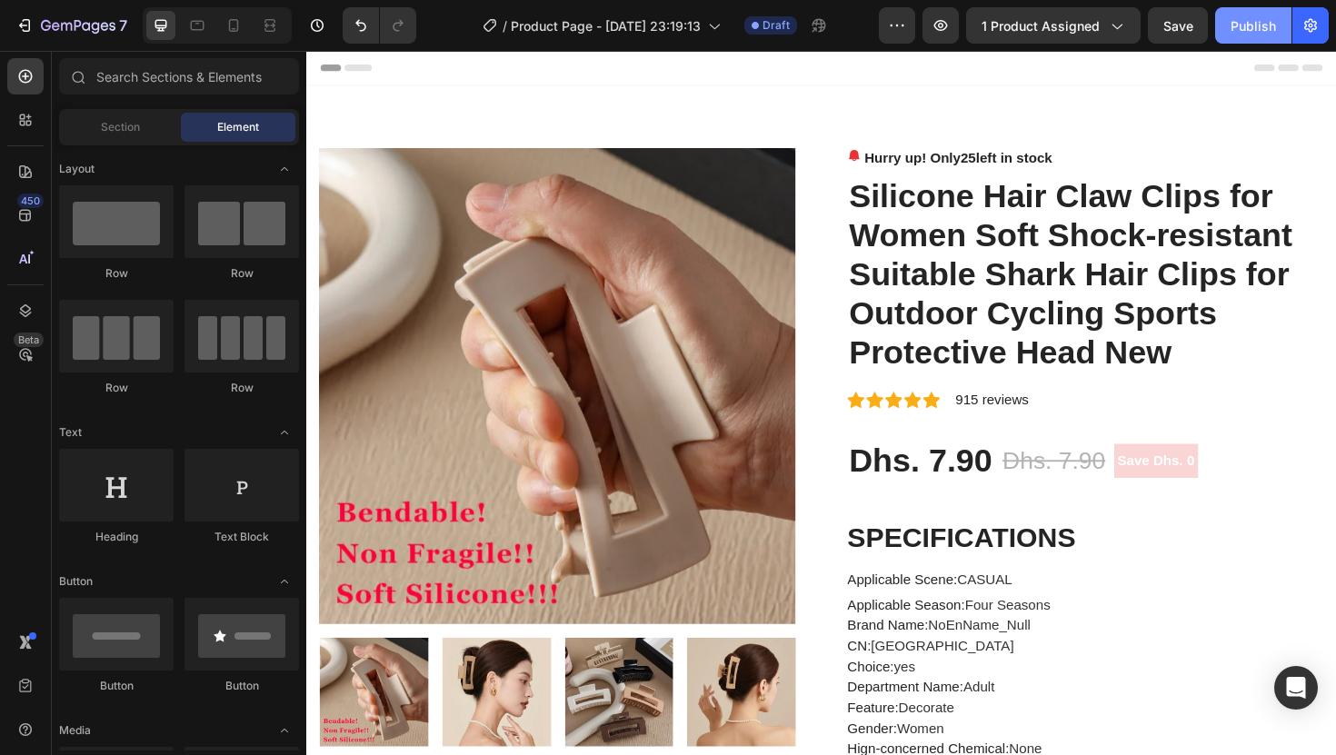
click at [1239, 26] on div "Publish" at bounding box center [1252, 25] width 45 height 19
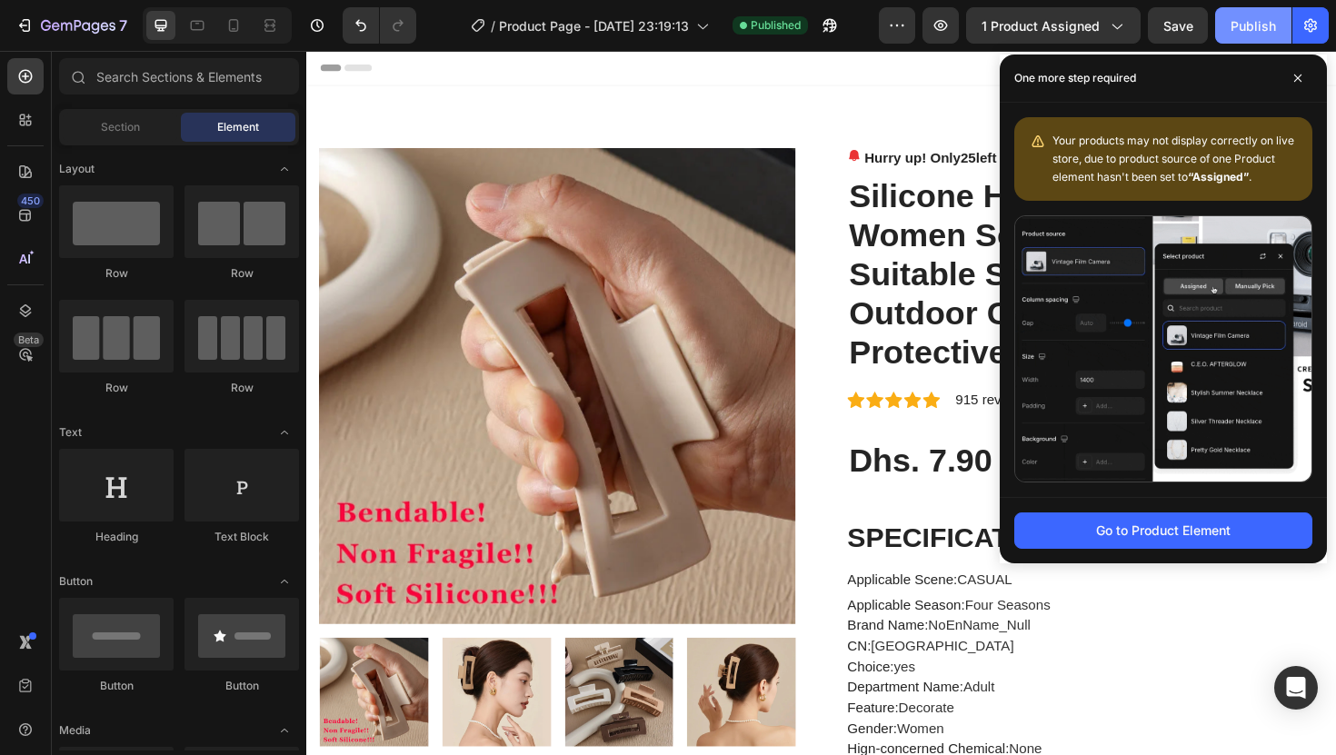
click at [1265, 24] on div "Publish" at bounding box center [1252, 25] width 45 height 19
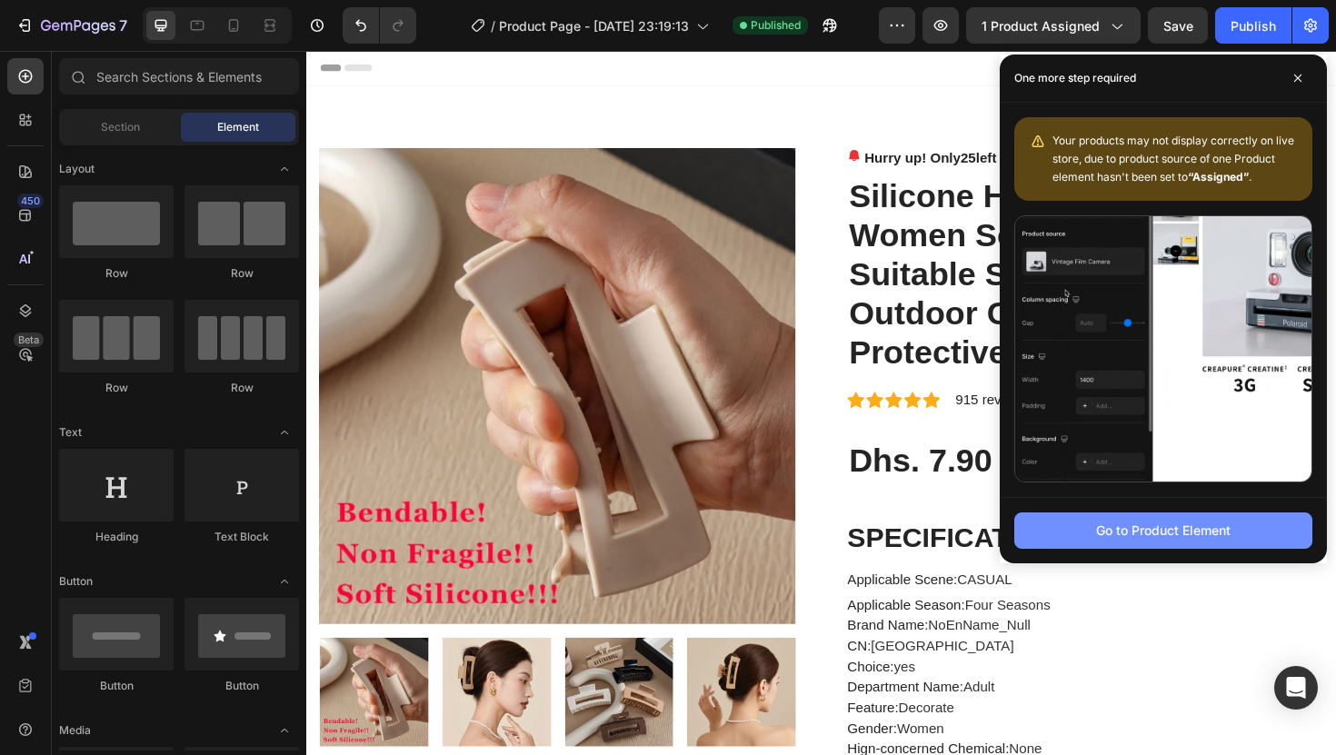
click at [1168, 530] on div "Go to Product Element" at bounding box center [1163, 530] width 134 height 19
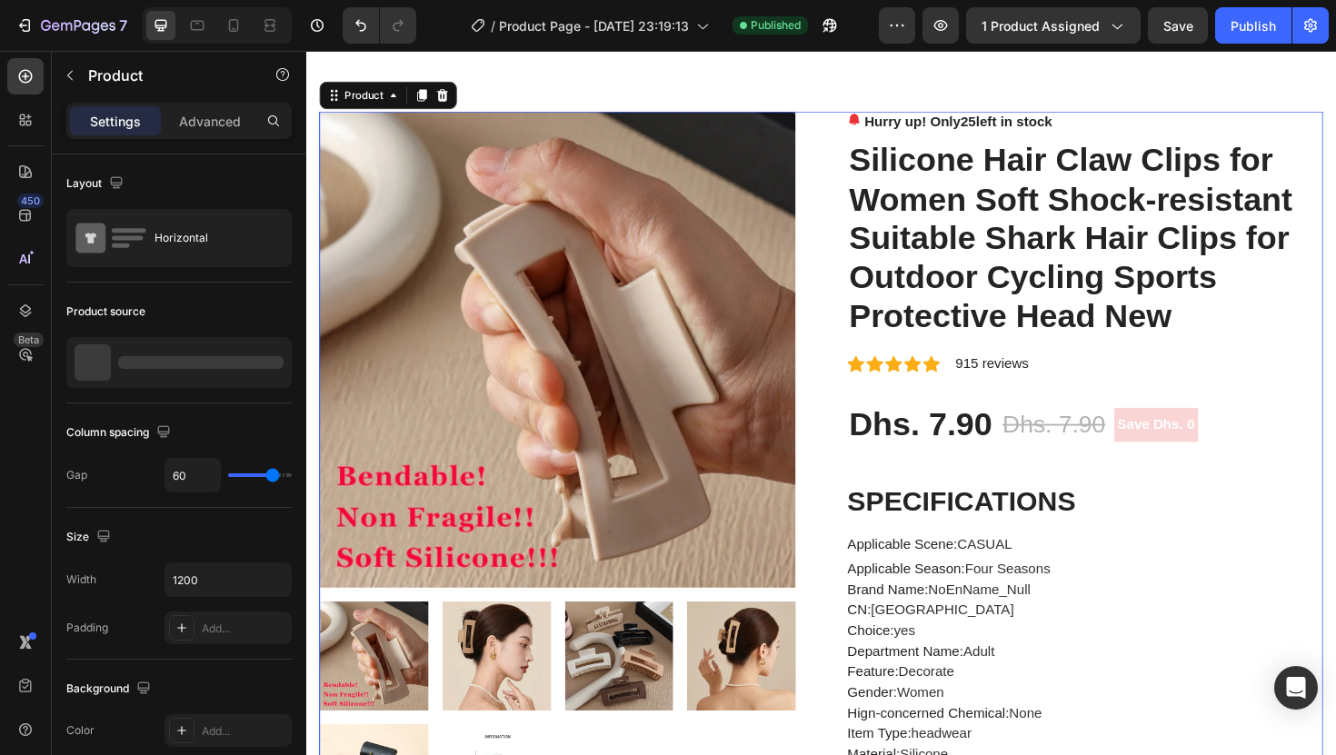
scroll to position [39, 0]
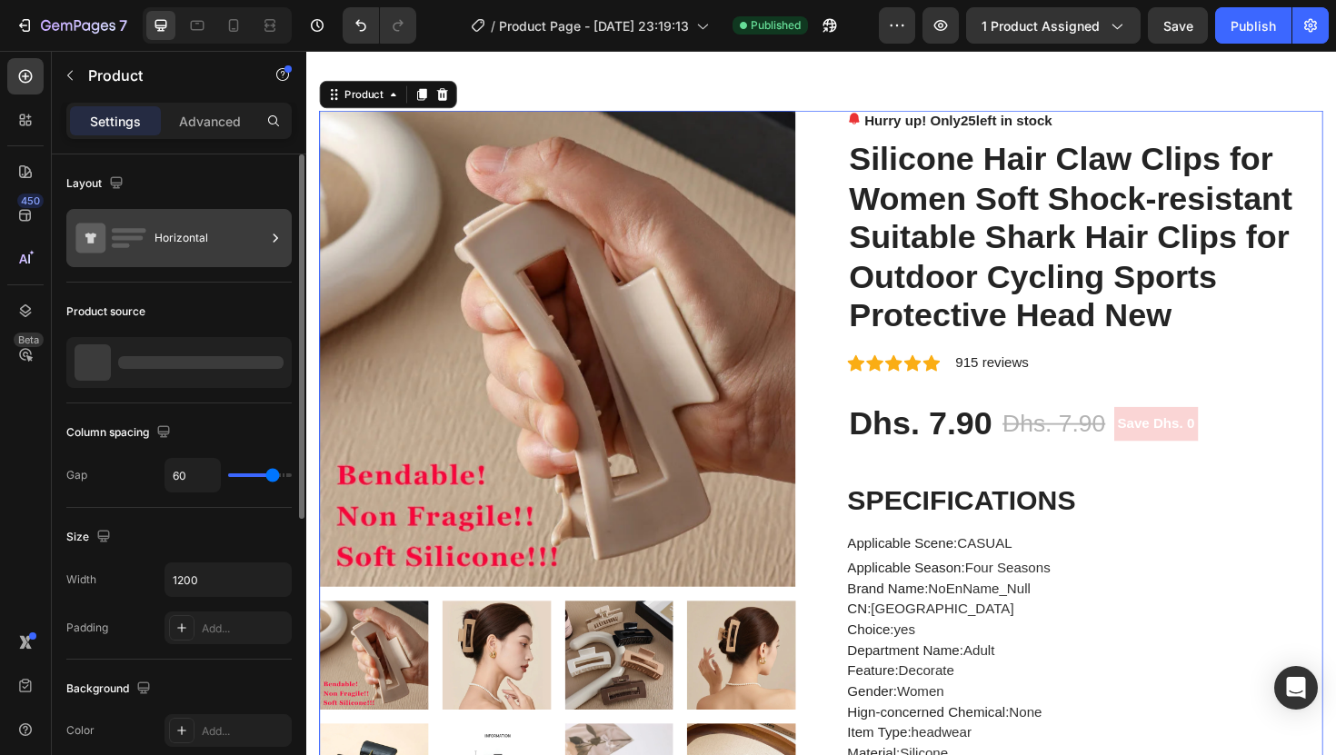
click at [144, 253] on icon at bounding box center [111, 238] width 73 height 42
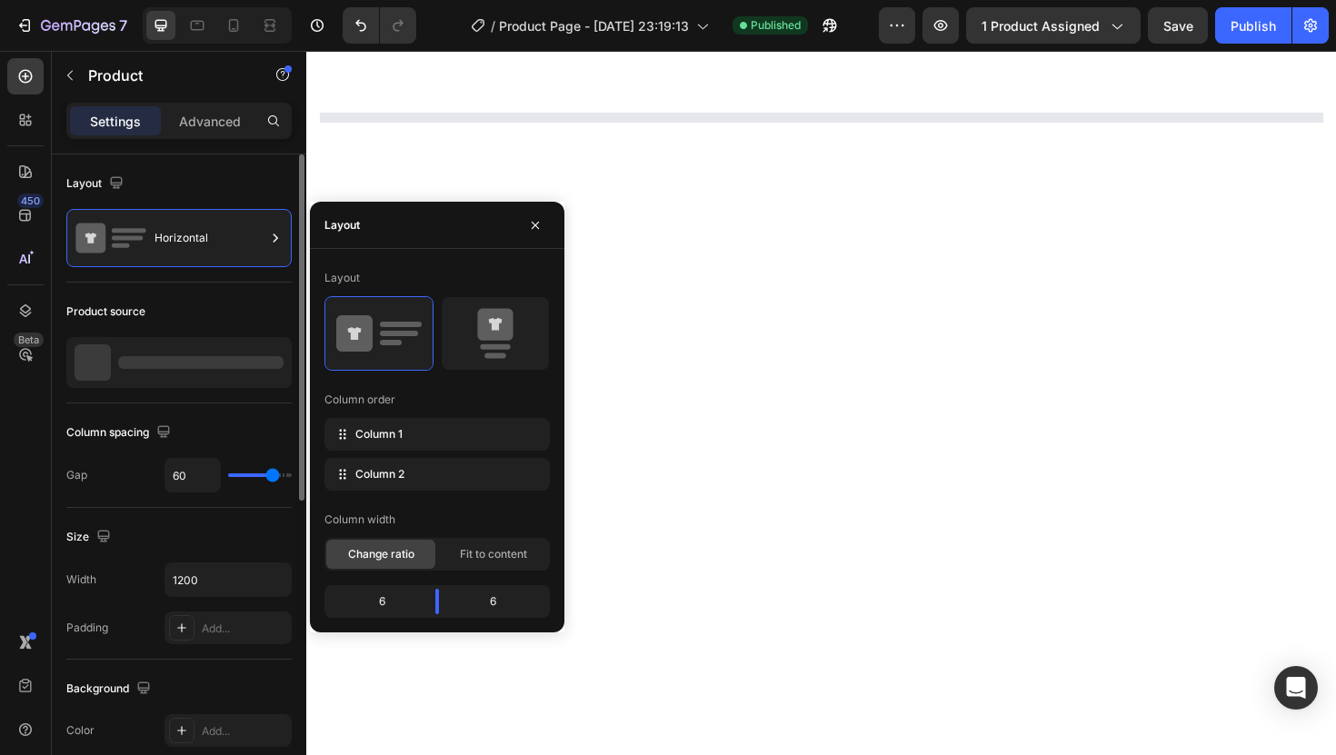
click at [176, 295] on div "Product source" at bounding box center [178, 343] width 225 height 121
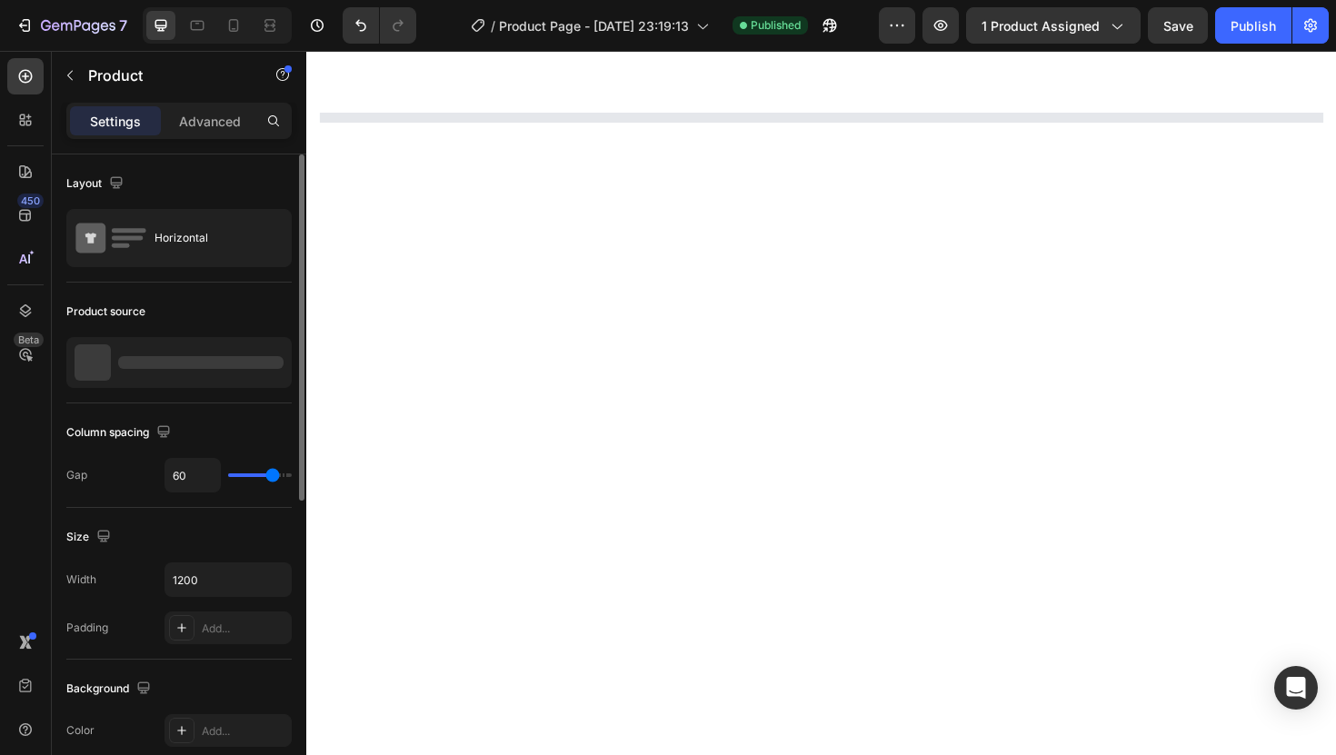
click at [170, 356] on div at bounding box center [200, 362] width 165 height 13
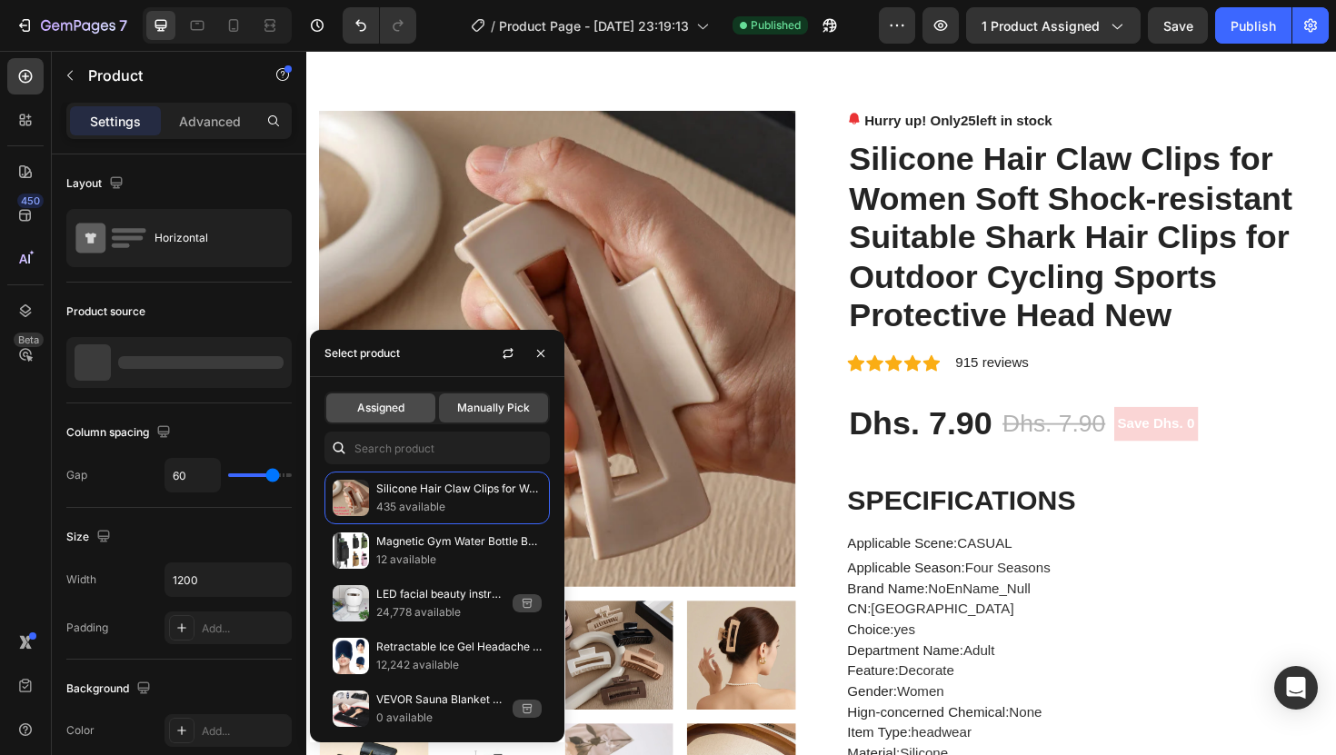
click at [413, 413] on div "Assigned" at bounding box center [380, 407] width 109 height 29
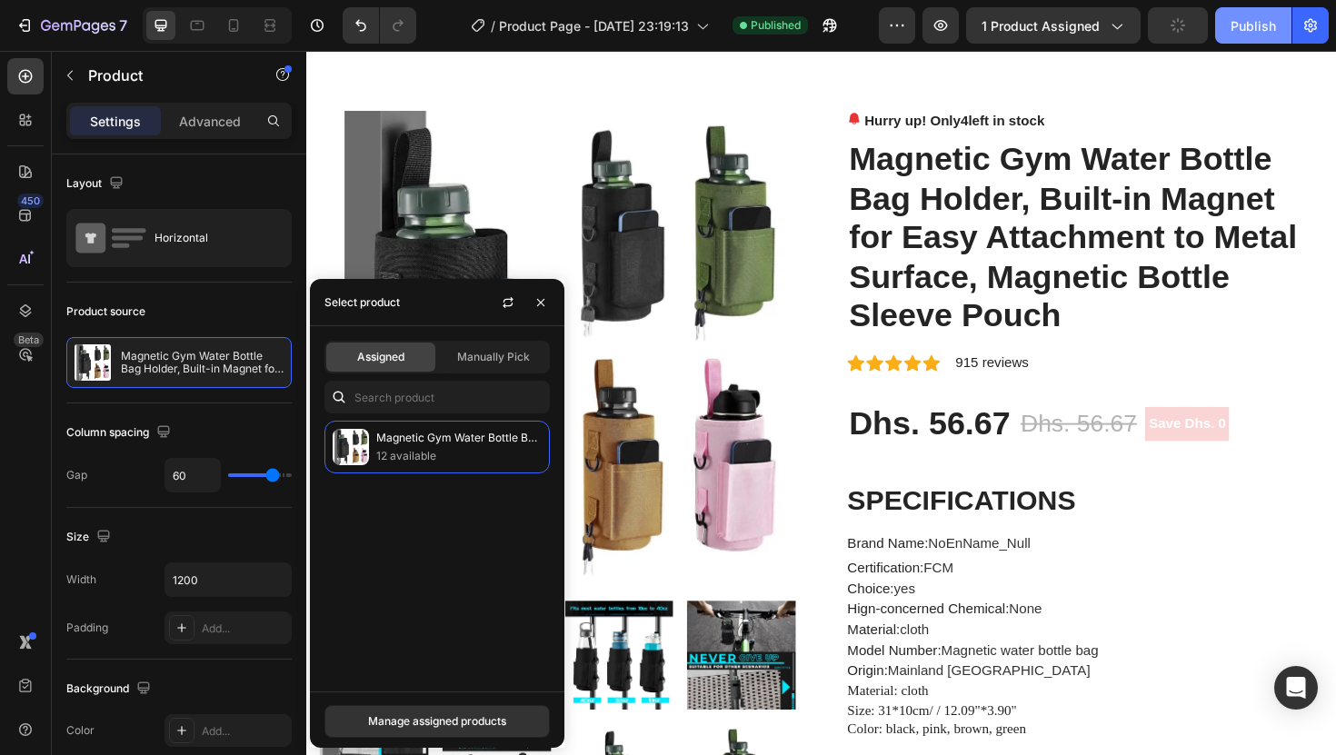
click at [1243, 36] on button "Publish" at bounding box center [1253, 25] width 76 height 36
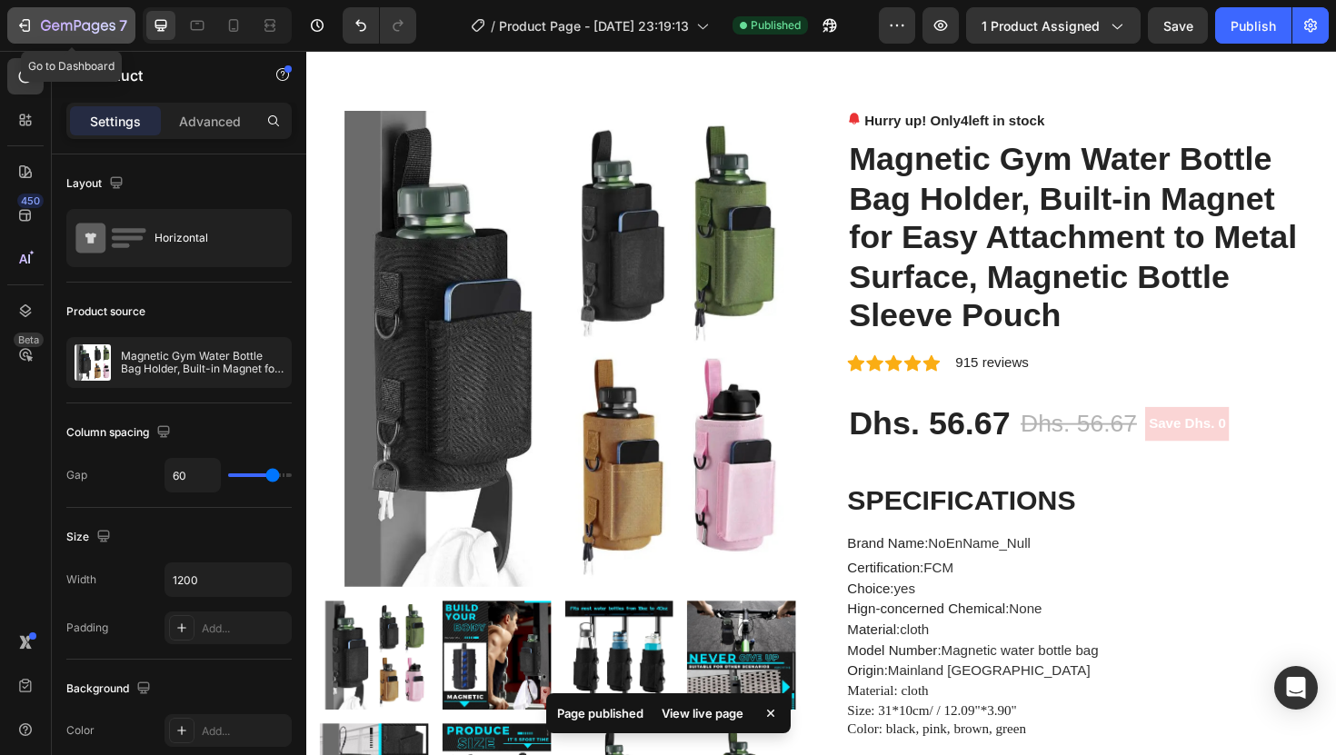
click at [29, 24] on icon "button" at bounding box center [27, 25] width 8 height 13
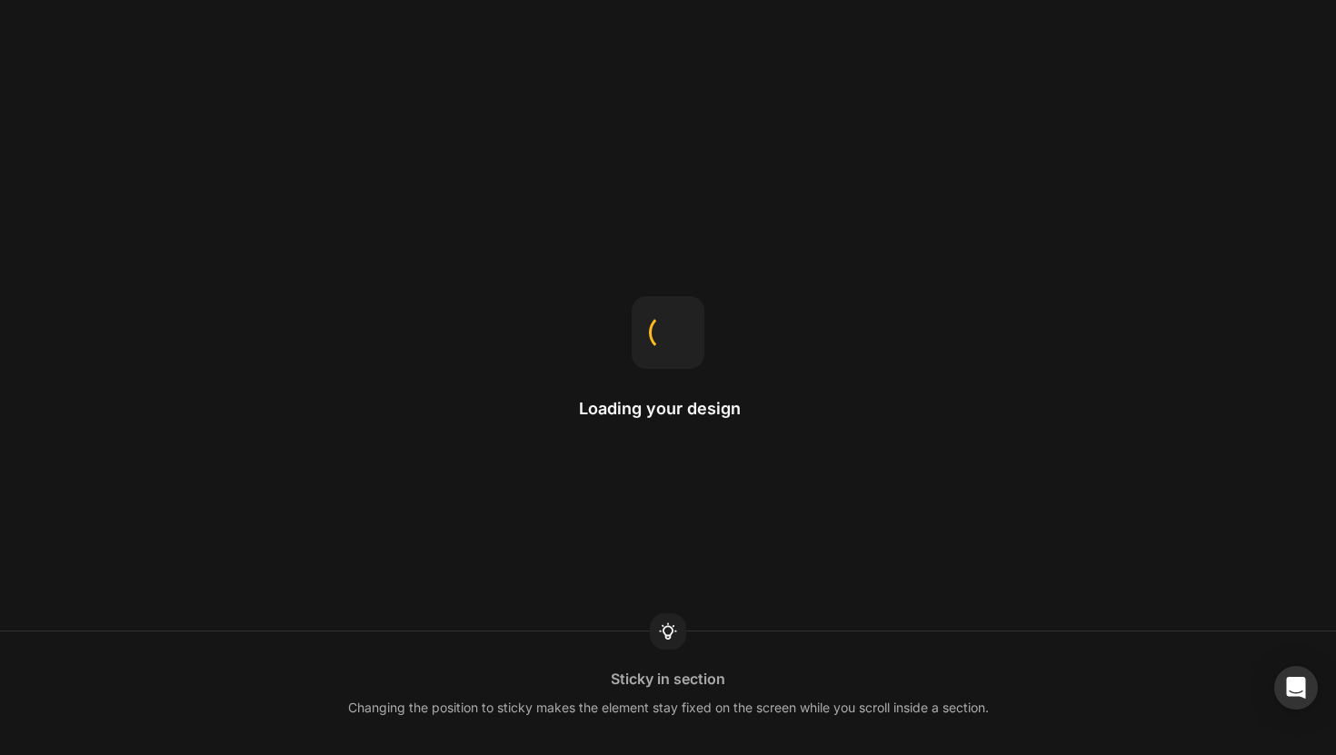
click at [660, 625] on icon at bounding box center [668, 632] width 22 height 22
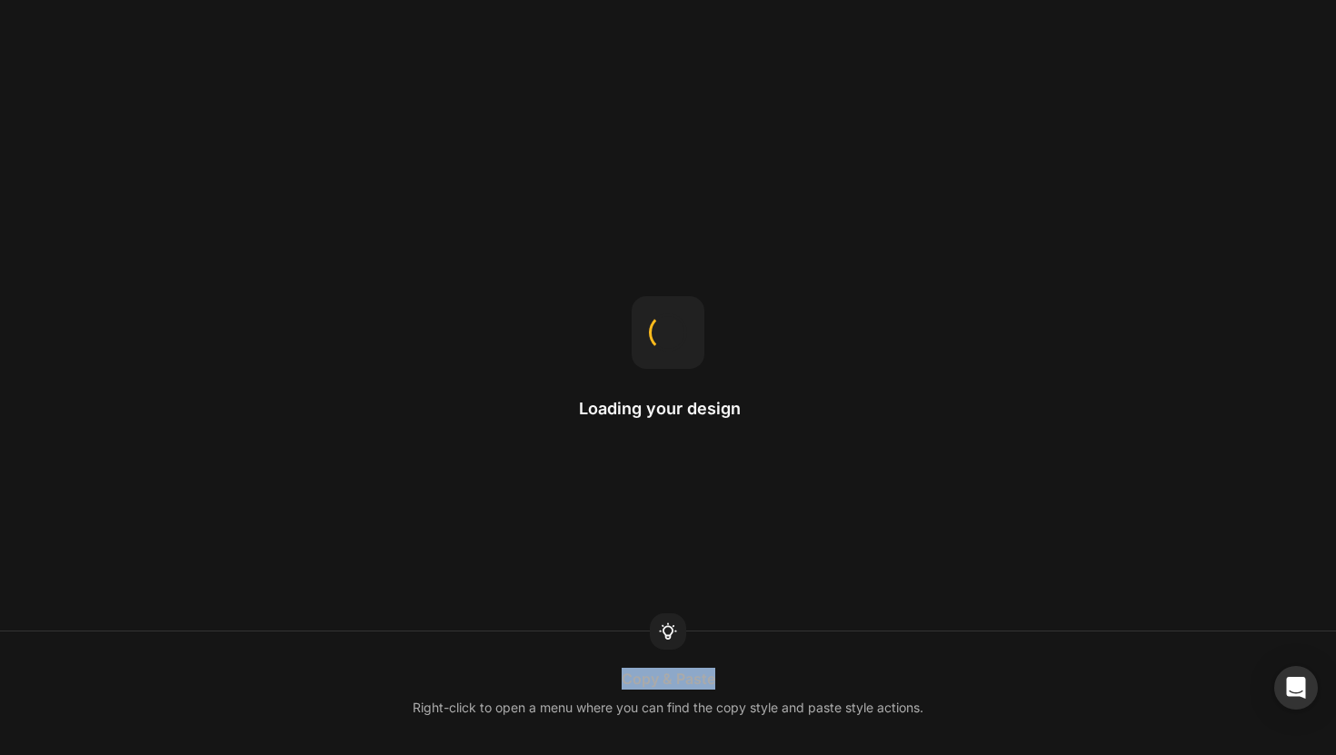
click at [660, 625] on icon at bounding box center [668, 632] width 22 height 22
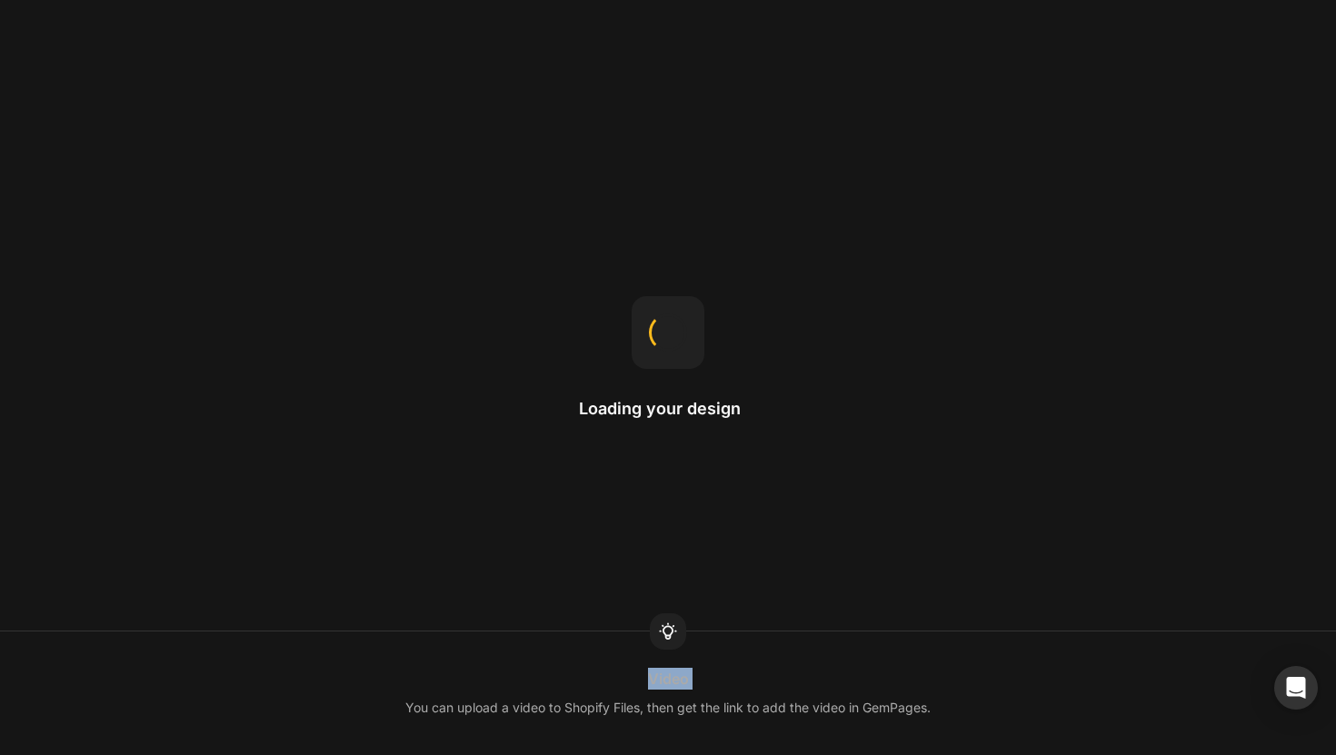
click at [660, 625] on icon at bounding box center [668, 632] width 22 height 22
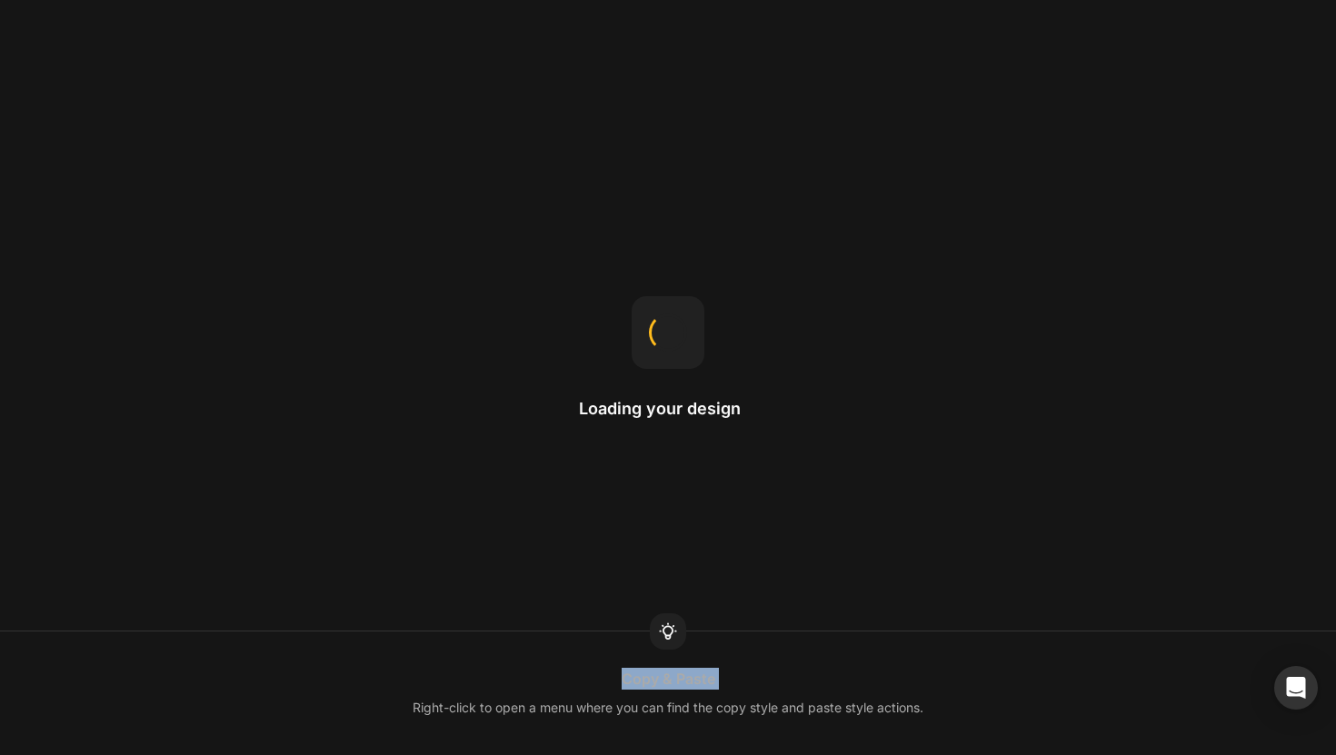
click at [660, 625] on icon at bounding box center [668, 632] width 22 height 22
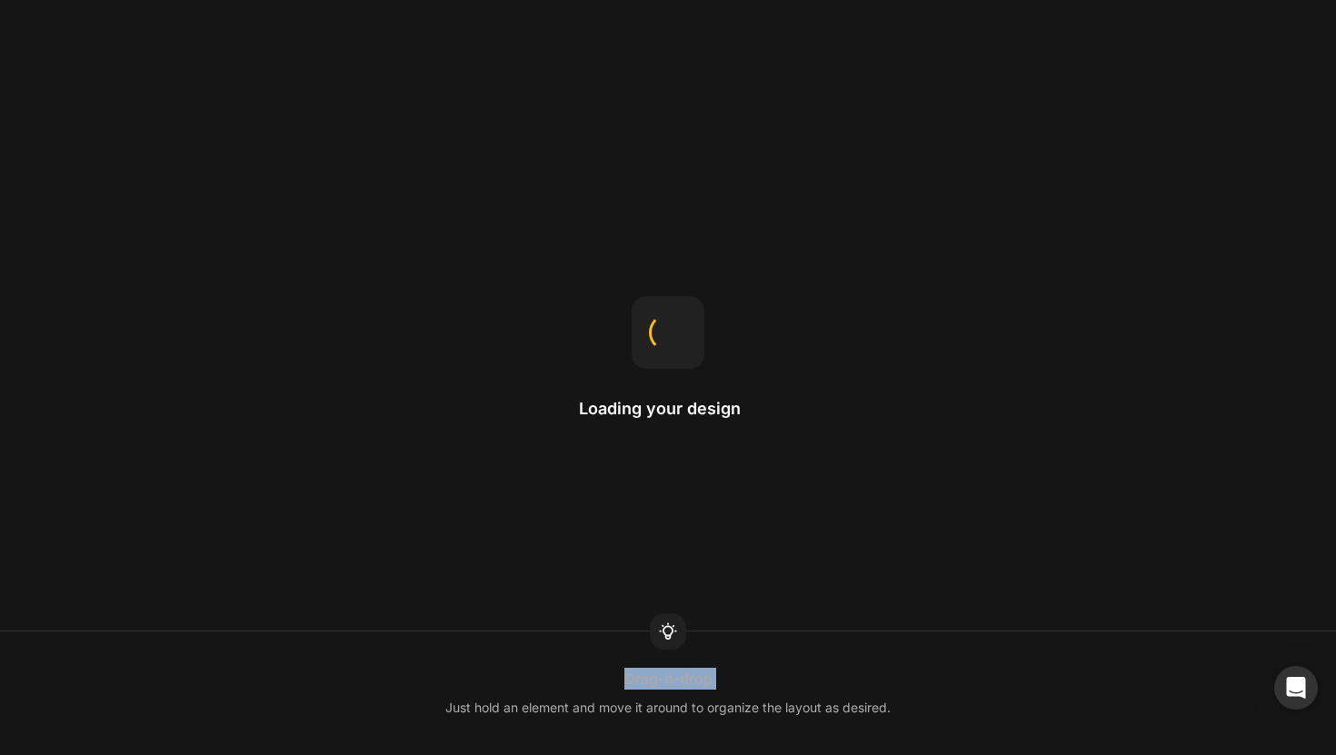
click at [660, 625] on icon at bounding box center [668, 632] width 22 height 22
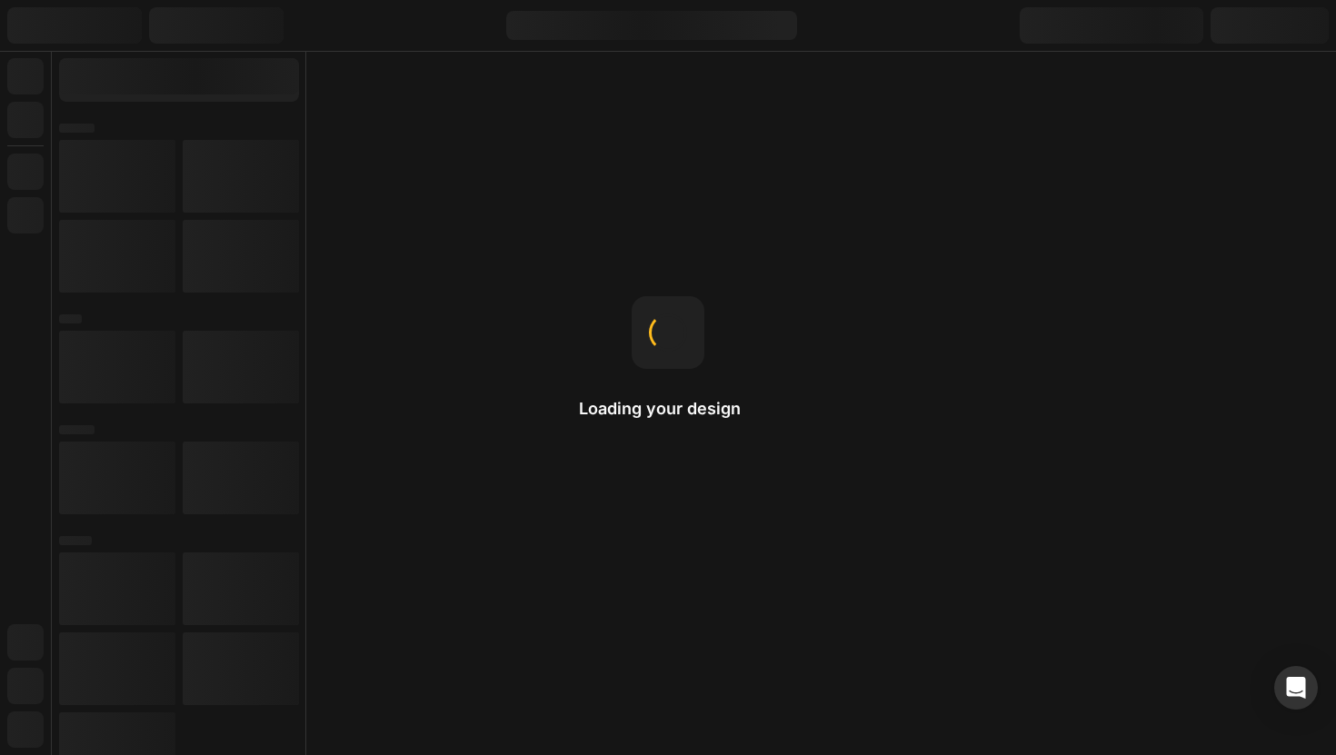
click at [660, 625] on icon at bounding box center [668, 632] width 22 height 22
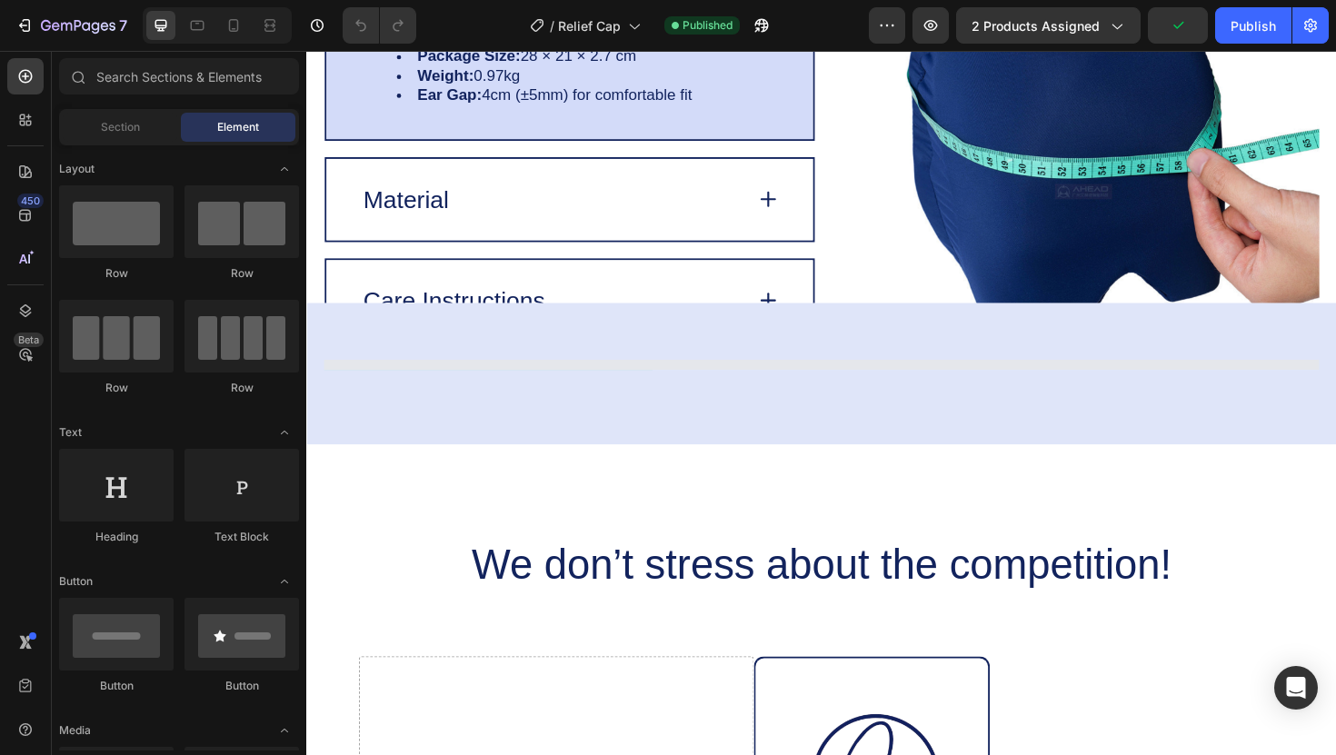
scroll to position [3558, 0]
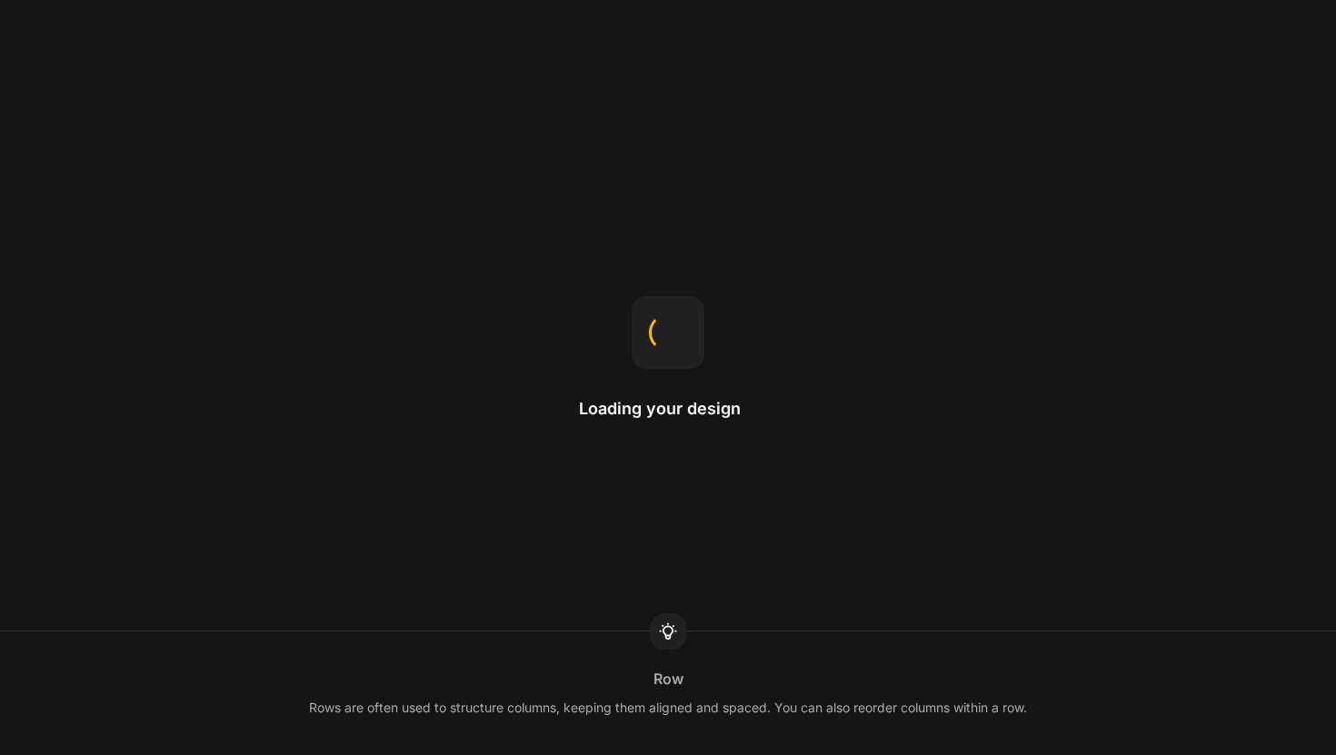
click at [651, 629] on div at bounding box center [668, 631] width 36 height 36
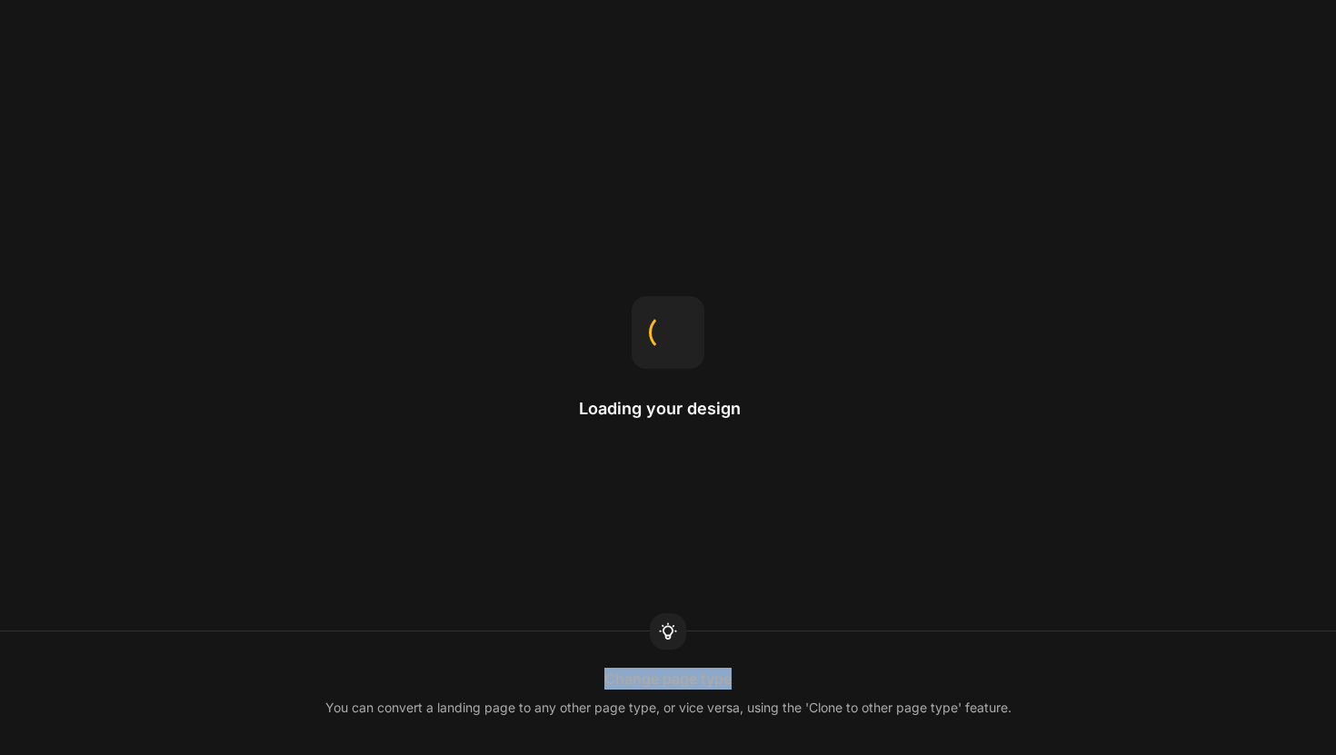
click at [651, 629] on div at bounding box center [668, 631] width 36 height 36
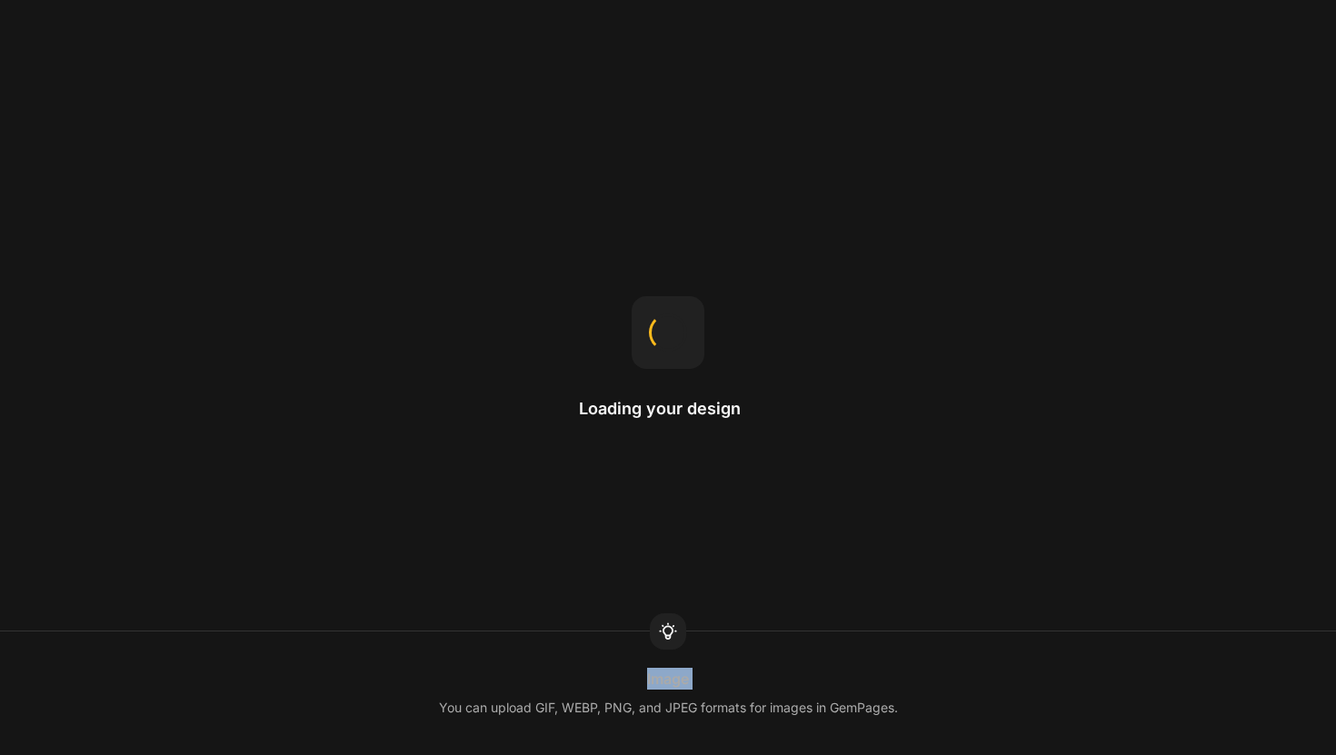
click at [651, 629] on div at bounding box center [668, 631] width 36 height 36
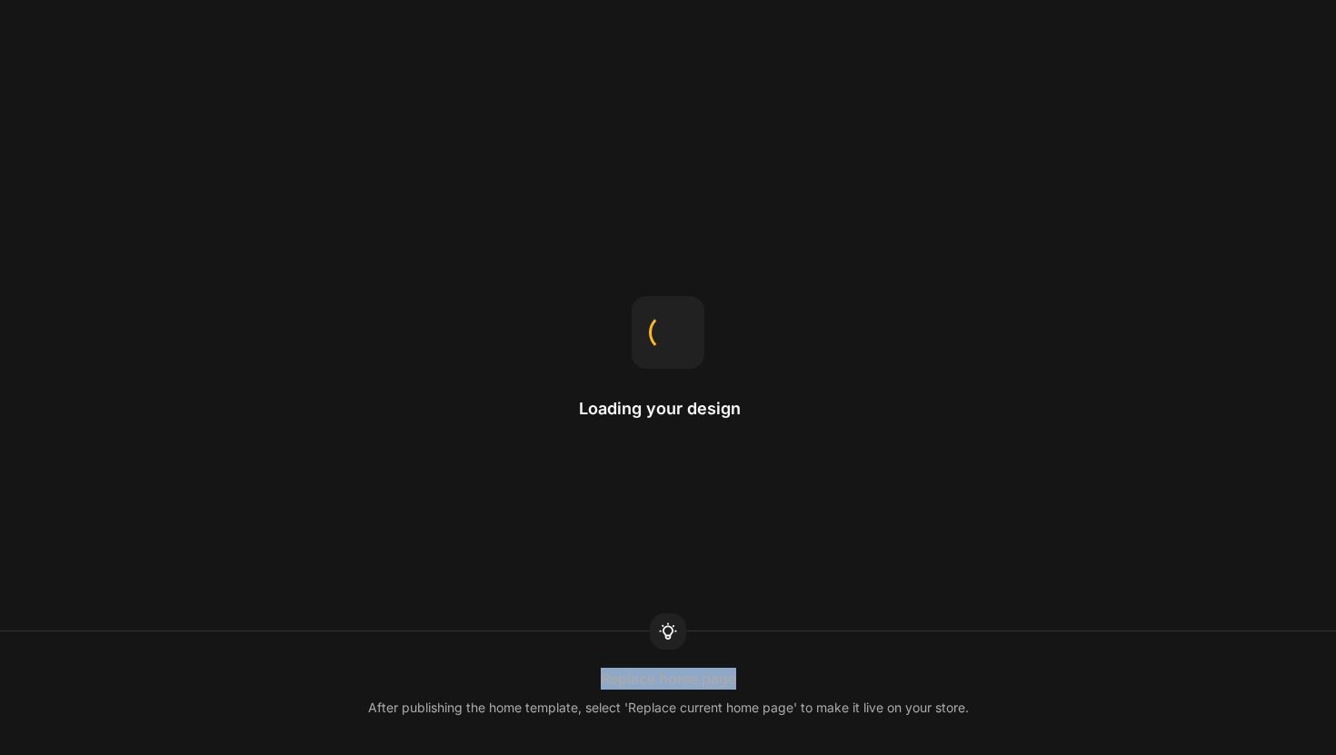
click at [651, 629] on div at bounding box center [668, 631] width 36 height 36
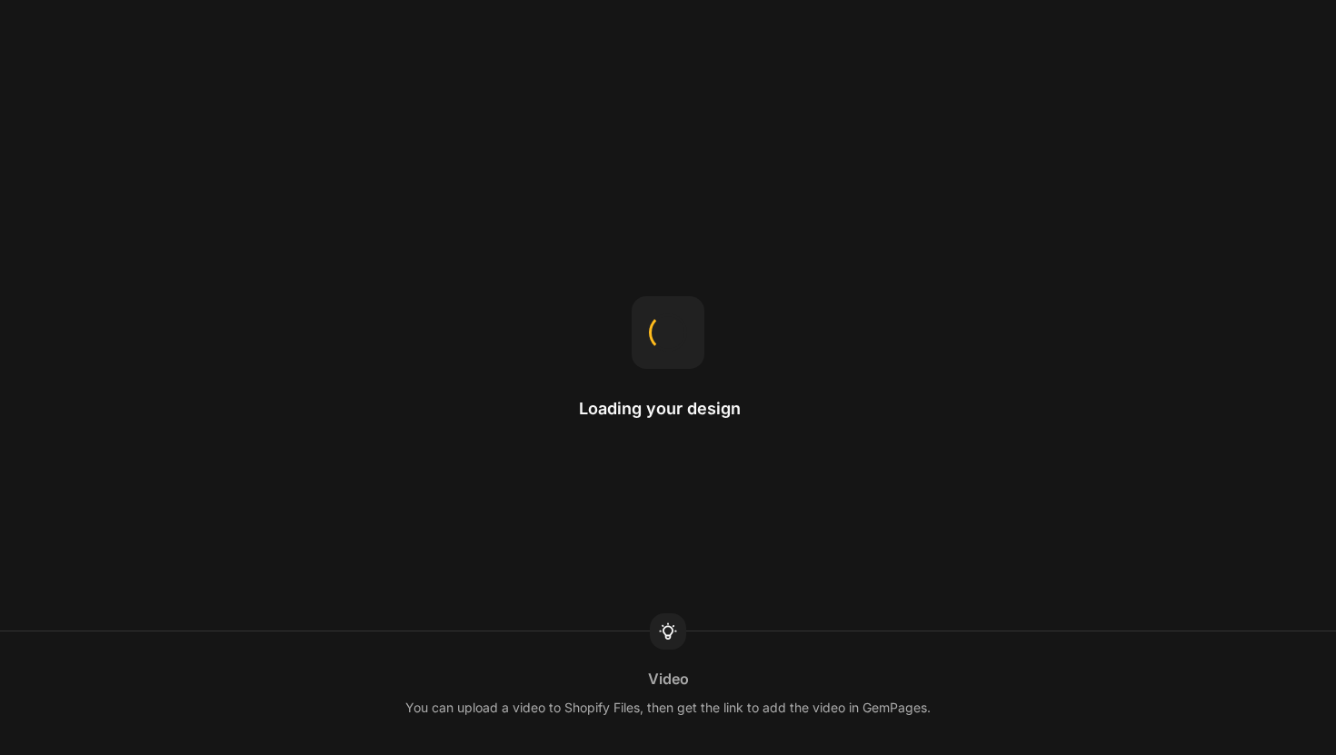
click at [650, 626] on div at bounding box center [668, 631] width 36 height 36
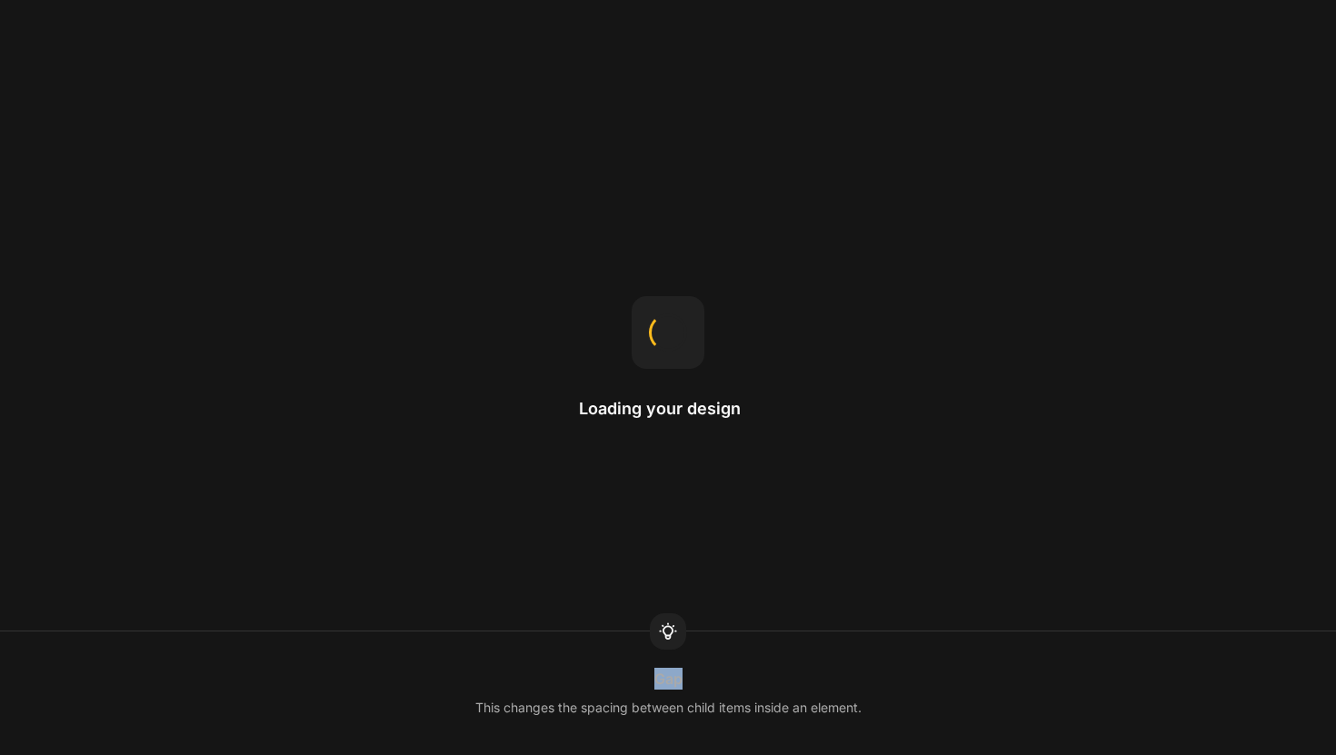
click at [650, 626] on div at bounding box center [668, 631] width 36 height 36
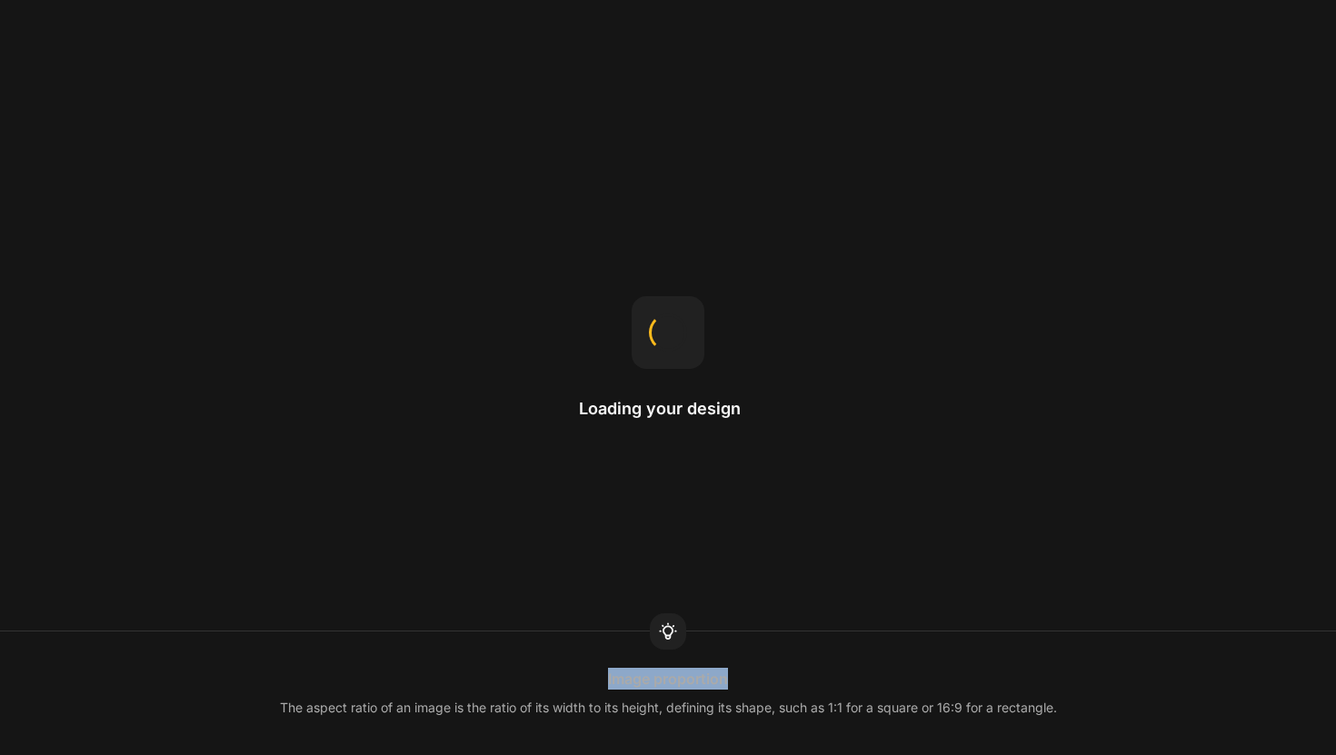
click at [650, 626] on div at bounding box center [668, 631] width 36 height 36
click at [780, 681] on div "Sticky in page Changing the position to fixed makes the element stay on the scr…" at bounding box center [668, 693] width 1336 height 51
click at [679, 646] on div at bounding box center [668, 631] width 36 height 36
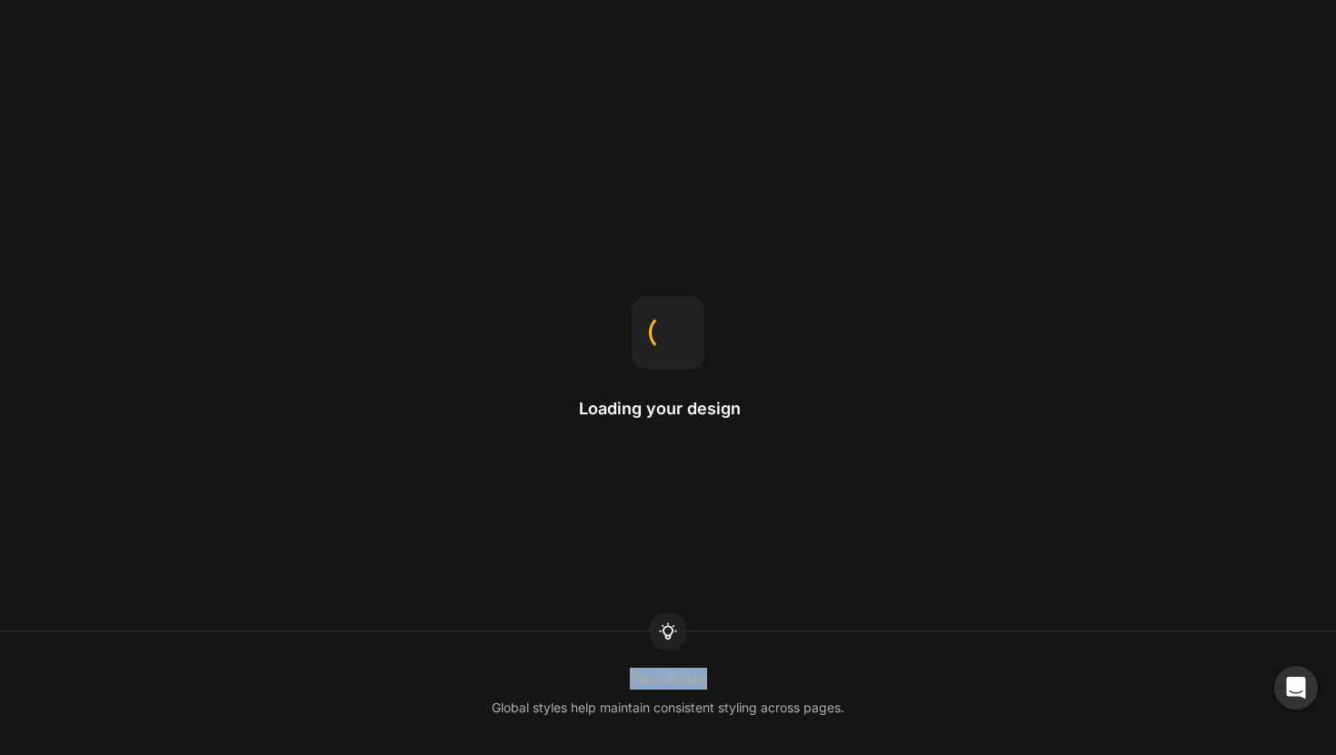
click at [679, 646] on div at bounding box center [668, 631] width 36 height 36
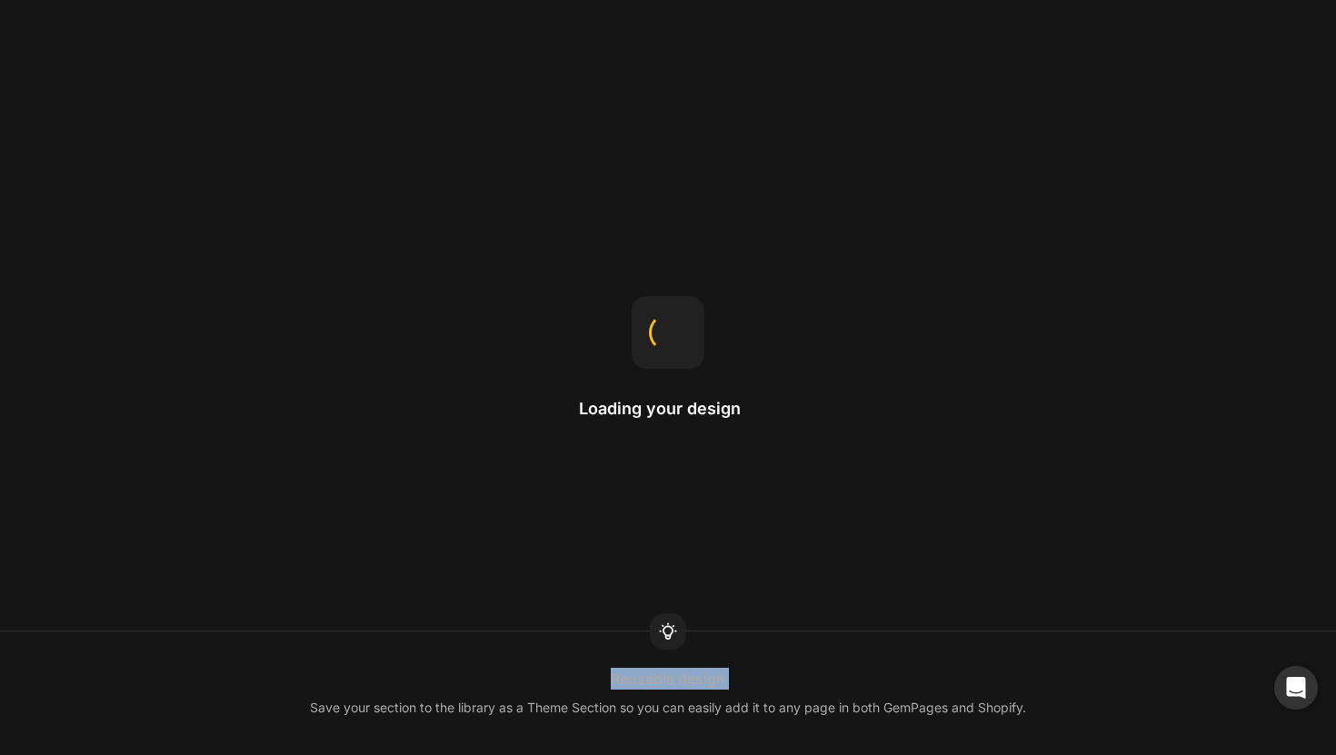
click at [679, 646] on div at bounding box center [668, 631] width 36 height 36
click at [676, 642] on div at bounding box center [668, 631] width 36 height 36
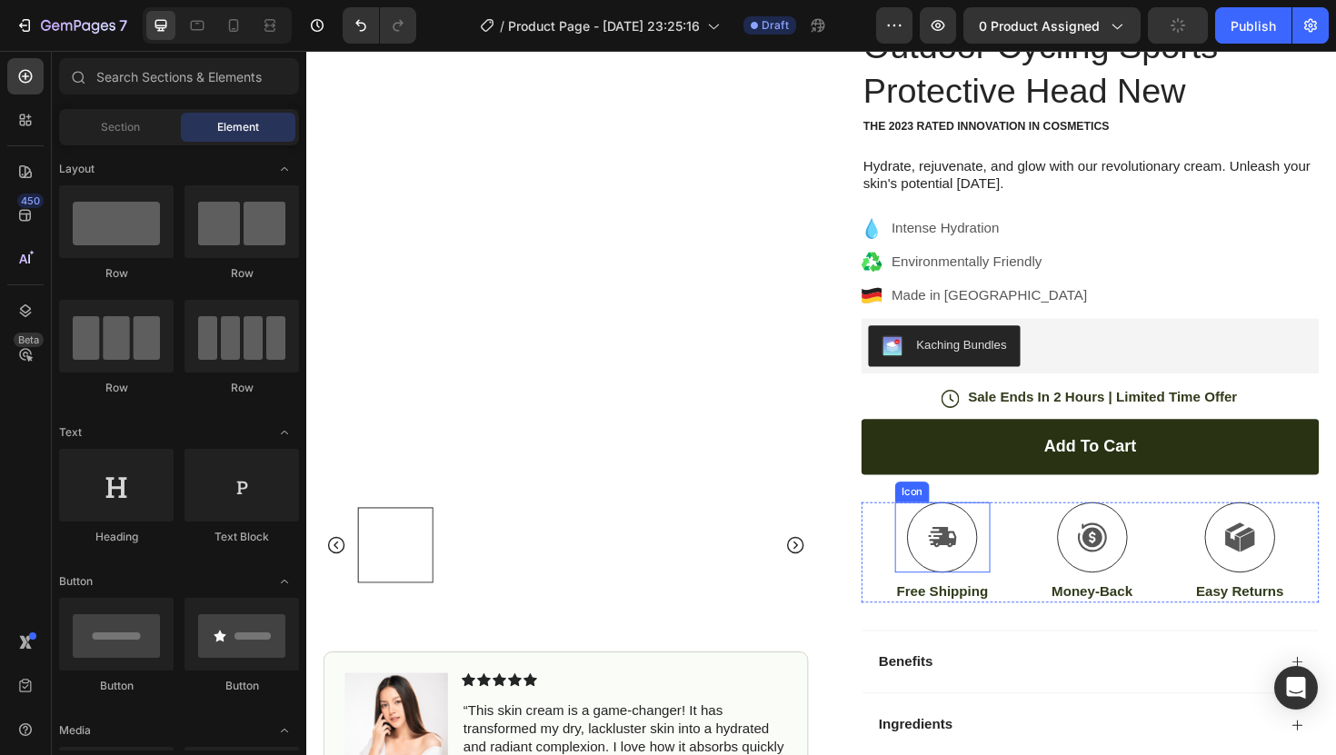
scroll to position [250, 0]
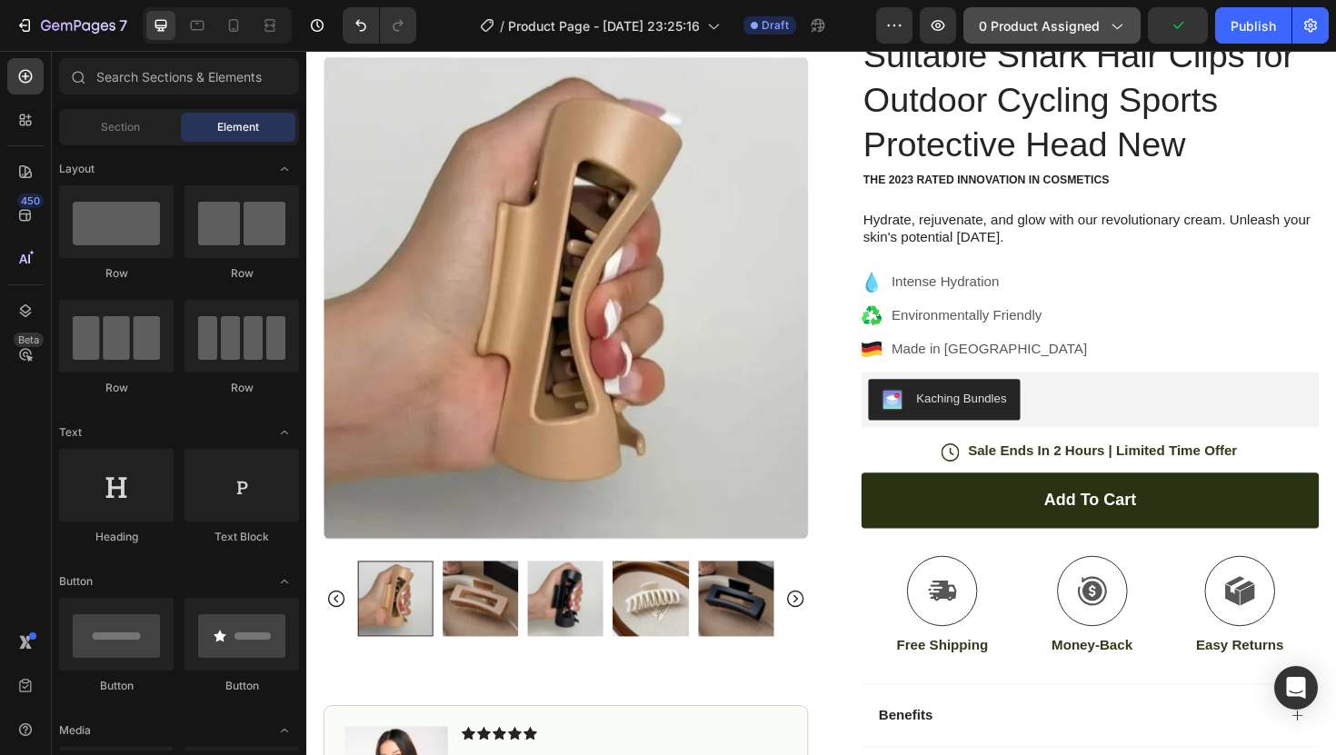
click at [1099, 18] on span "0 product assigned" at bounding box center [1039, 25] width 121 height 19
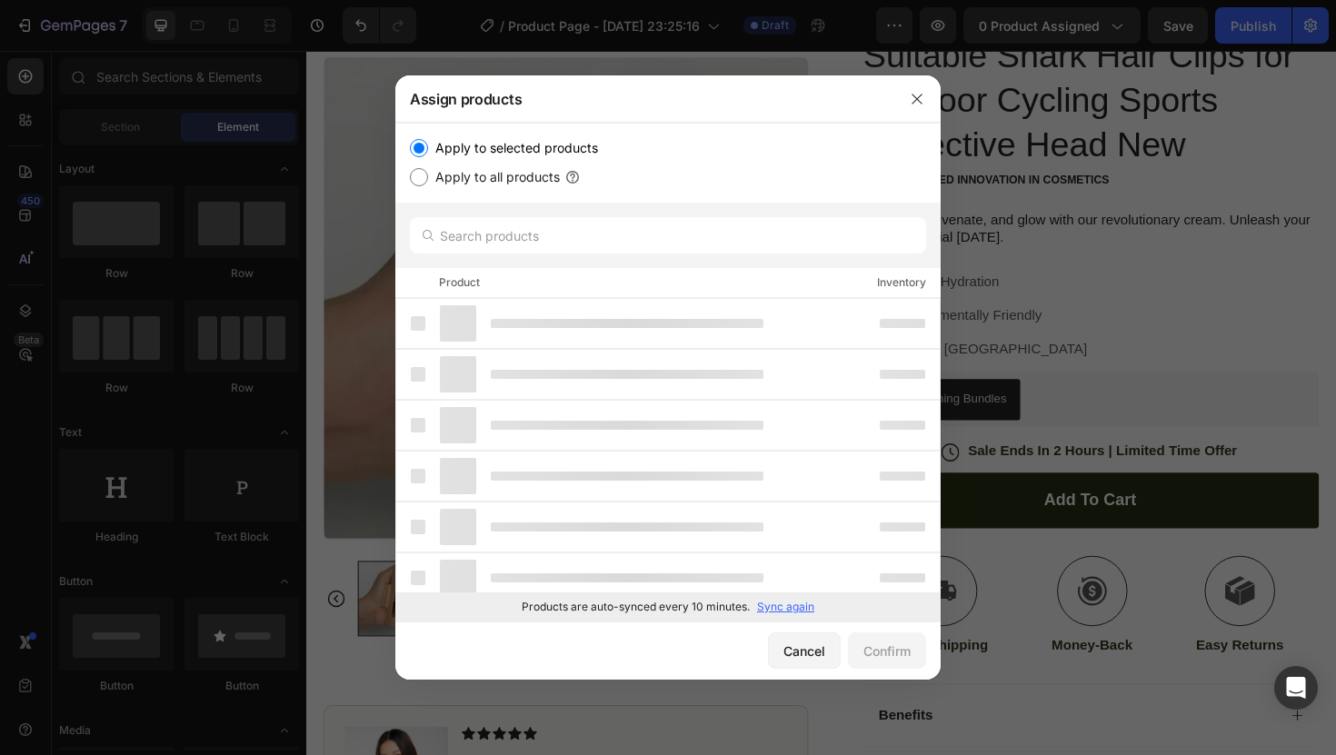
click at [770, 612] on p "Sync again" at bounding box center [785, 607] width 57 height 16
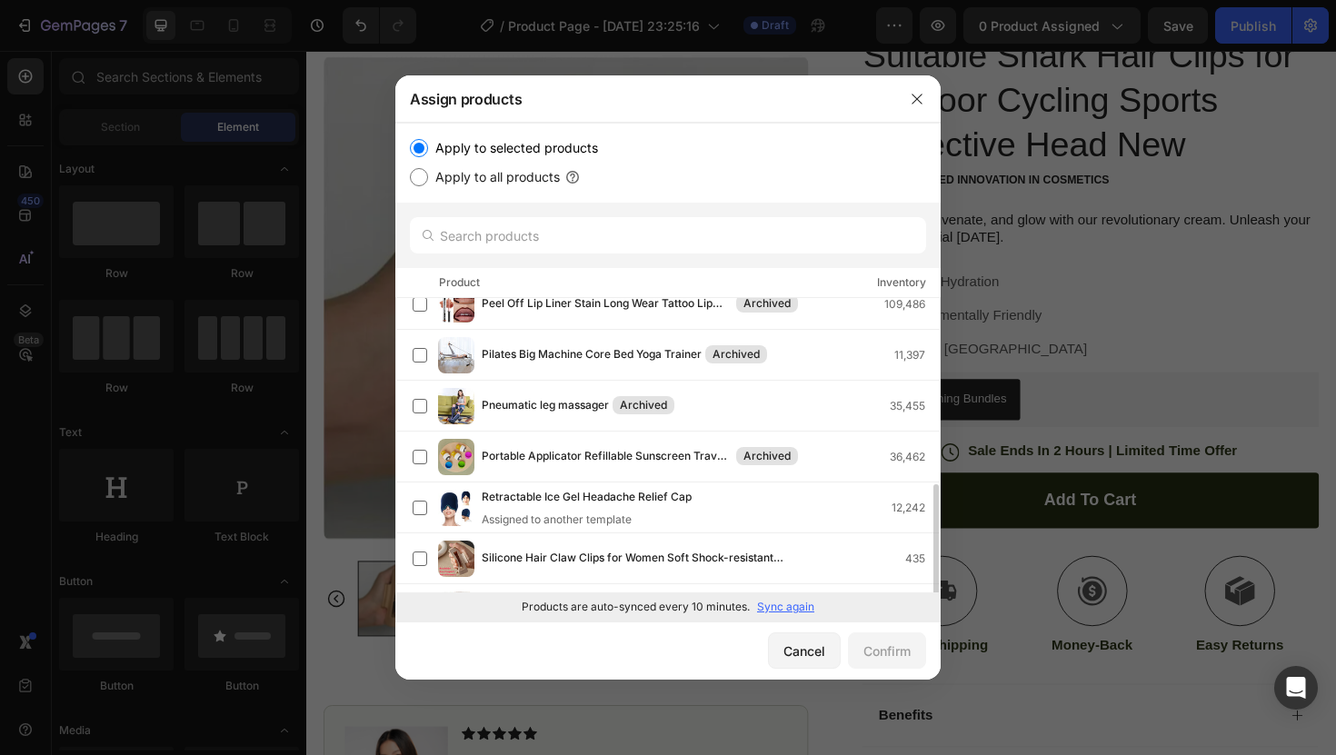
scroll to position [418, 0]
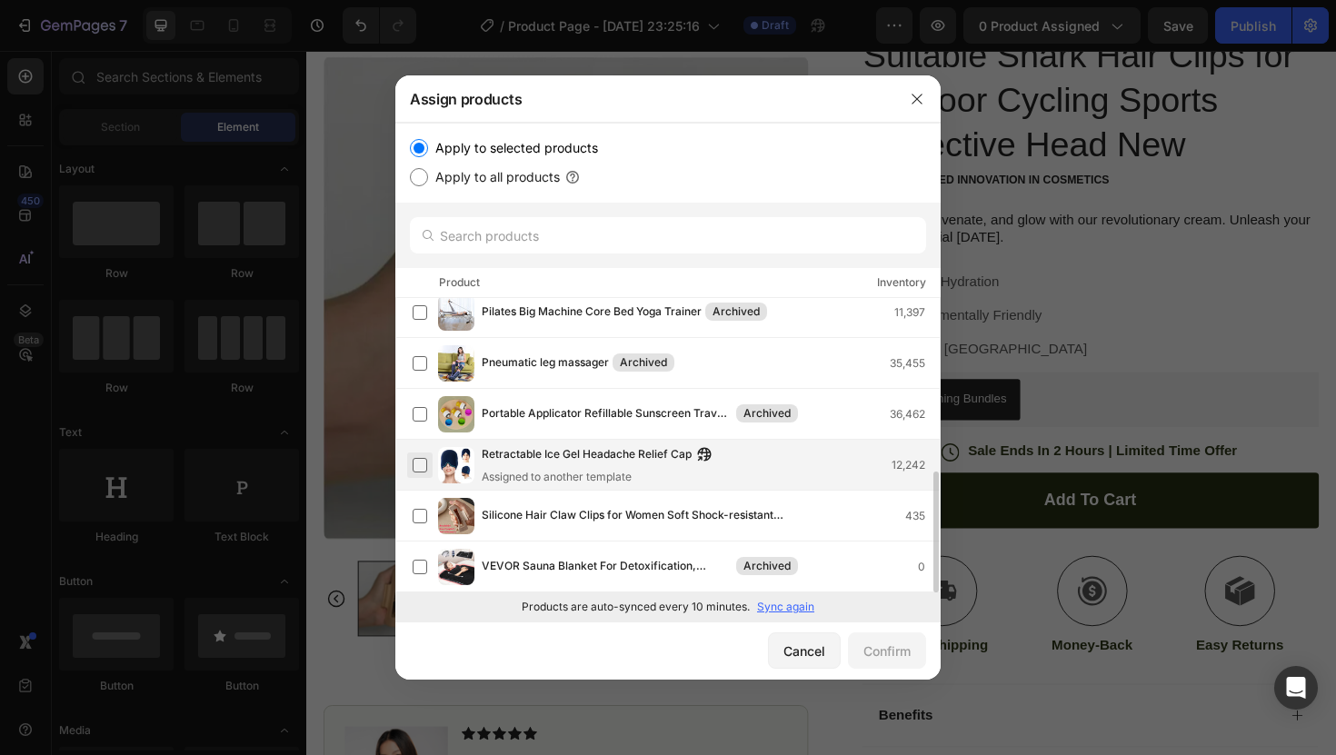
click at [418, 464] on label at bounding box center [420, 465] width 15 height 15
click at [876, 644] on div "Confirm" at bounding box center [886, 650] width 47 height 19
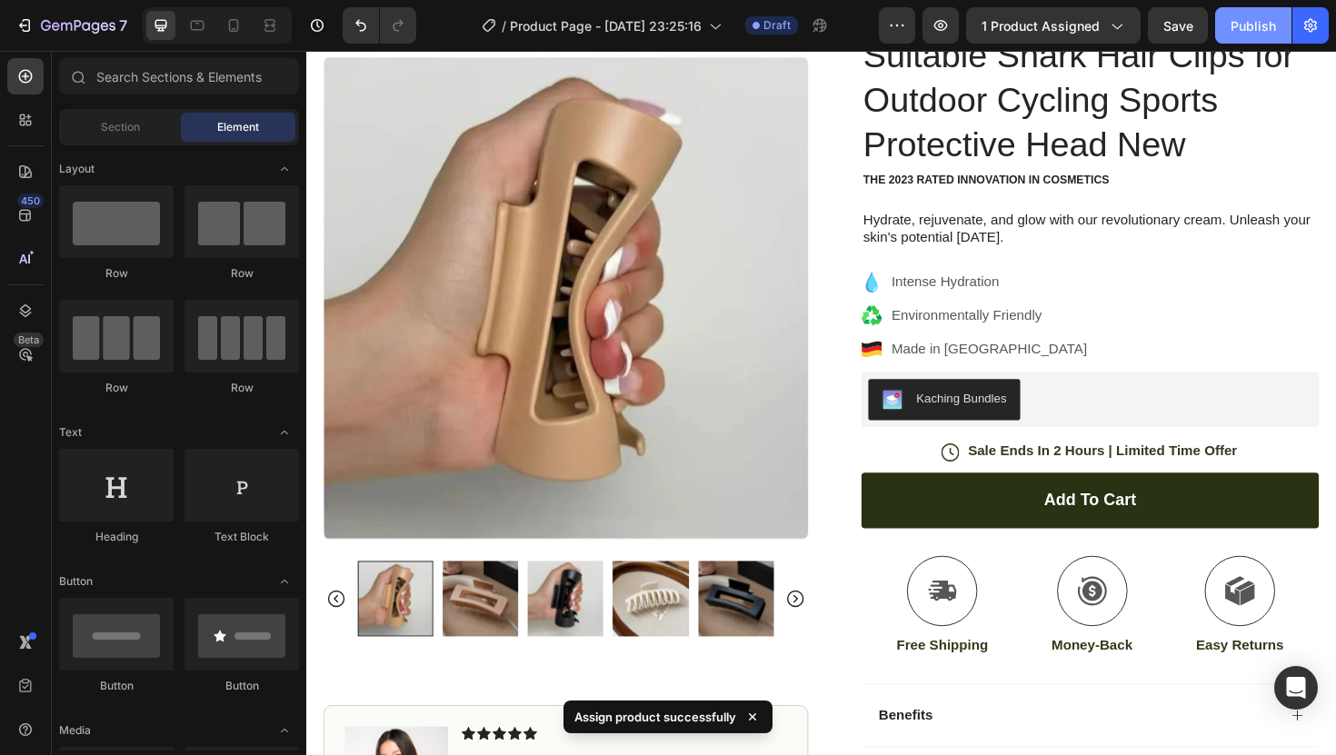
click at [1257, 25] on div "Publish" at bounding box center [1252, 25] width 45 height 19
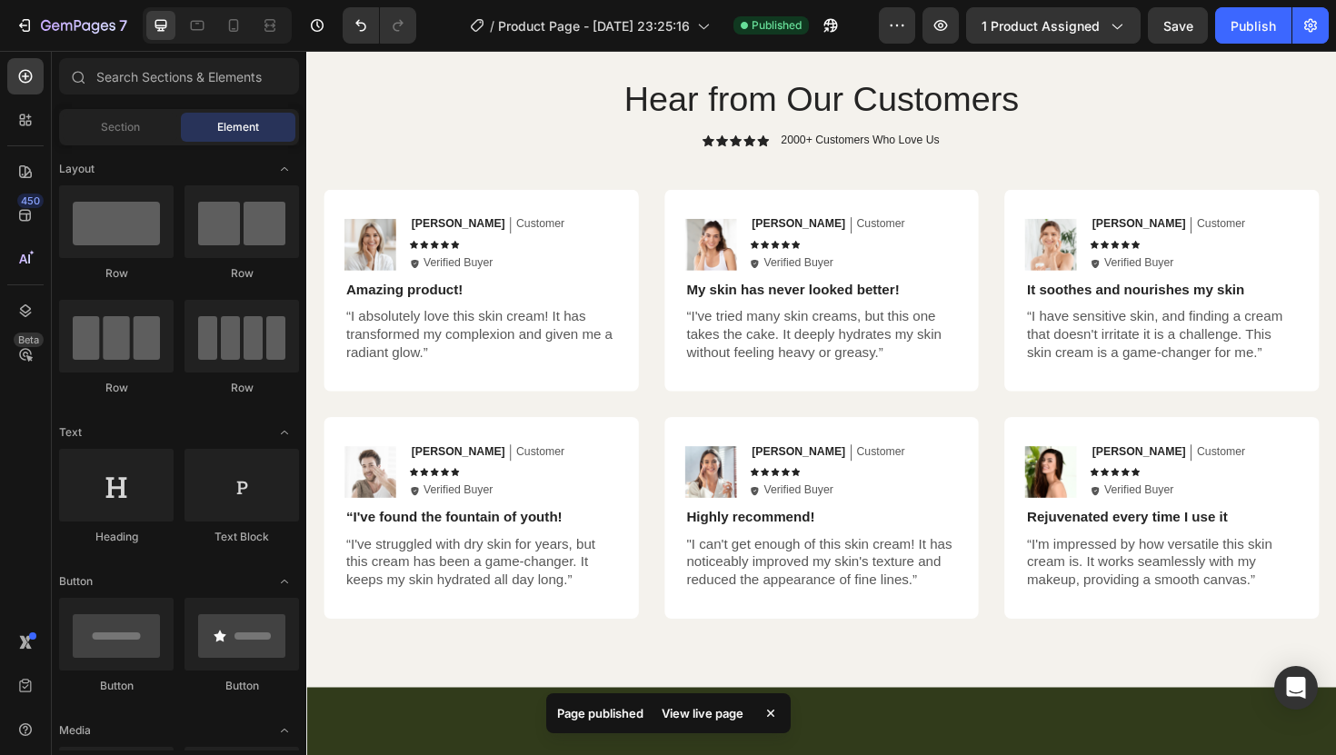
scroll to position [4657, 0]
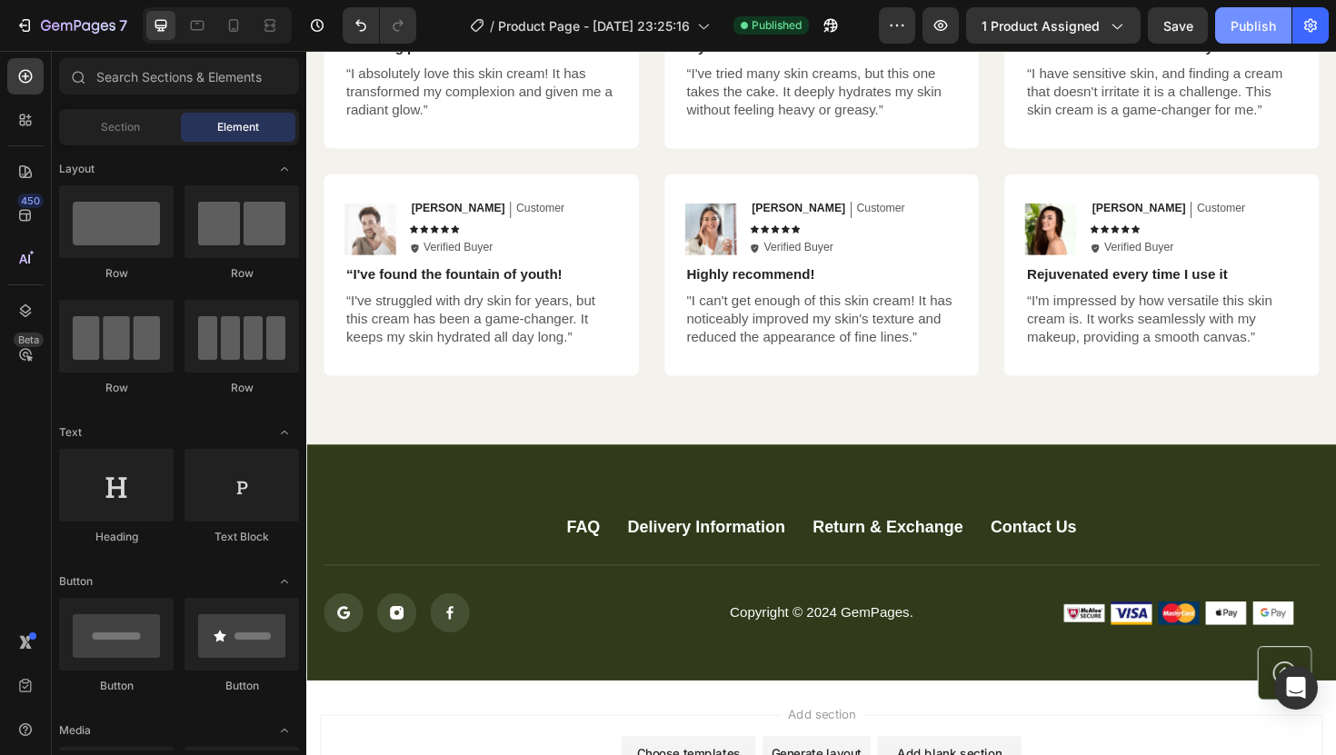
click at [1260, 28] on div "Publish" at bounding box center [1252, 25] width 45 height 19
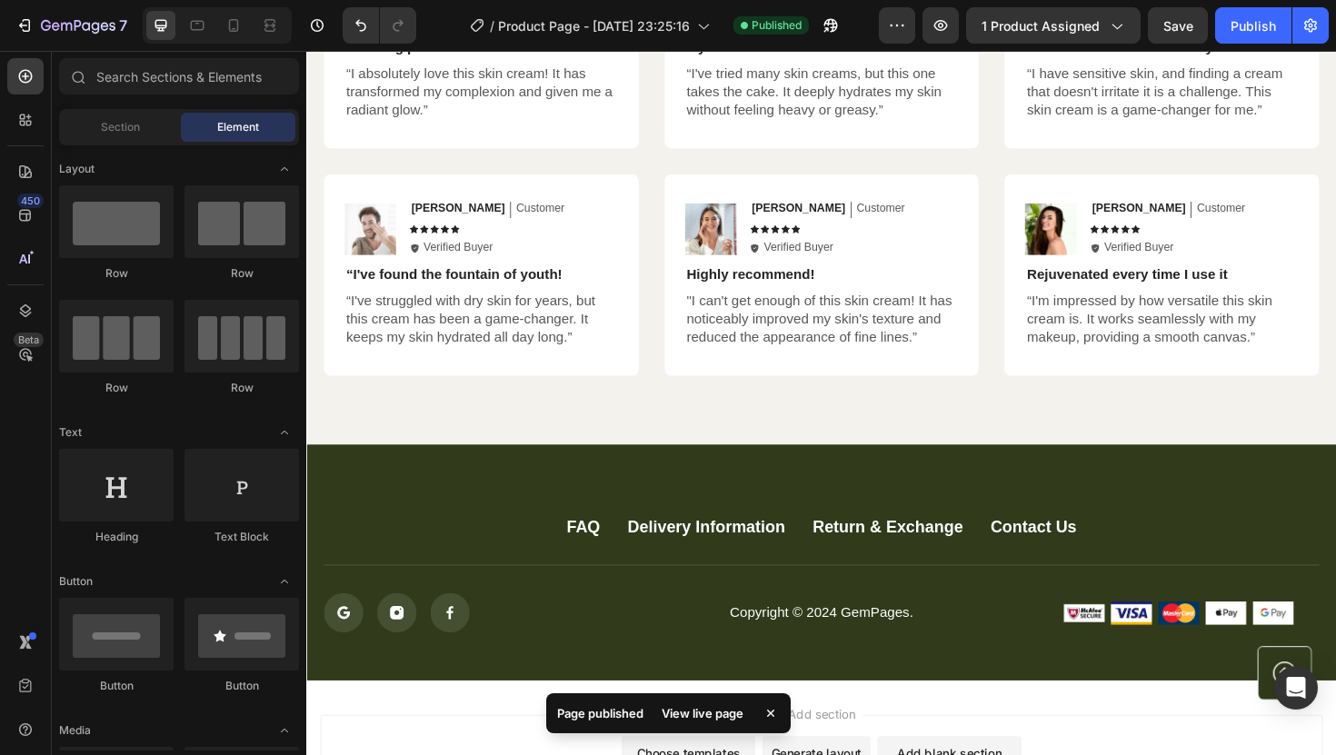
click at [674, 707] on div "View live page" at bounding box center [703, 713] width 104 height 25
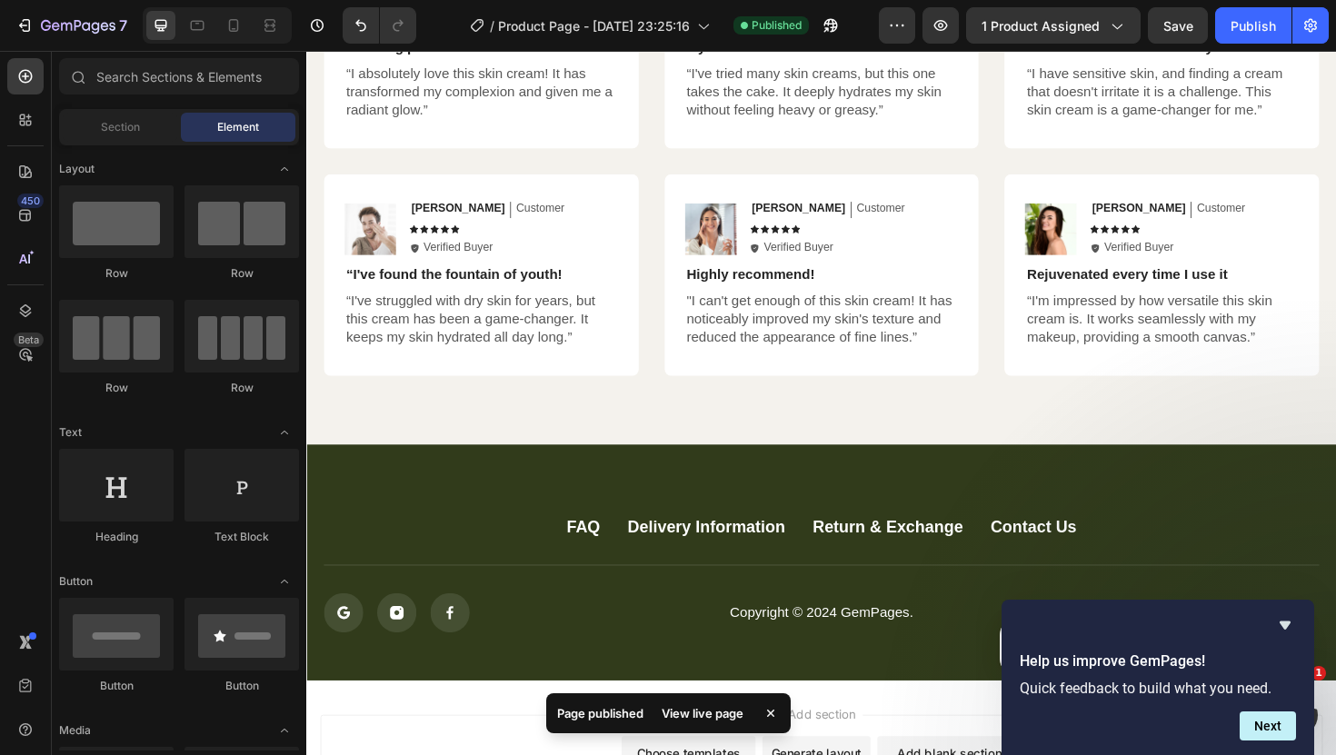
scroll to position [0, 0]
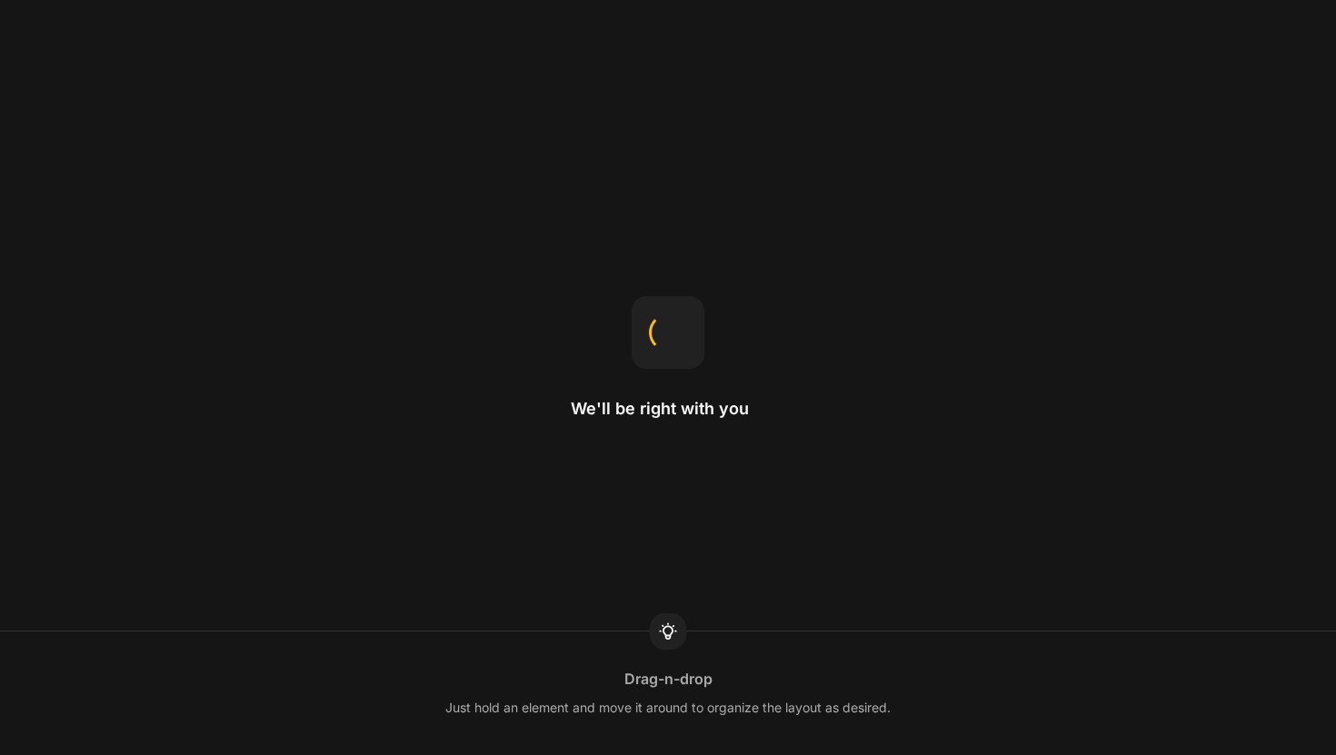
click at [711, 754] on div "Drag-n-drop Just hold an element and move it around to organize the layout as d…" at bounding box center [668, 693] width 1336 height 124
click at [714, 653] on div "Home page The homepage is the first page you see when visiting a website." at bounding box center [668, 693] width 1336 height 124
click at [714, 653] on div "Product page When you want to use a product template for a product, assign the …" at bounding box center [668, 693] width 1336 height 124
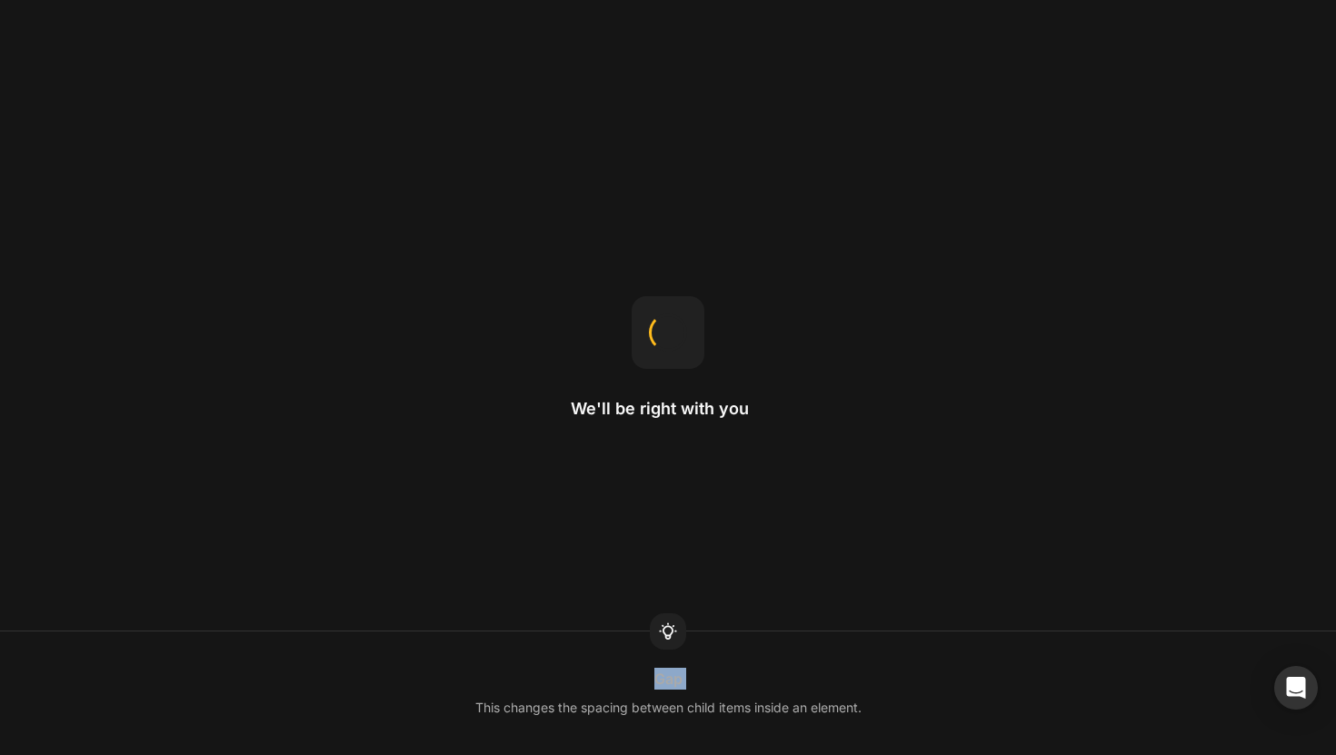
click at [714, 653] on div "Gap This changes the spacing between child items inside an element." at bounding box center [668, 693] width 1336 height 124
click at [714, 653] on div "Sticky in section Changing the position to sticky makes the element stay fixed …" at bounding box center [668, 693] width 1336 height 124
click at [714, 653] on div "Image scale This controls how an image adjusts to fit within a column." at bounding box center [668, 693] width 1336 height 124
click at [714, 653] on div "Element width Width 100% means the element will fit the full width of the colum…" at bounding box center [668, 693] width 1336 height 124
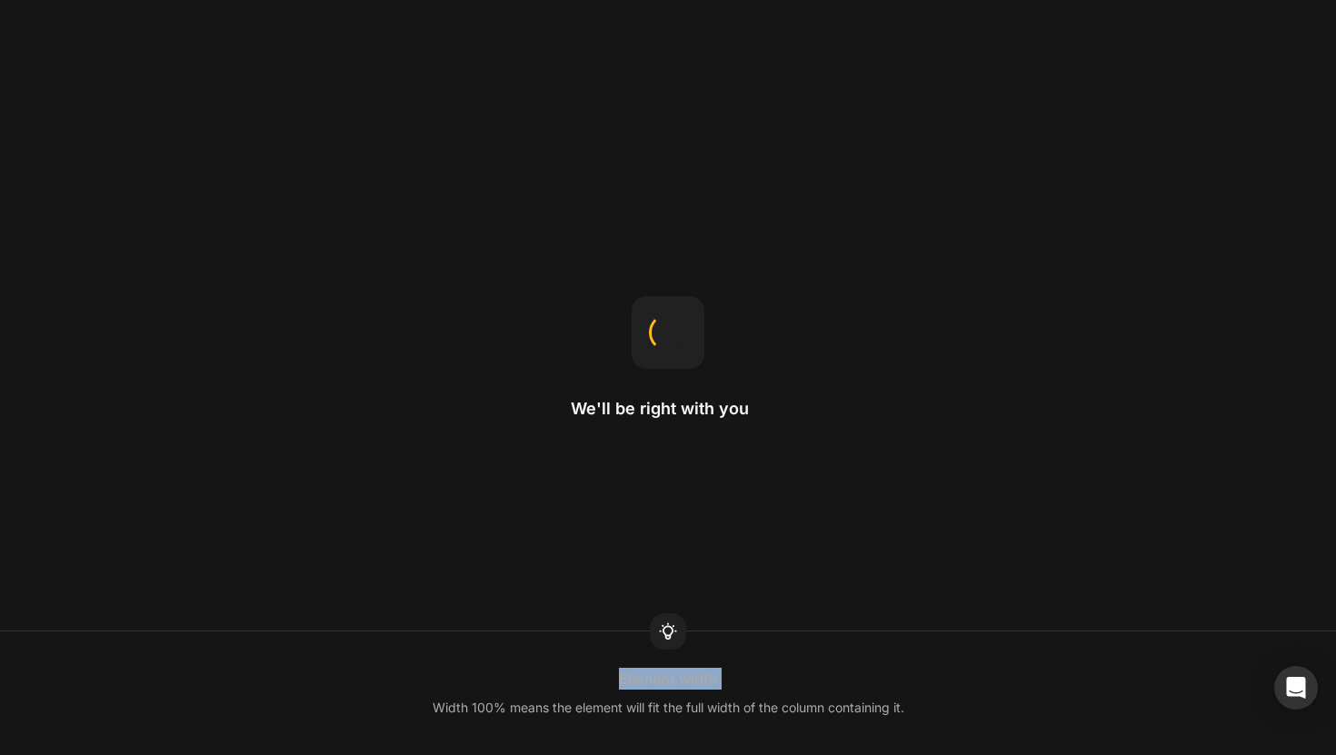
click at [714, 653] on div "Element width Width 100% means the element will fit the full width of the colum…" at bounding box center [668, 693] width 1336 height 124
click at [714, 653] on div "By ratio This divides the row into equal columns." at bounding box center [668, 693] width 1336 height 124
click at [714, 653] on div "Video You can upload a video to Shopify Files, then get the link to add the vid…" at bounding box center [668, 693] width 1336 height 124
click at [714, 653] on div "Image proportion The aspect ratio of an image is the ratio of its width to its …" at bounding box center [668, 693] width 1336 height 124
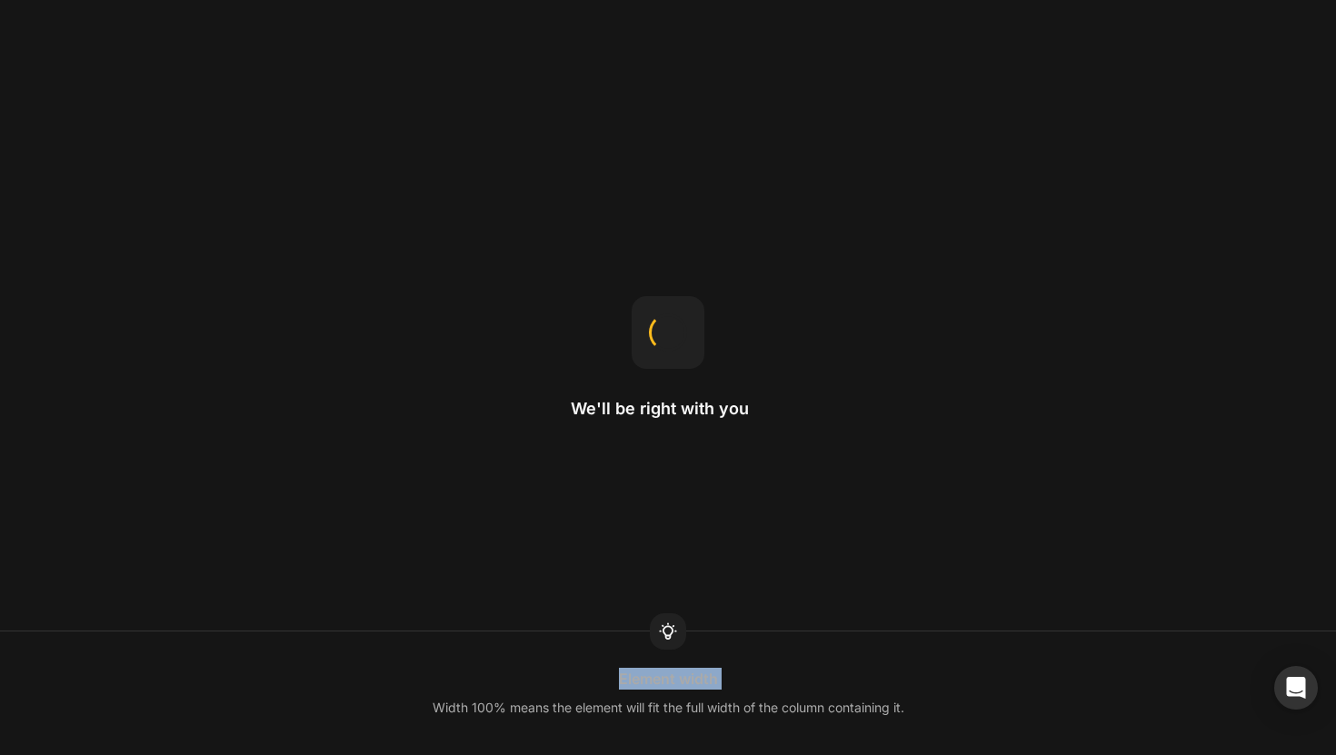
click at [714, 653] on div "Element width Width 100% means the element will fit the full width of the colum…" at bounding box center [668, 693] width 1336 height 124
click at [714, 653] on div "Change page type You can convert a landing page to any other page type, or vice…" at bounding box center [668, 693] width 1336 height 124
click at [714, 653] on div "Fit to content This adjusts the column width to fit the content inside." at bounding box center [668, 693] width 1336 height 124
click at [714, 653] on div "Icon You can upload SVG icons to GemPages." at bounding box center [668, 693] width 1336 height 124
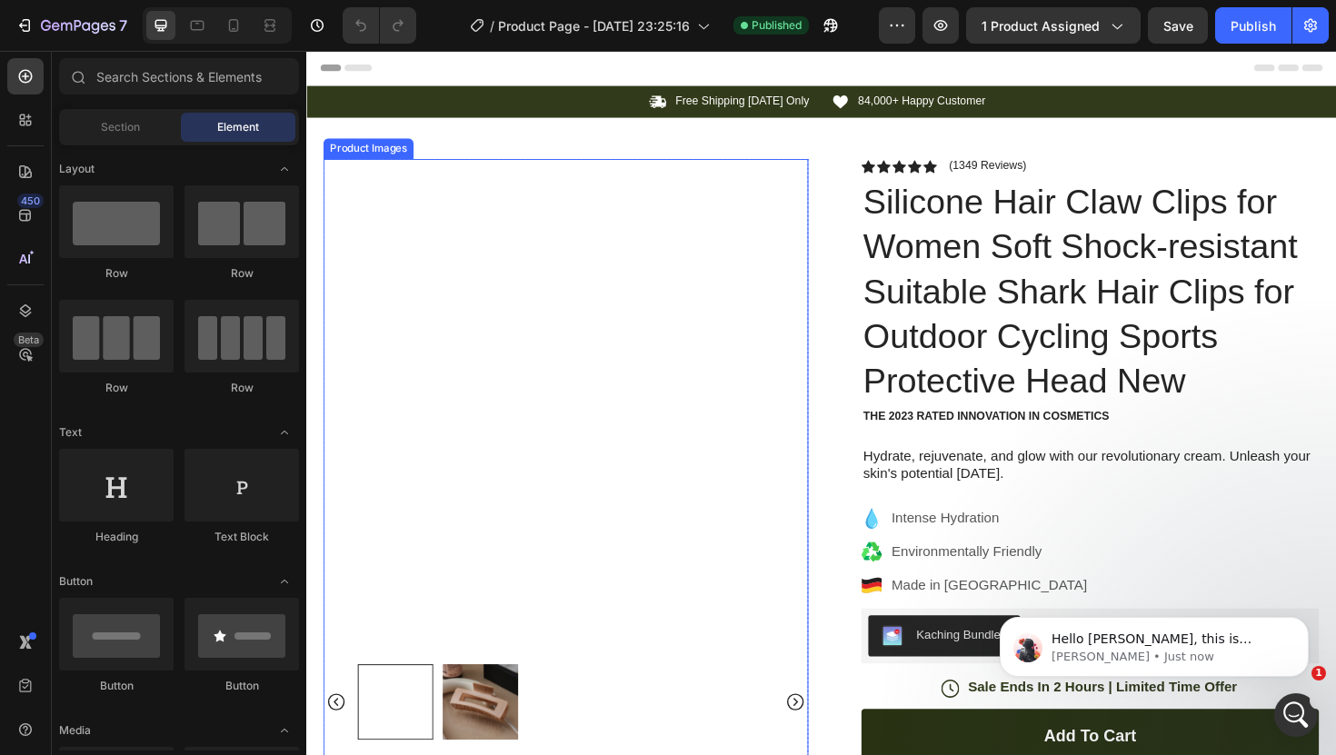
click at [574, 302] on img at bounding box center [580, 421] width 513 height 513
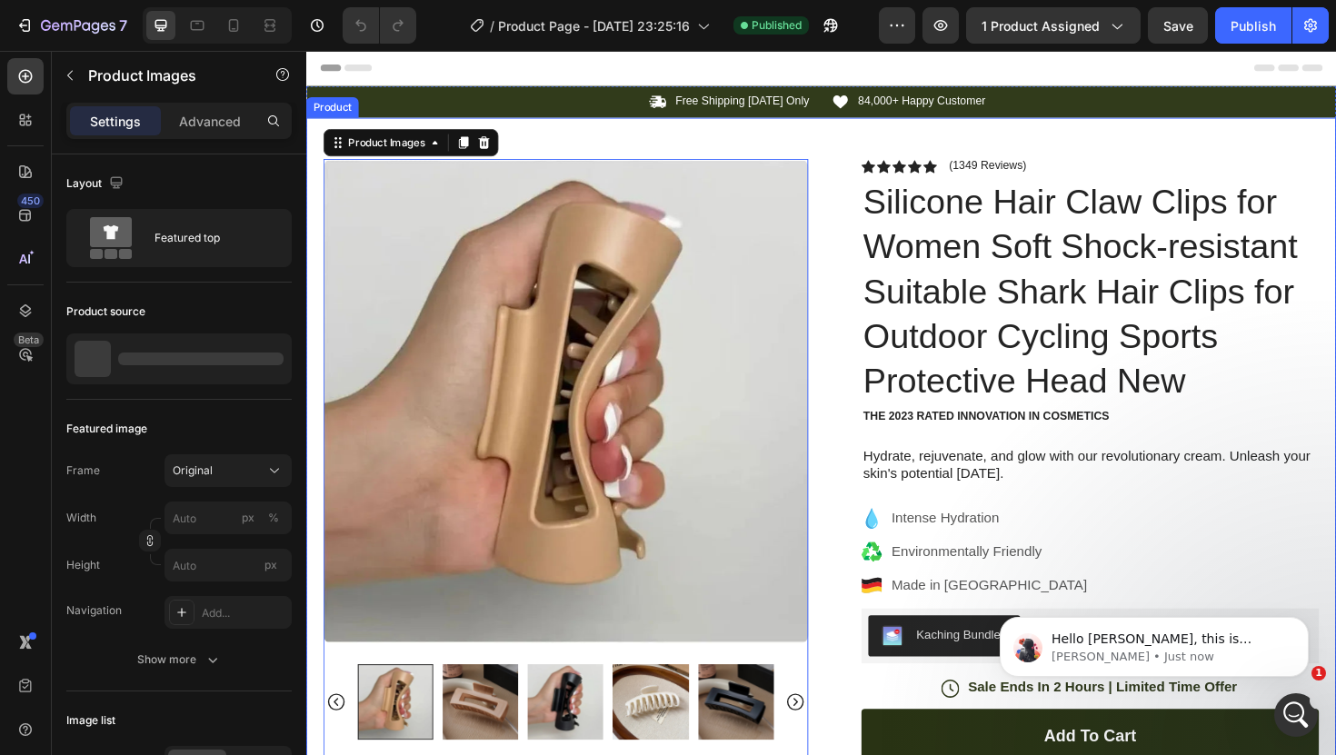
click at [397, 163] on div "Product Images 80 Image Icon Icon Icon Icon Icon Icon List “This skin cream is …" at bounding box center [851, 662] width 1090 height 1080
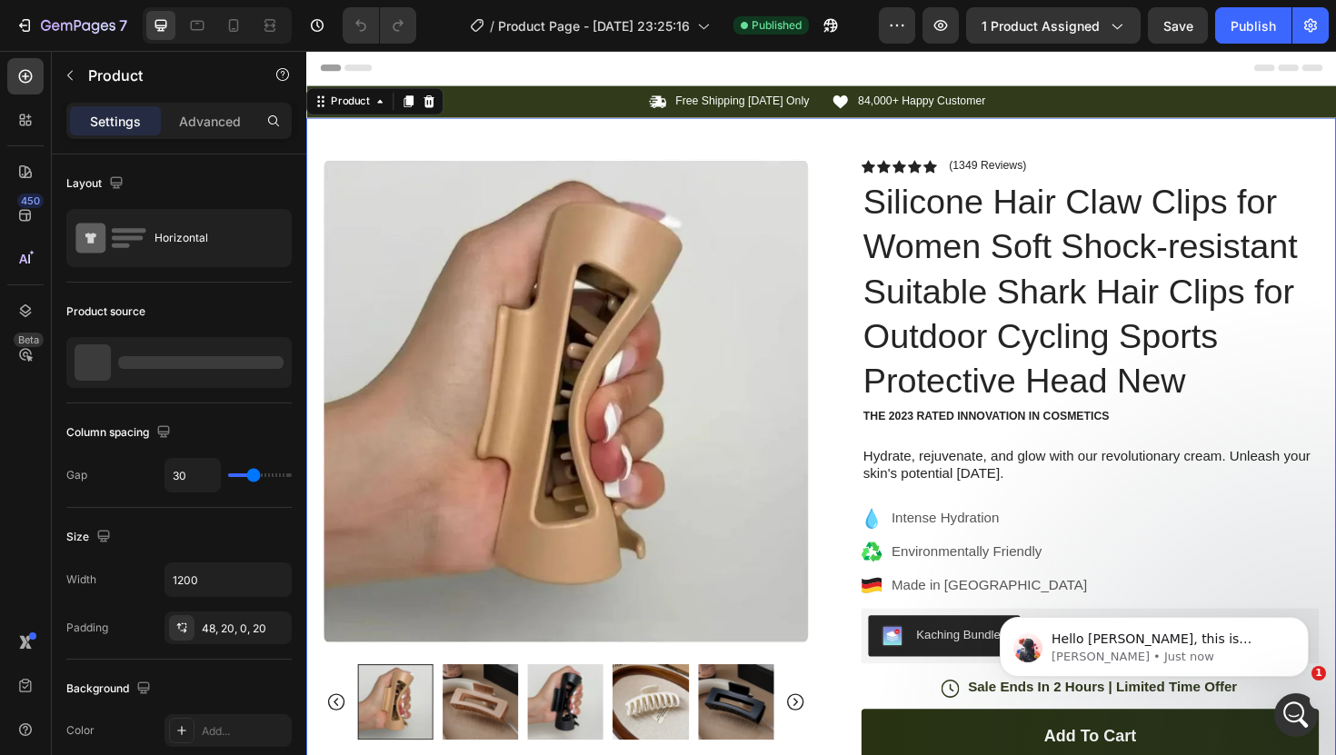
click at [403, 221] on img at bounding box center [580, 421] width 513 height 513
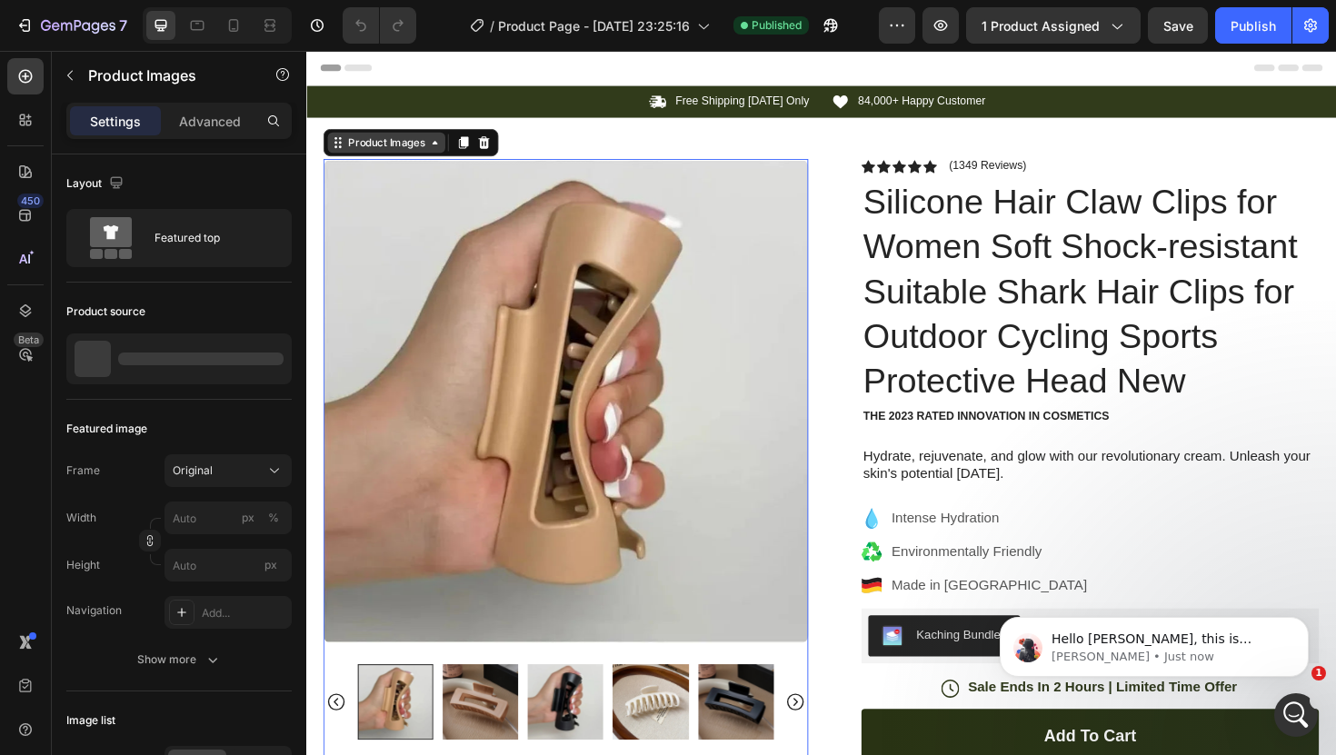
click at [426, 137] on div "Product Images" at bounding box center [391, 148] width 124 height 22
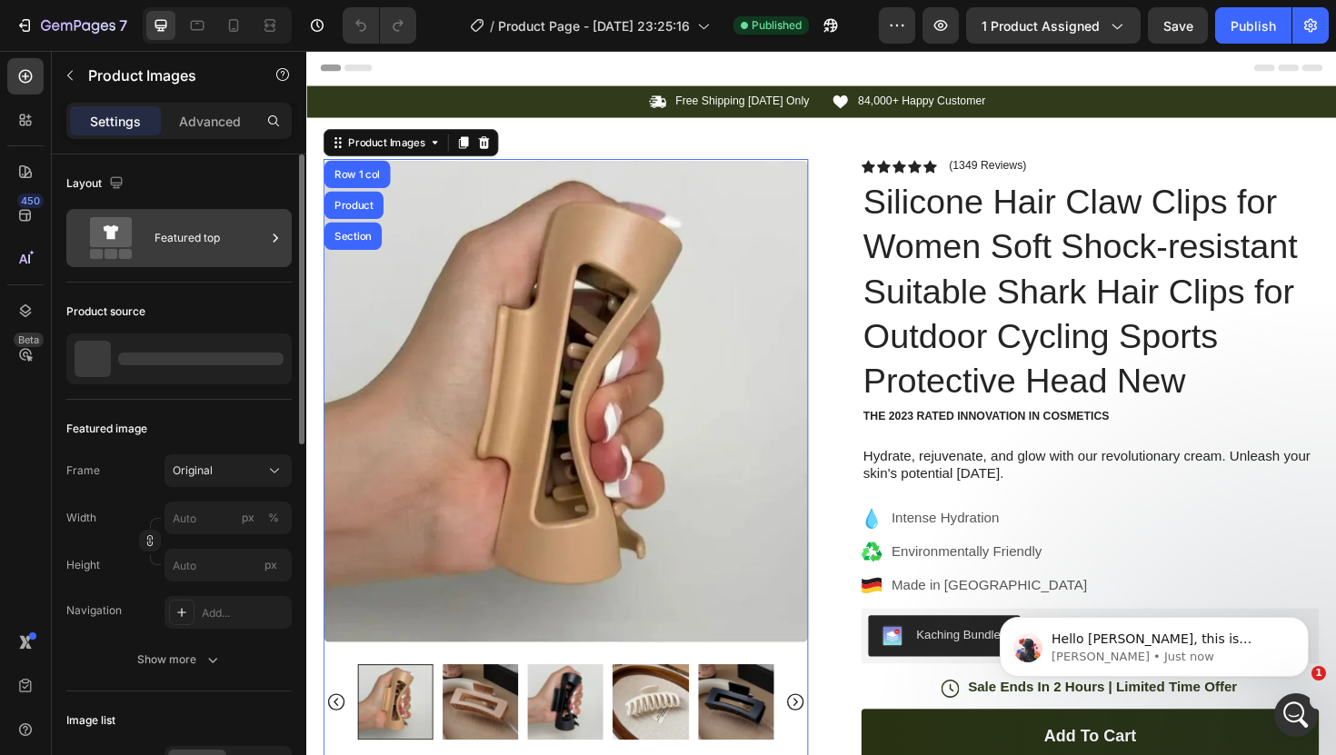
click at [158, 262] on div "Featured top" at bounding box center [178, 238] width 225 height 58
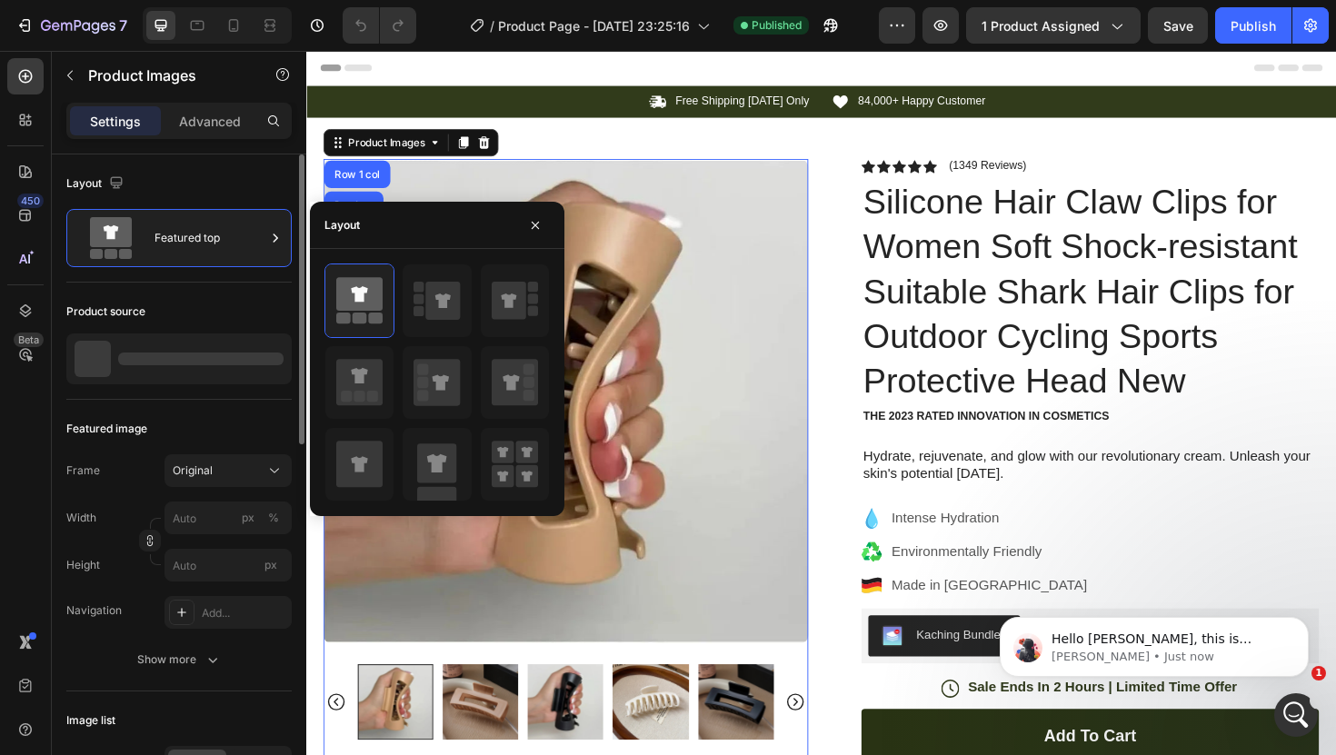
click at [181, 306] on div "Product source" at bounding box center [178, 311] width 225 height 29
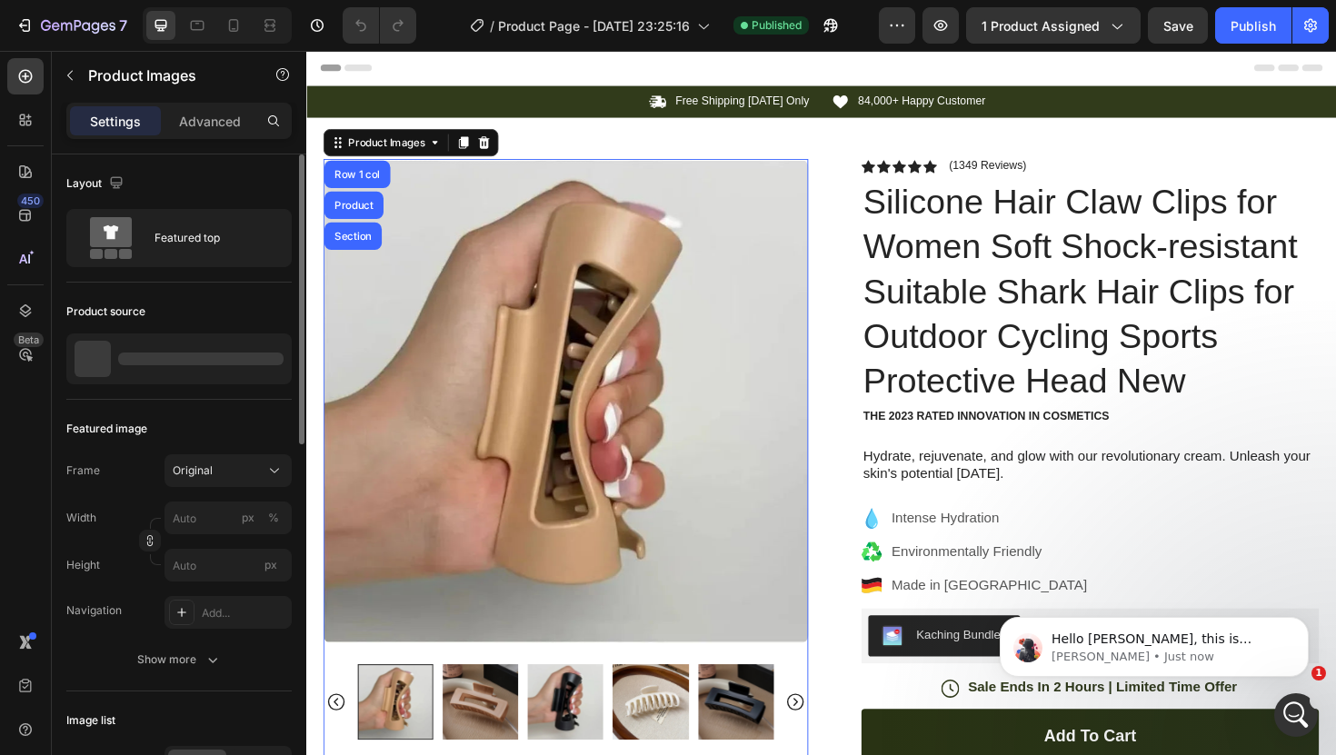
click at [171, 363] on div at bounding box center [200, 359] width 165 height 13
click at [121, 357] on div at bounding box center [200, 359] width 165 height 13
click at [174, 305] on div "Product source" at bounding box center [178, 311] width 225 height 29
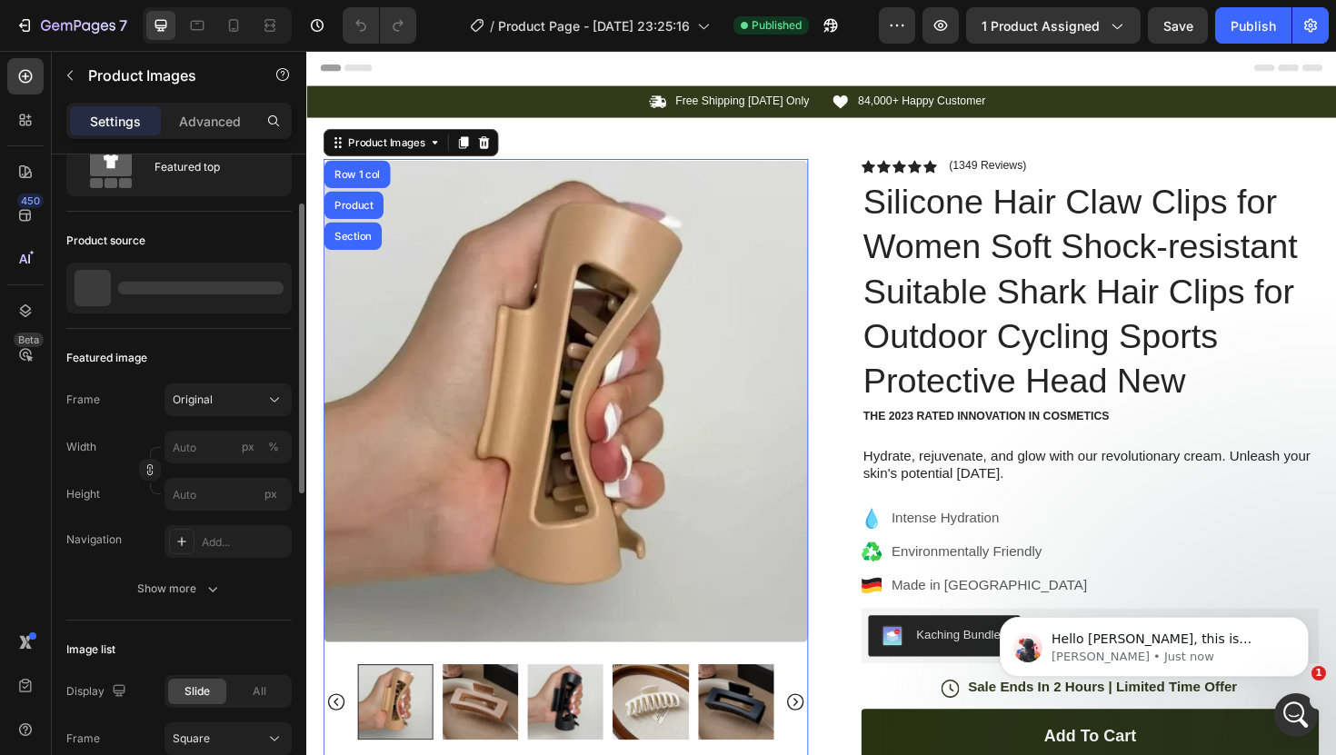
scroll to position [84, 0]
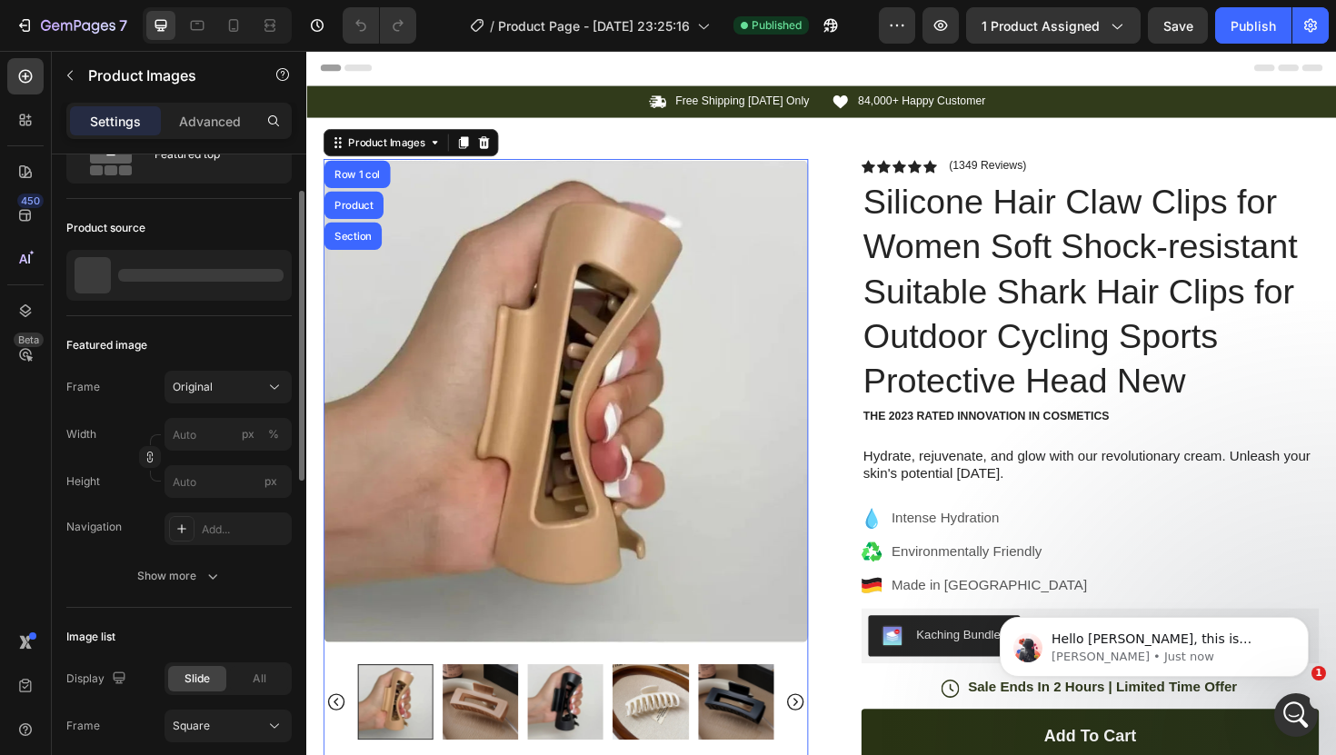
click at [137, 294] on div at bounding box center [178, 275] width 225 height 51
click at [118, 288] on div at bounding box center [178, 275] width 225 height 51
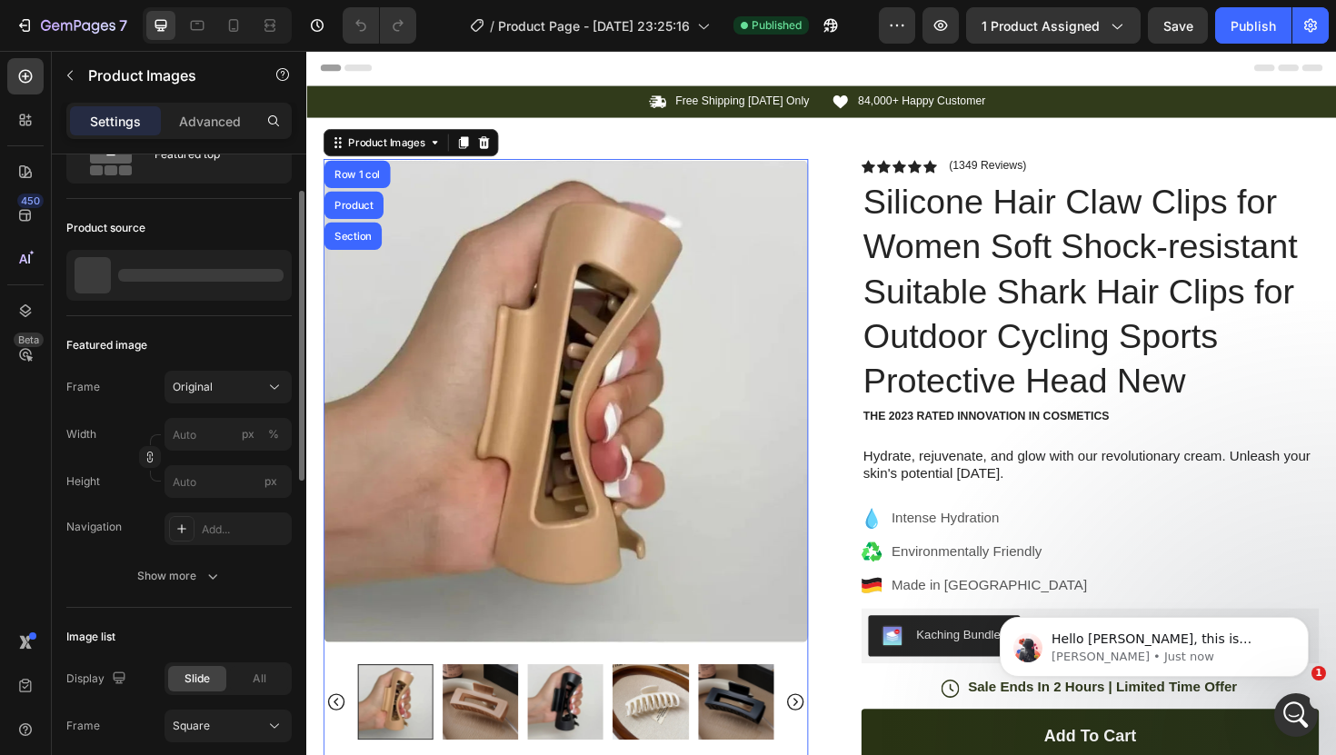
click at [199, 242] on div "Product source" at bounding box center [178, 228] width 225 height 29
click at [553, 296] on img at bounding box center [580, 421] width 513 height 513
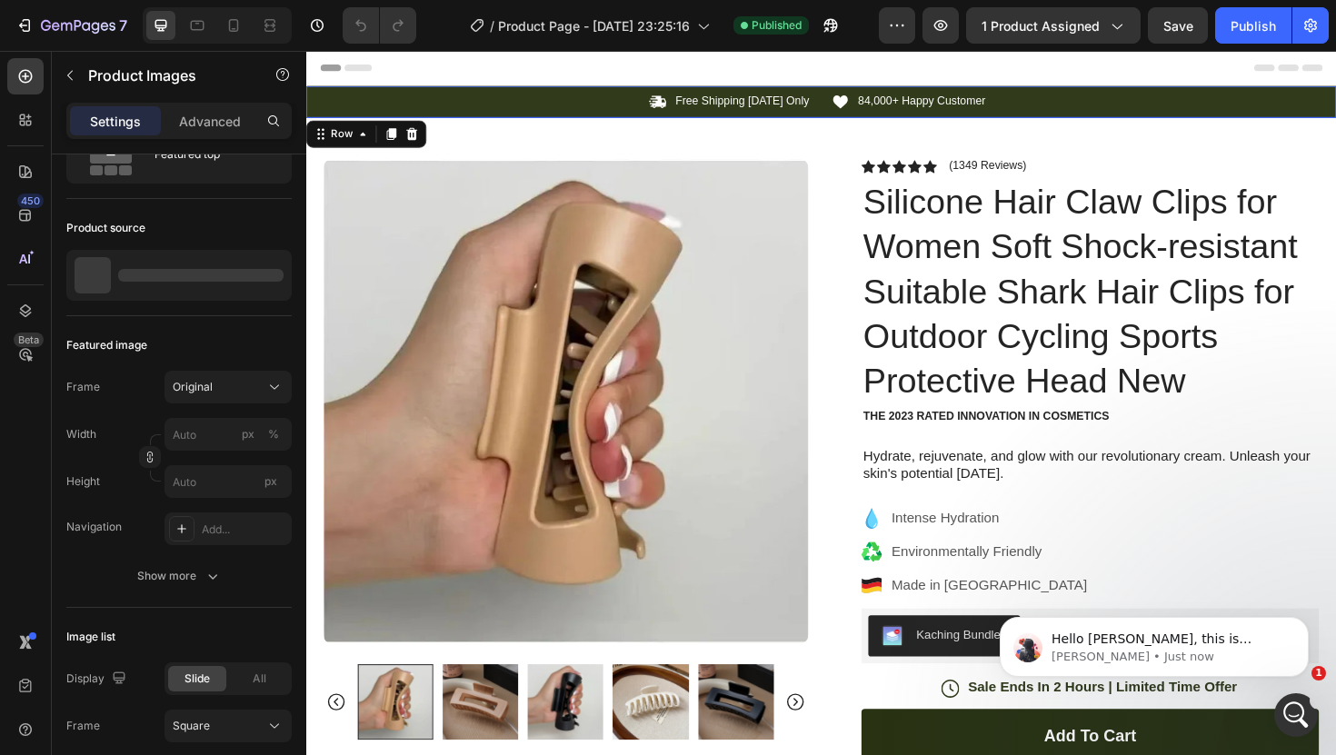
click at [561, 117] on div "Icon Free Shipping [DATE] Only Text Block Row Icon 84,000+ Happy Customer Text …" at bounding box center [851, 105] width 1090 height 34
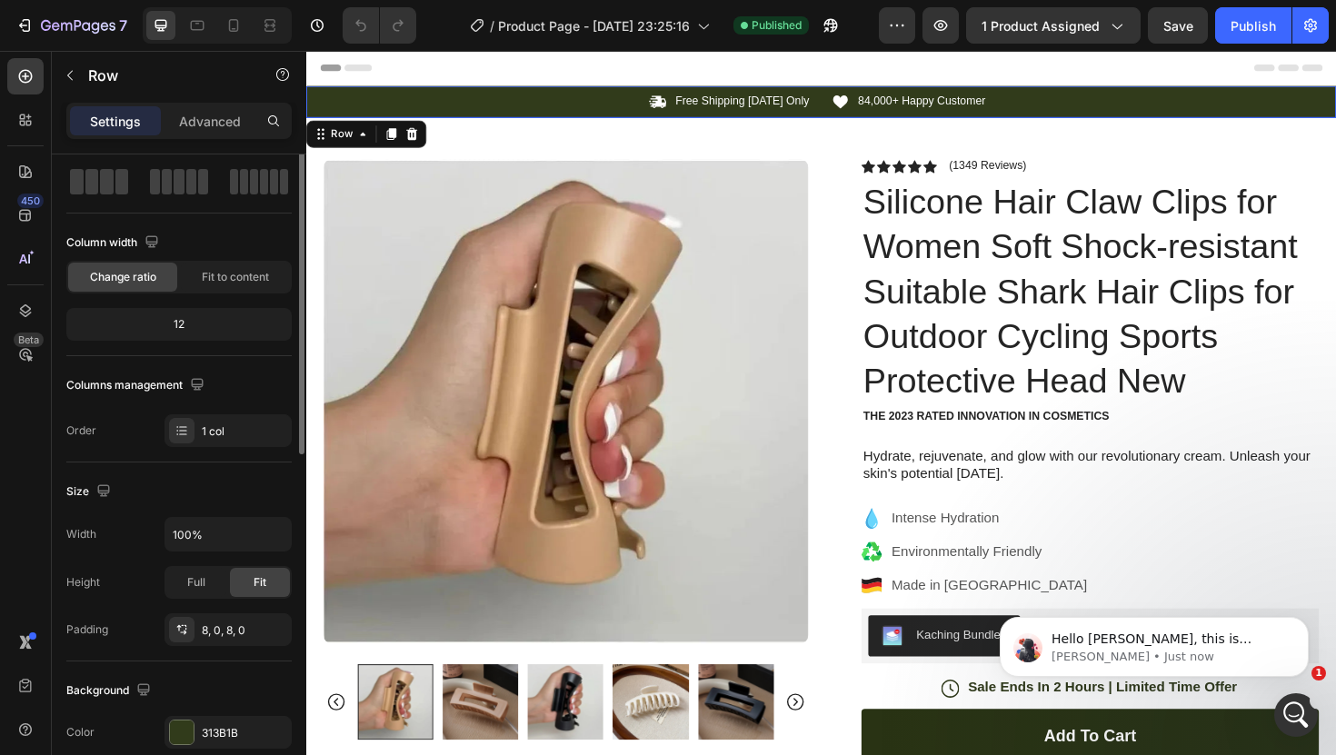
scroll to position [0, 0]
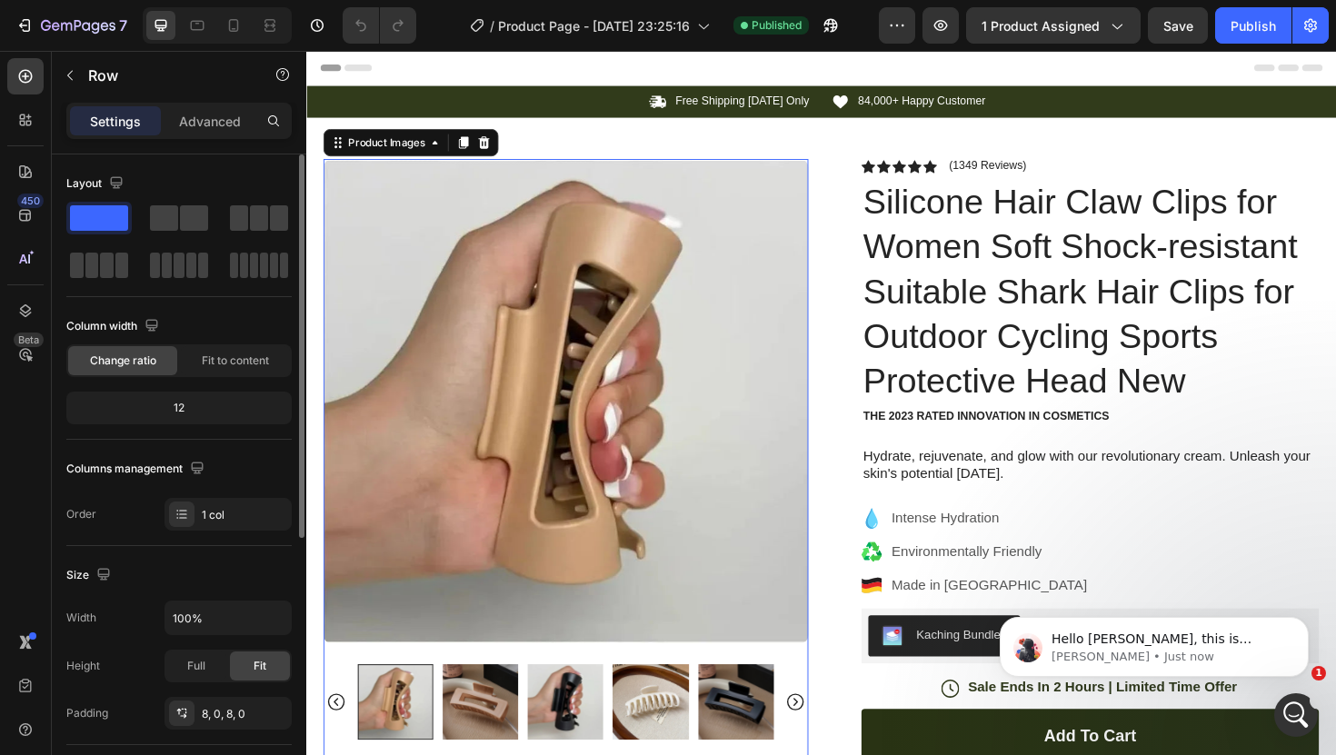
click at [471, 276] on img at bounding box center [580, 421] width 513 height 513
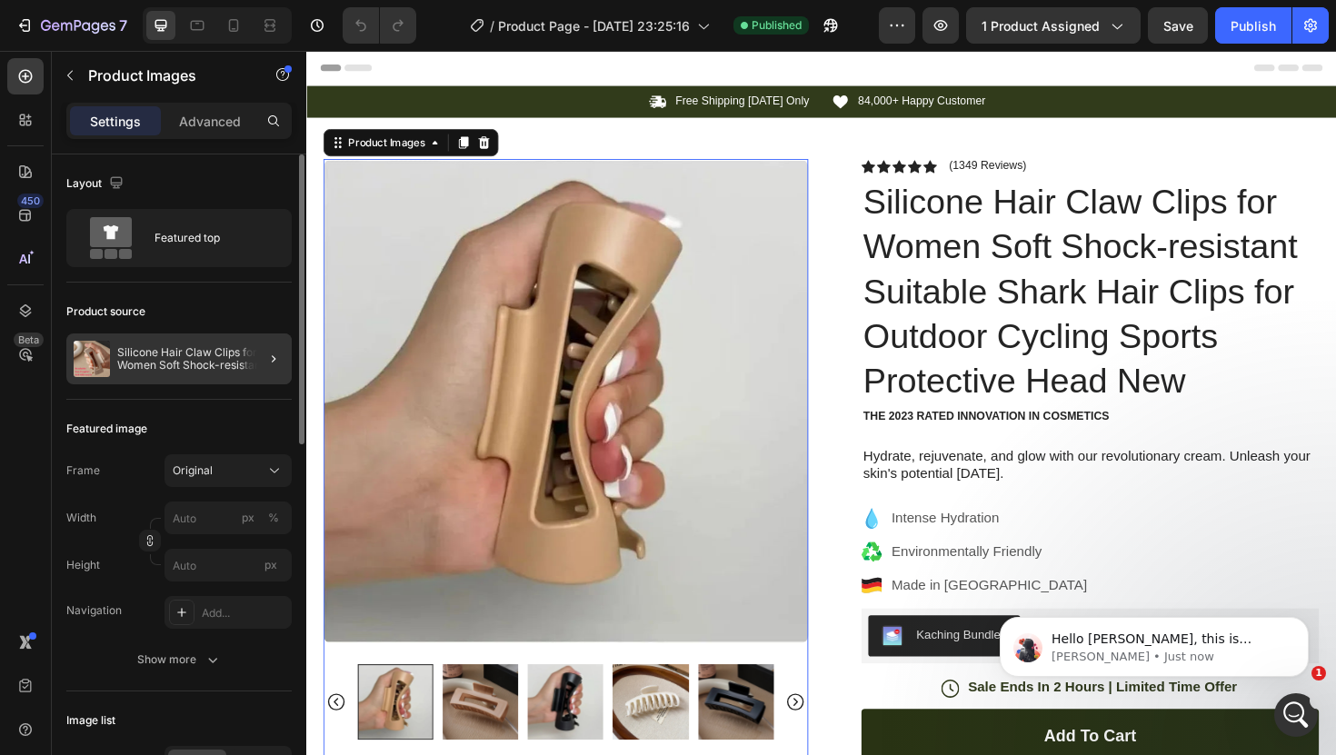
click at [147, 349] on p "Silicone Hair Claw Clips for Women Soft Shock-resistant Suitable Shark Hair Cli…" at bounding box center [200, 358] width 167 height 25
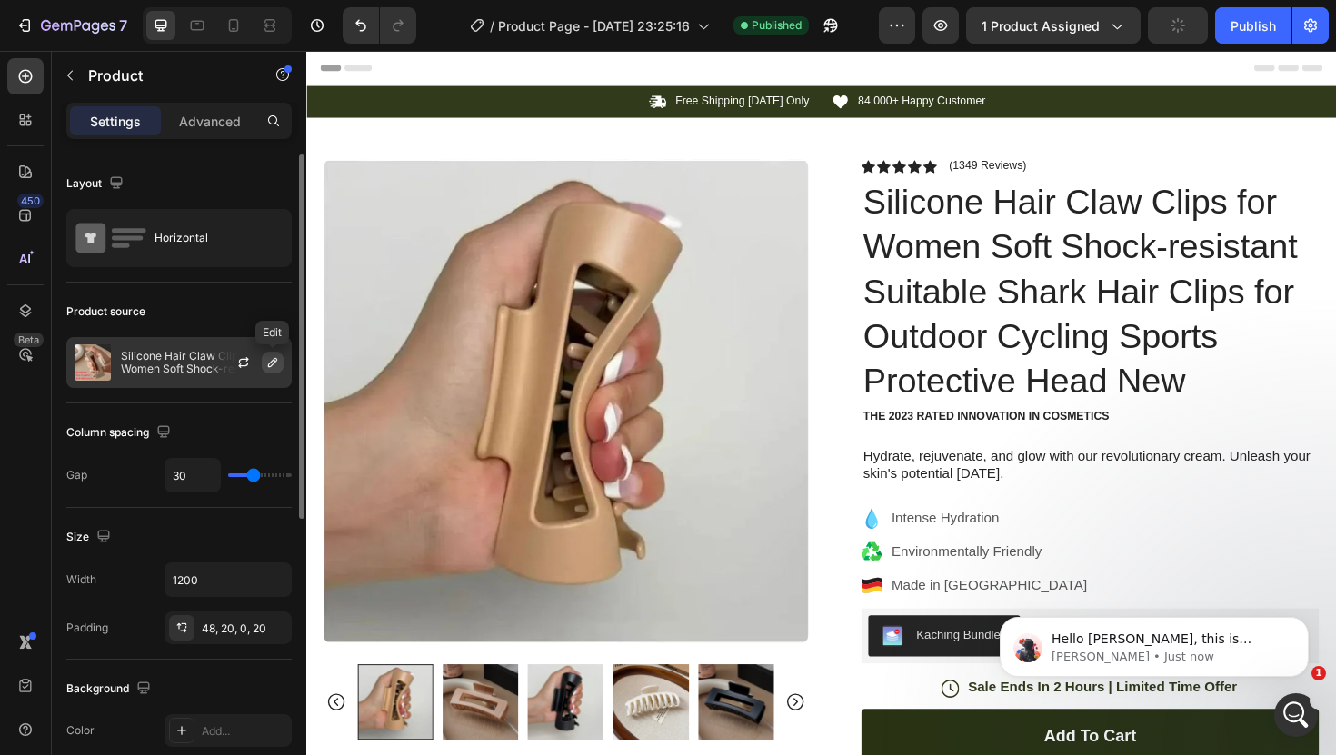
click at [273, 361] on icon "button" at bounding box center [272, 362] width 9 height 9
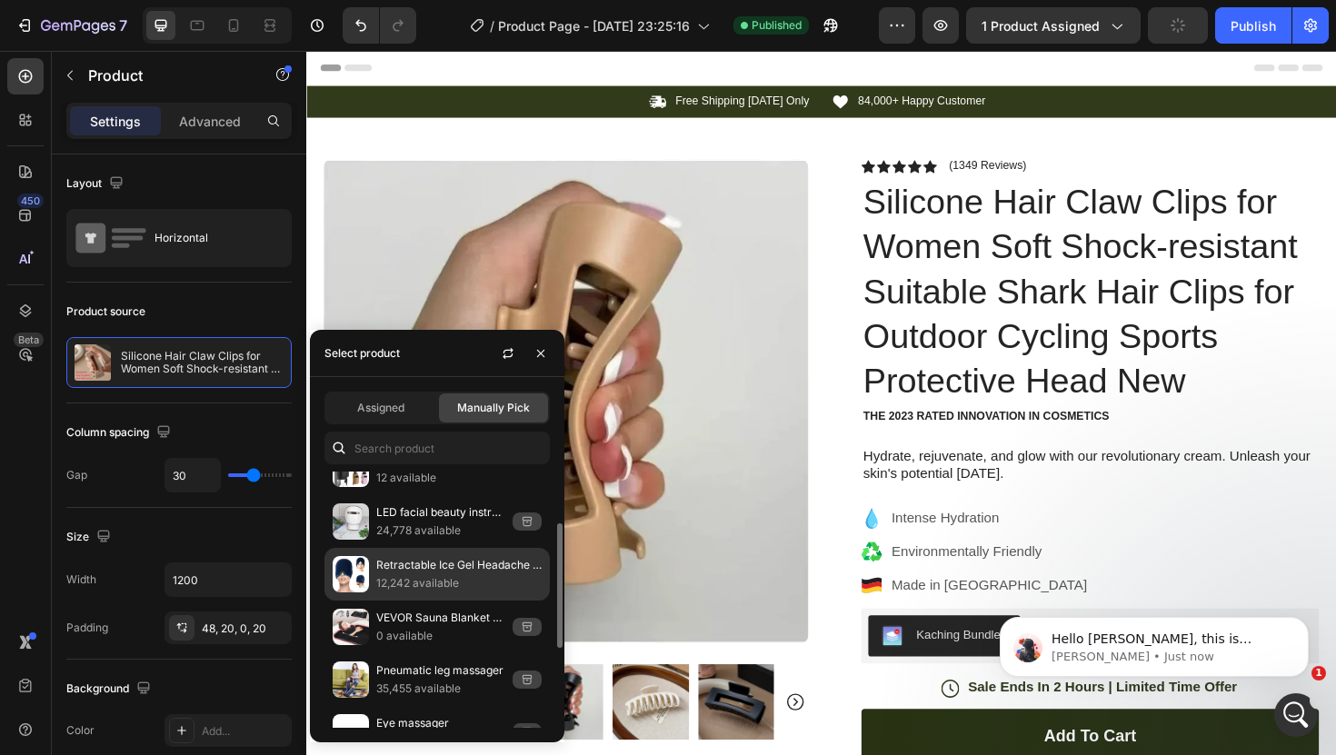
scroll to position [92, 0]
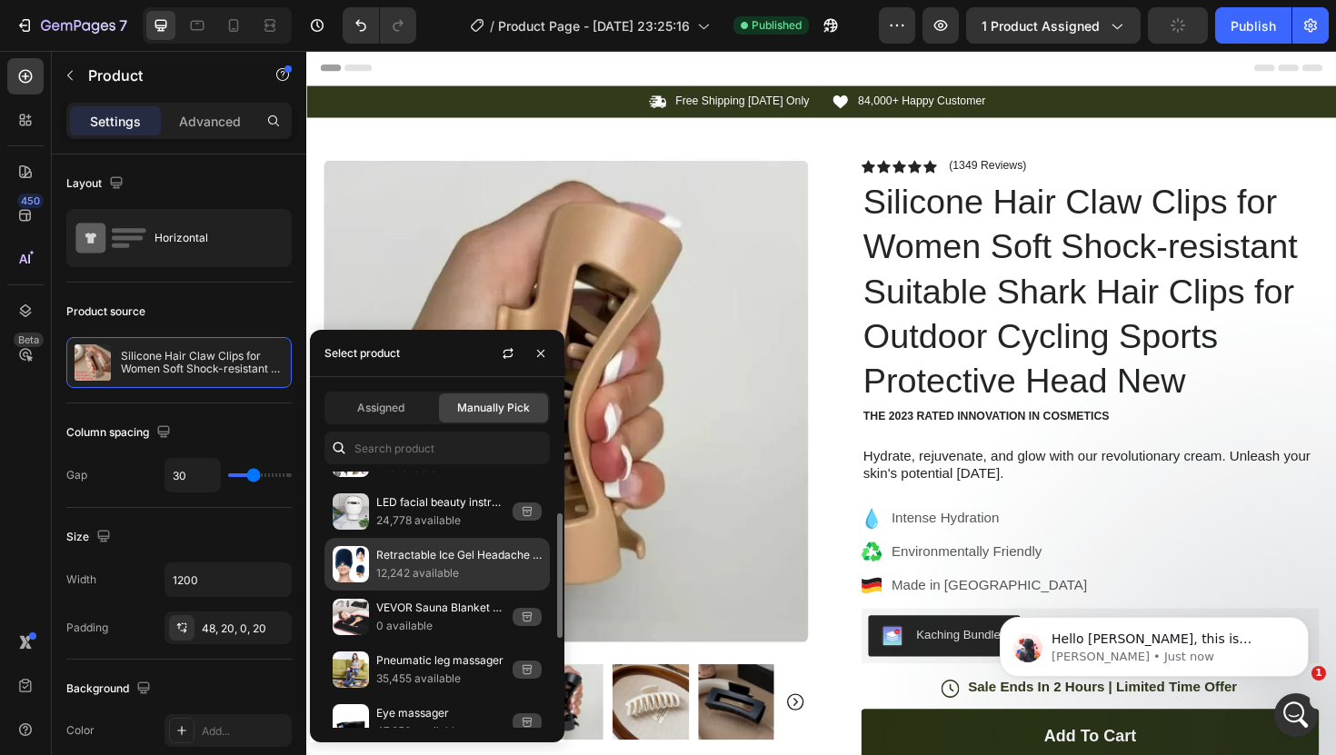
click at [421, 582] on div "Retractable Ice Gel Headache Relief Cap 12,242 available" at bounding box center [436, 564] width 225 height 53
click at [470, 575] on p "12,242 available" at bounding box center [458, 573] width 165 height 18
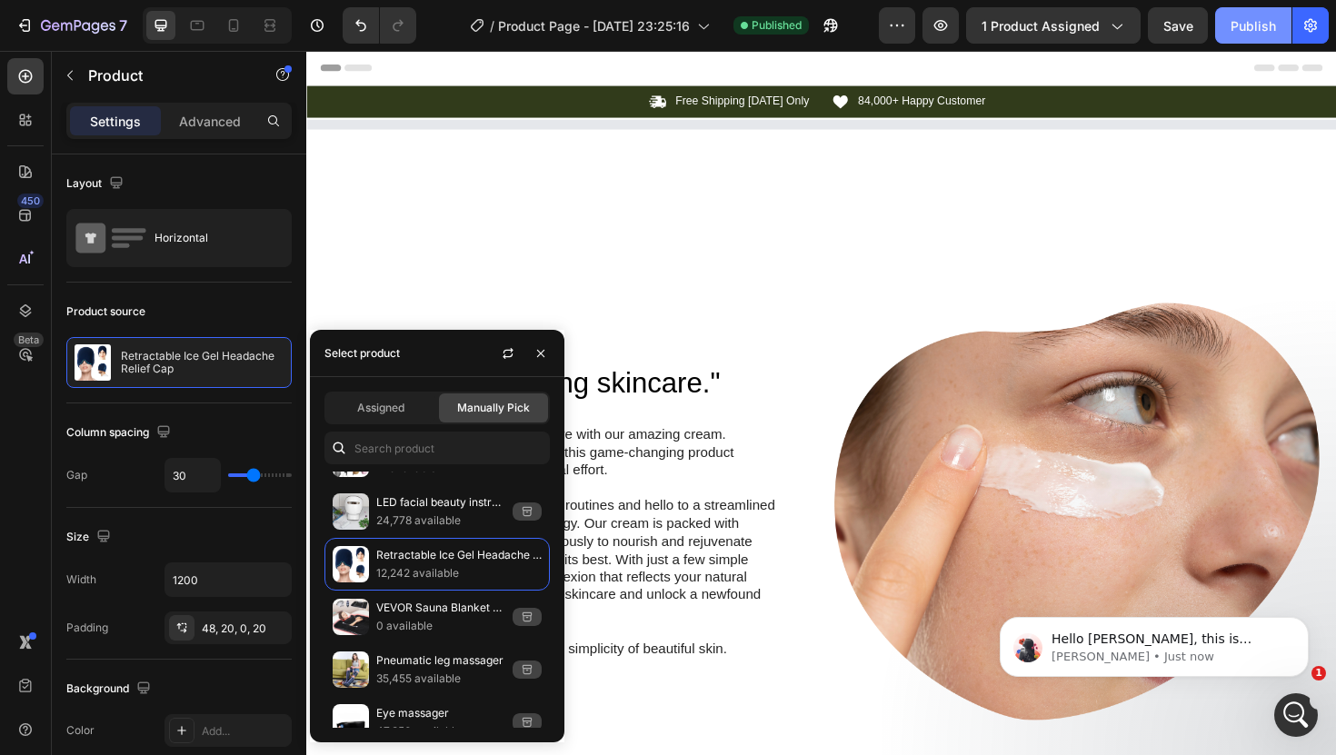
click at [1247, 25] on div "Publish" at bounding box center [1252, 25] width 45 height 19
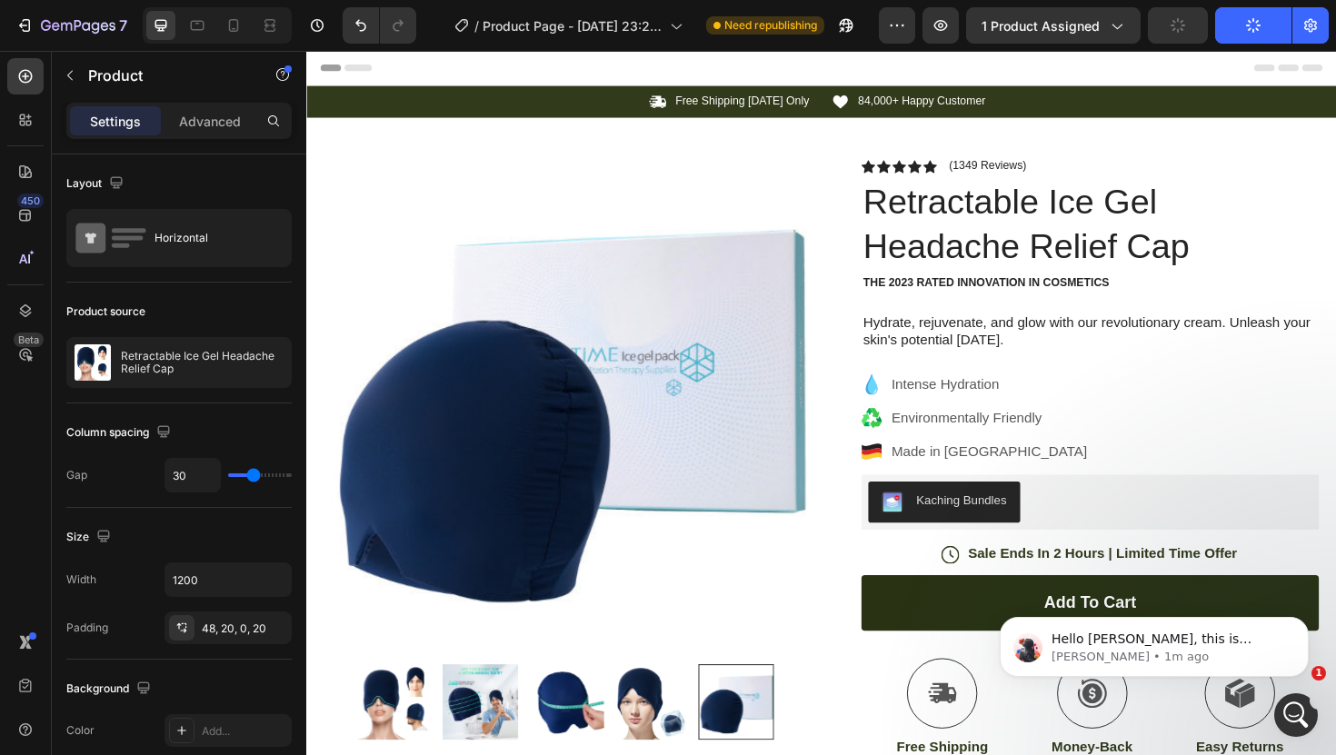
click at [1247, 25] on icon "button" at bounding box center [1253, 25] width 18 height 18
